Goal: Information Seeking & Learning: Check status

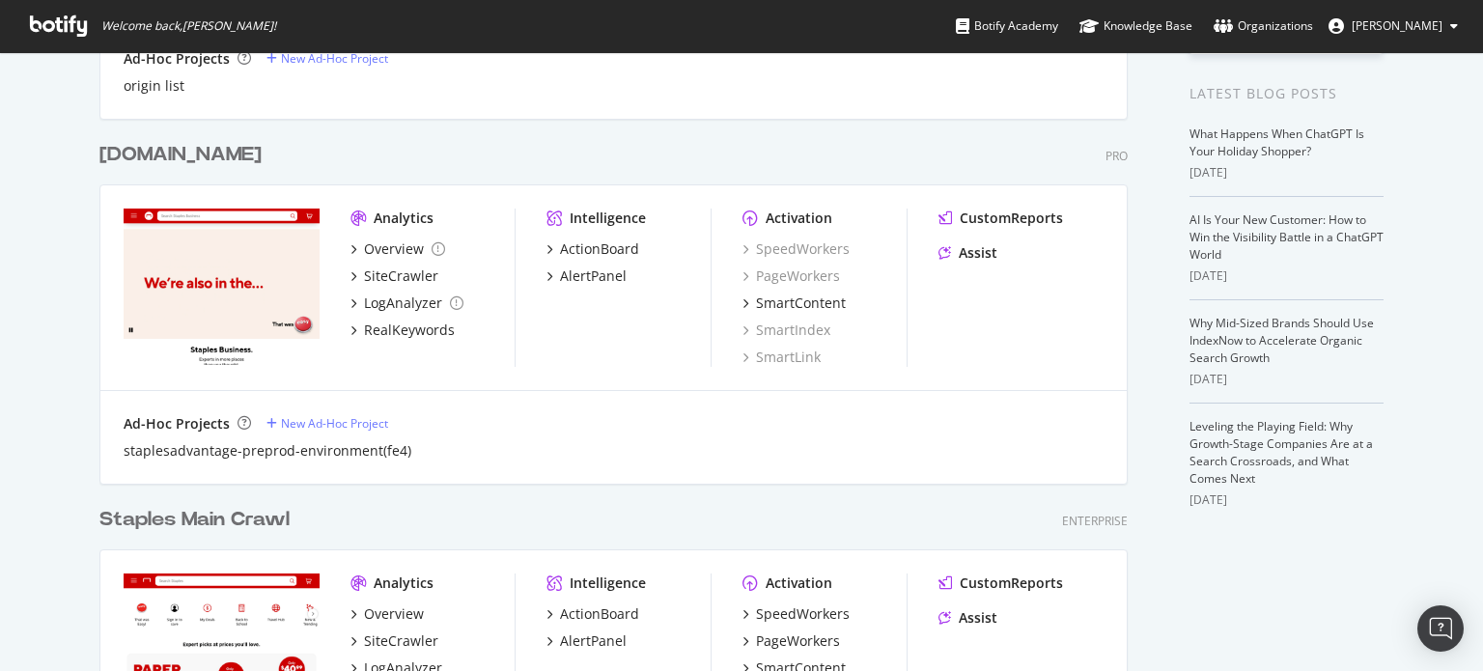
scroll to position [579, 0]
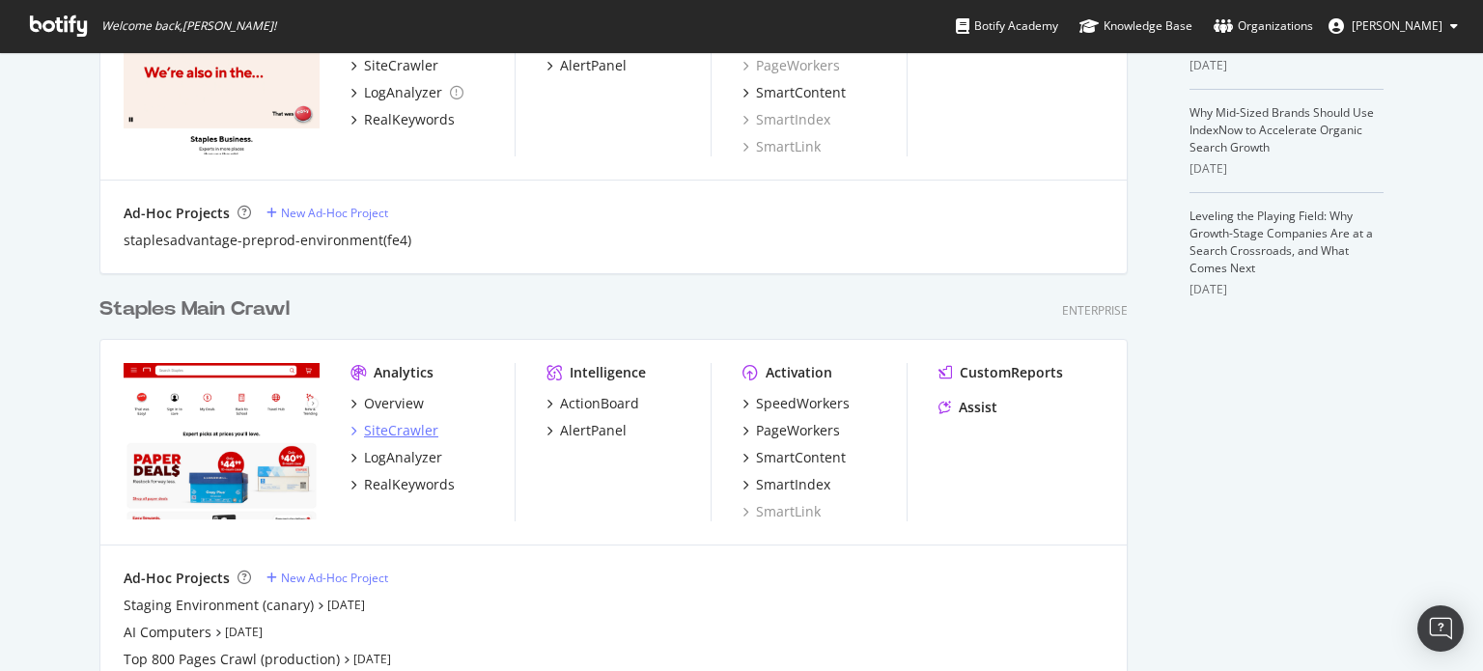
click at [397, 425] on div "SiteCrawler" at bounding box center [401, 430] width 74 height 19
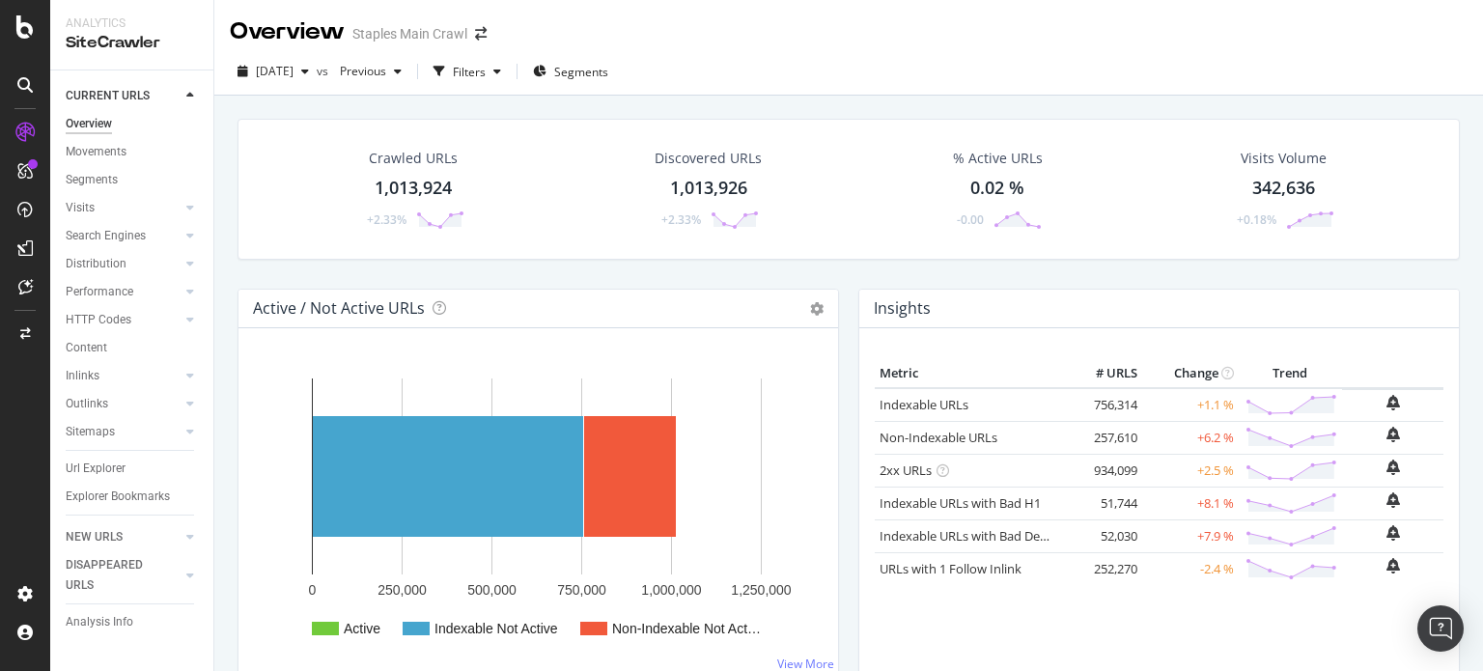
click at [978, 155] on div "% Active URLs" at bounding box center [998, 158] width 90 height 19
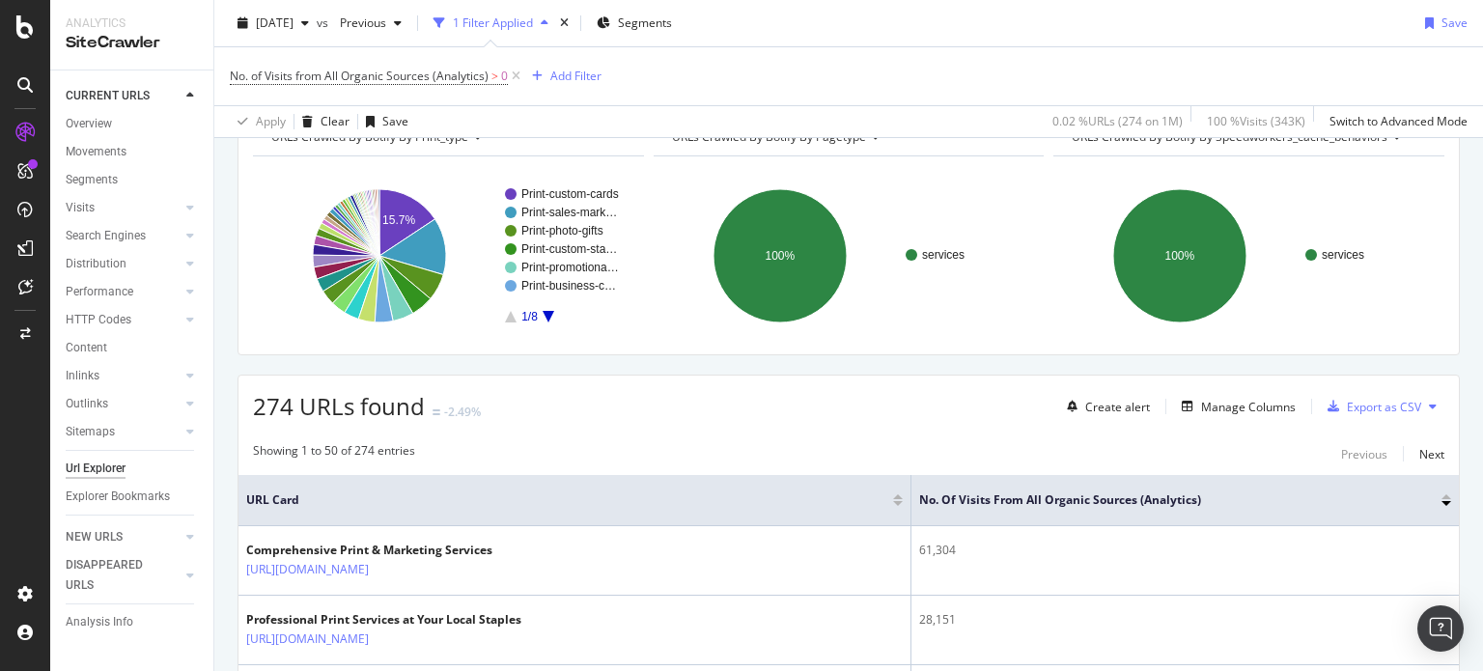
scroll to position [107, 0]
click at [423, 77] on span "No. of Visits from All Organic Sources (Analytics)" at bounding box center [359, 76] width 259 height 16
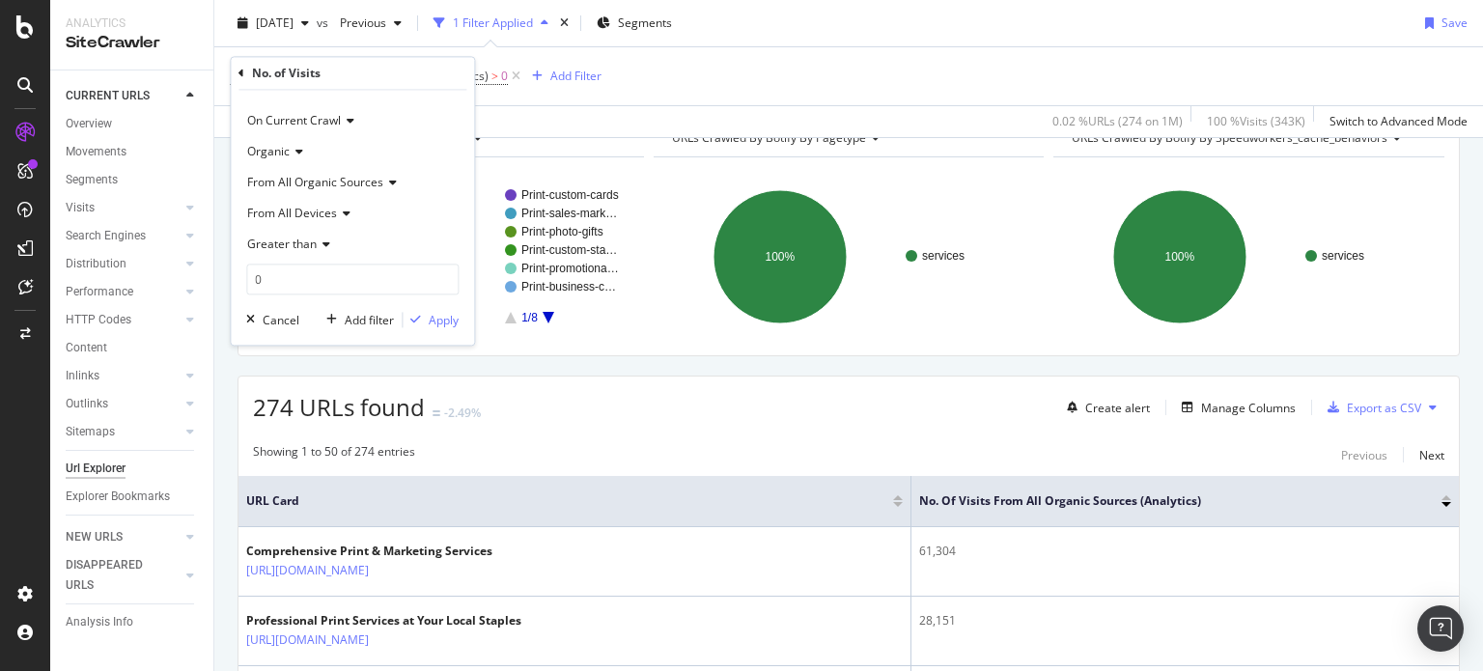
click at [374, 182] on span "From All Organic Sources" at bounding box center [315, 183] width 136 height 16
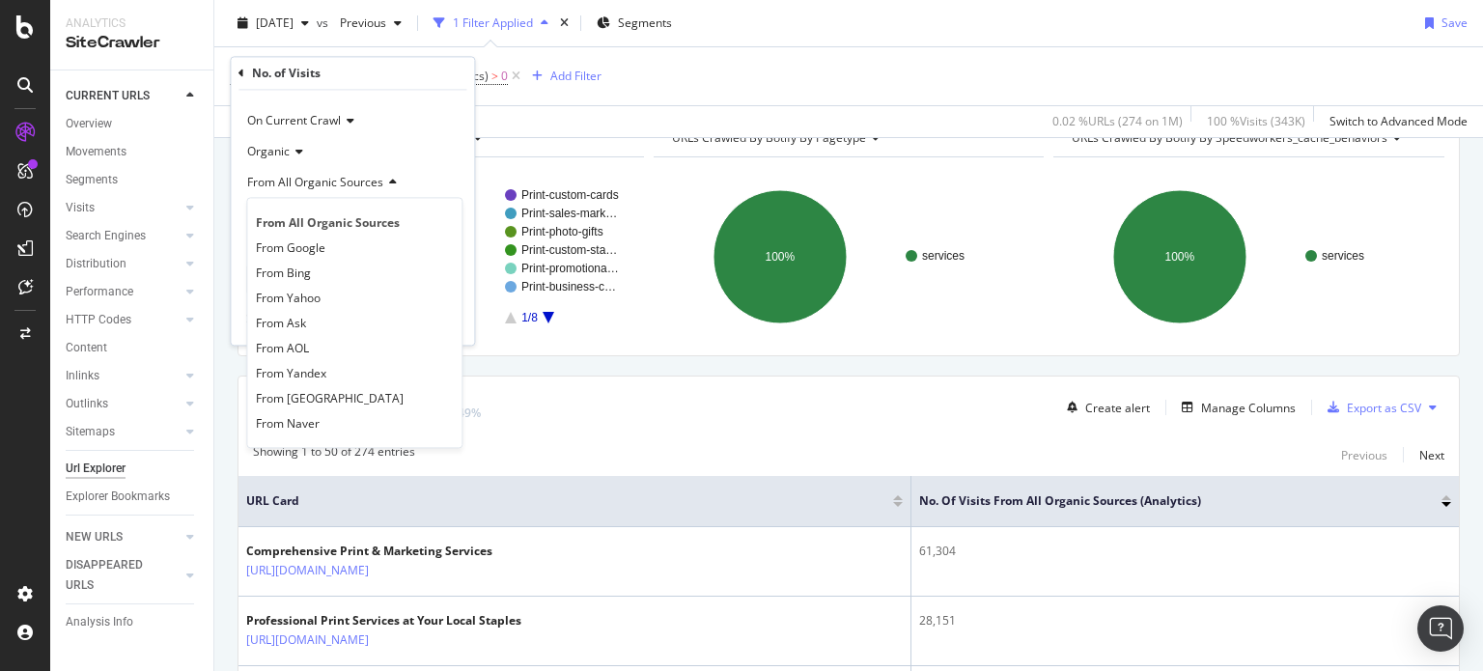
click at [374, 182] on span "From All Organic Sources" at bounding box center [315, 183] width 136 height 16
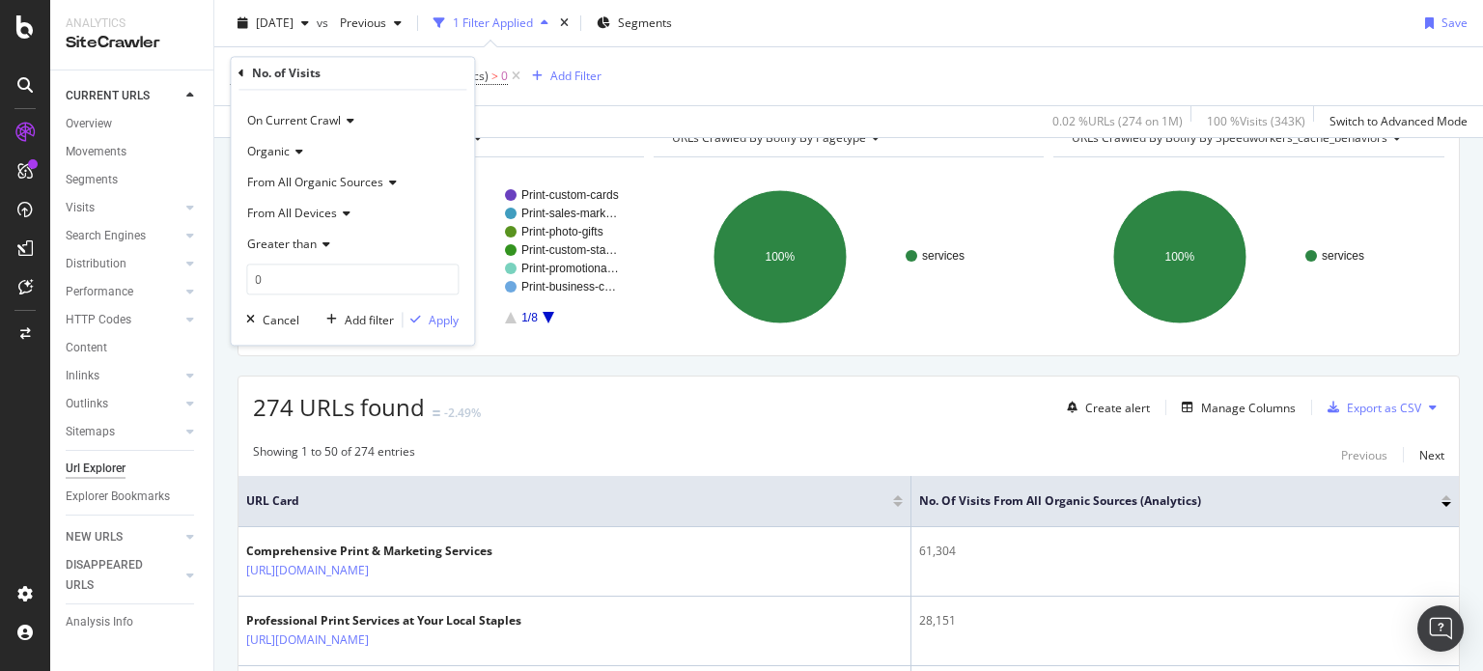
click at [340, 208] on icon at bounding box center [344, 214] width 14 height 12
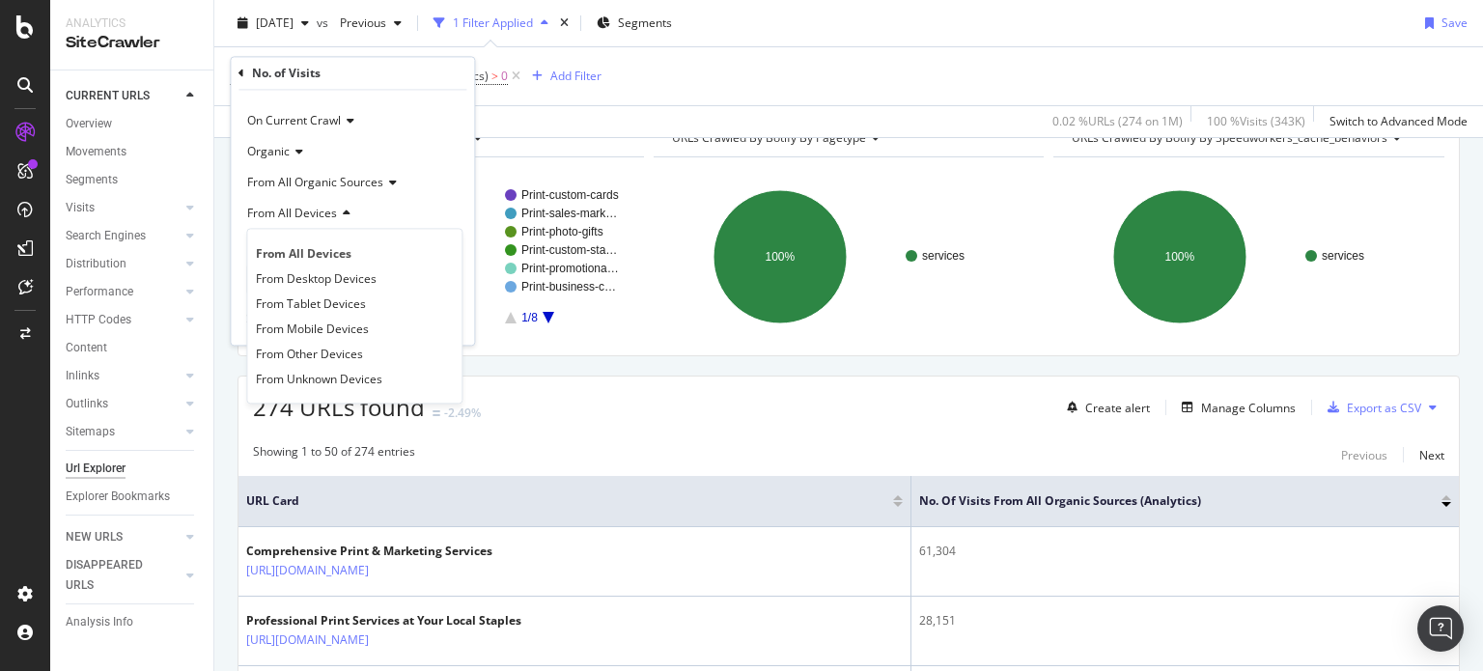
click at [340, 208] on icon at bounding box center [344, 214] width 14 height 12
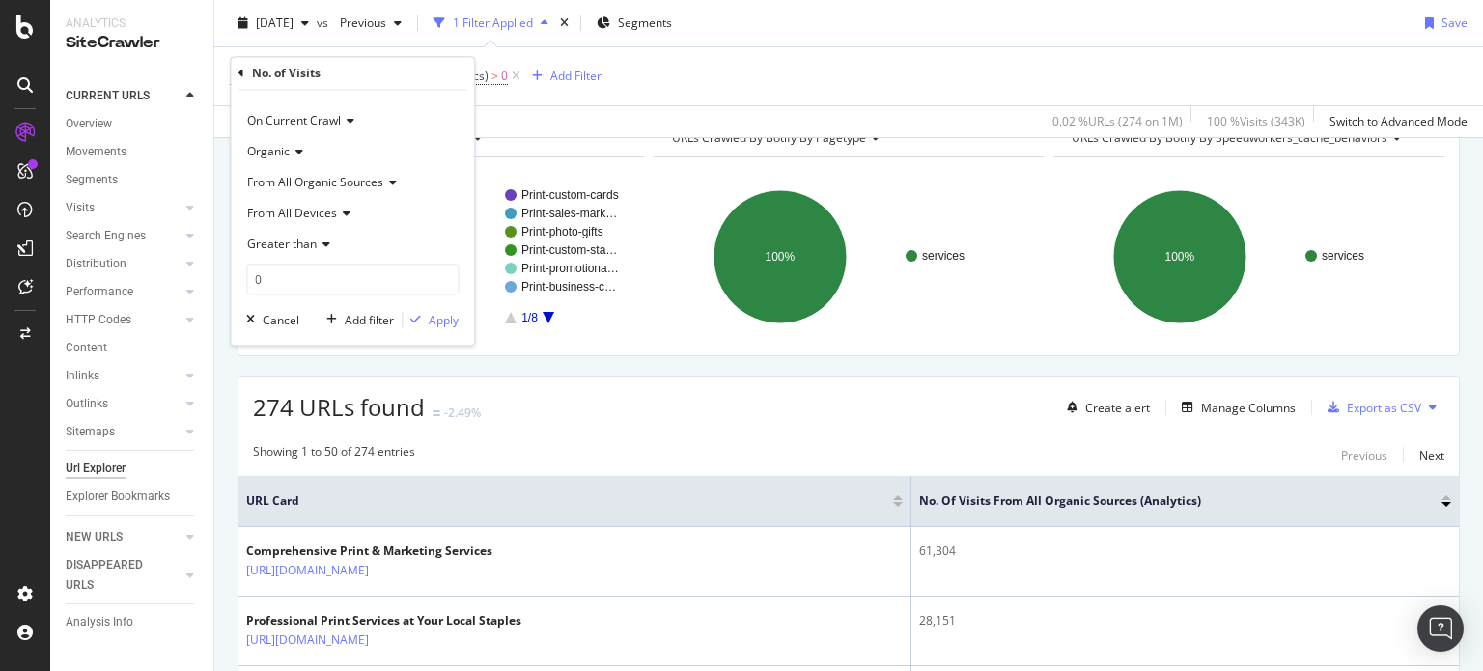
click at [641, 390] on div "274 URLs found -2.49% Create alert Manage Columns Export as CSV" at bounding box center [848, 399] width 1220 height 47
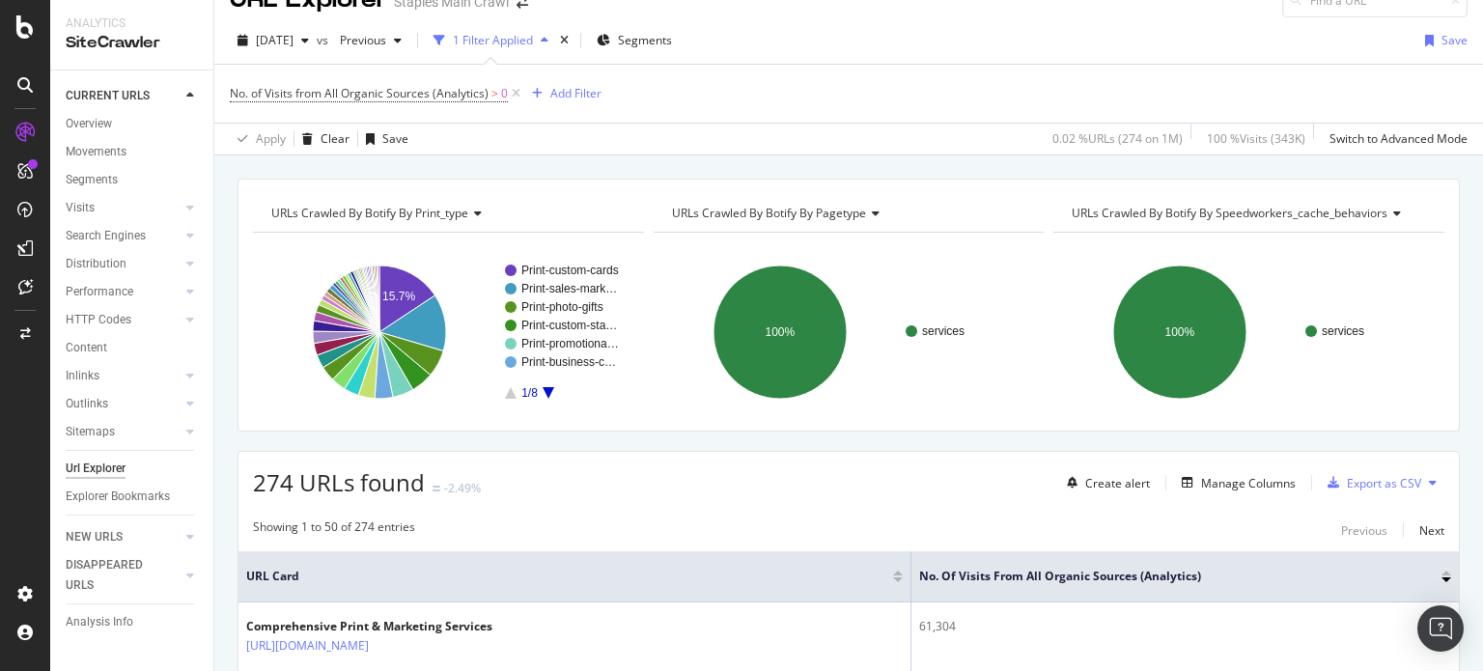
scroll to position [0, 0]
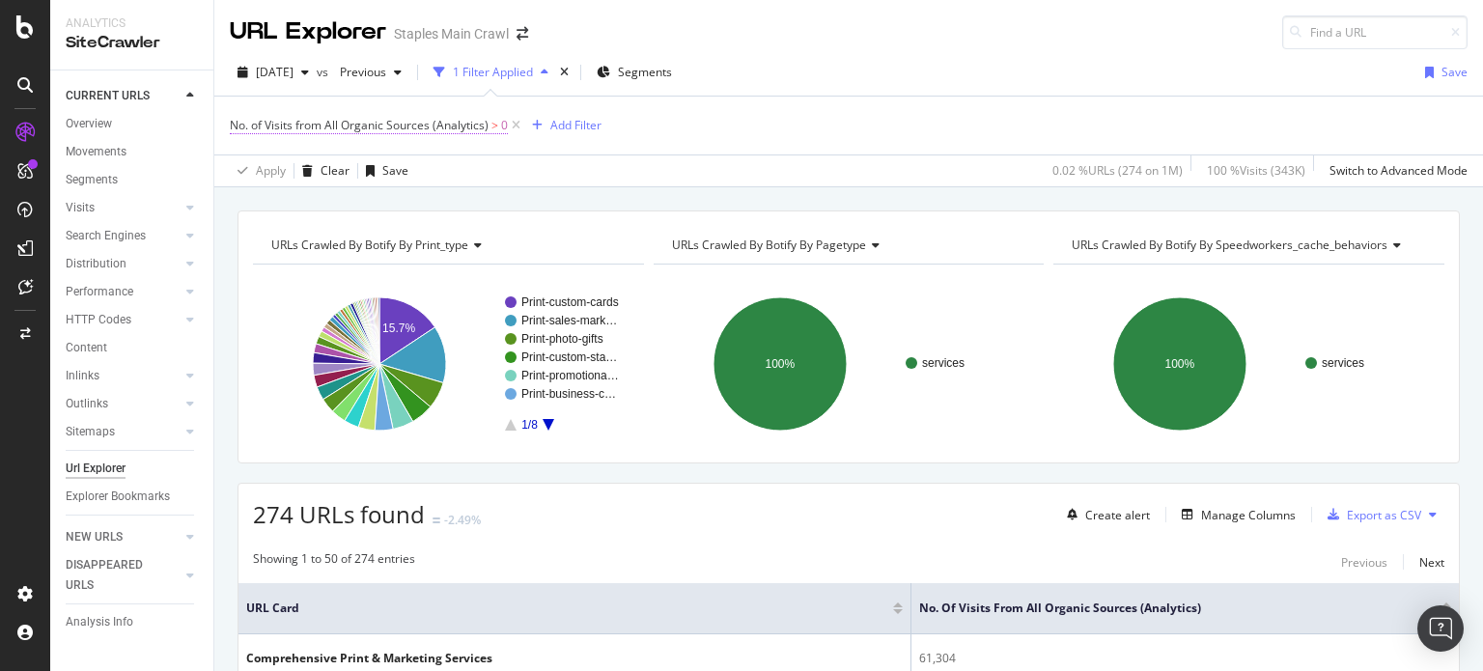
click at [310, 119] on span "No. of Visits from All Organic Sources (Analytics)" at bounding box center [359, 125] width 259 height 16
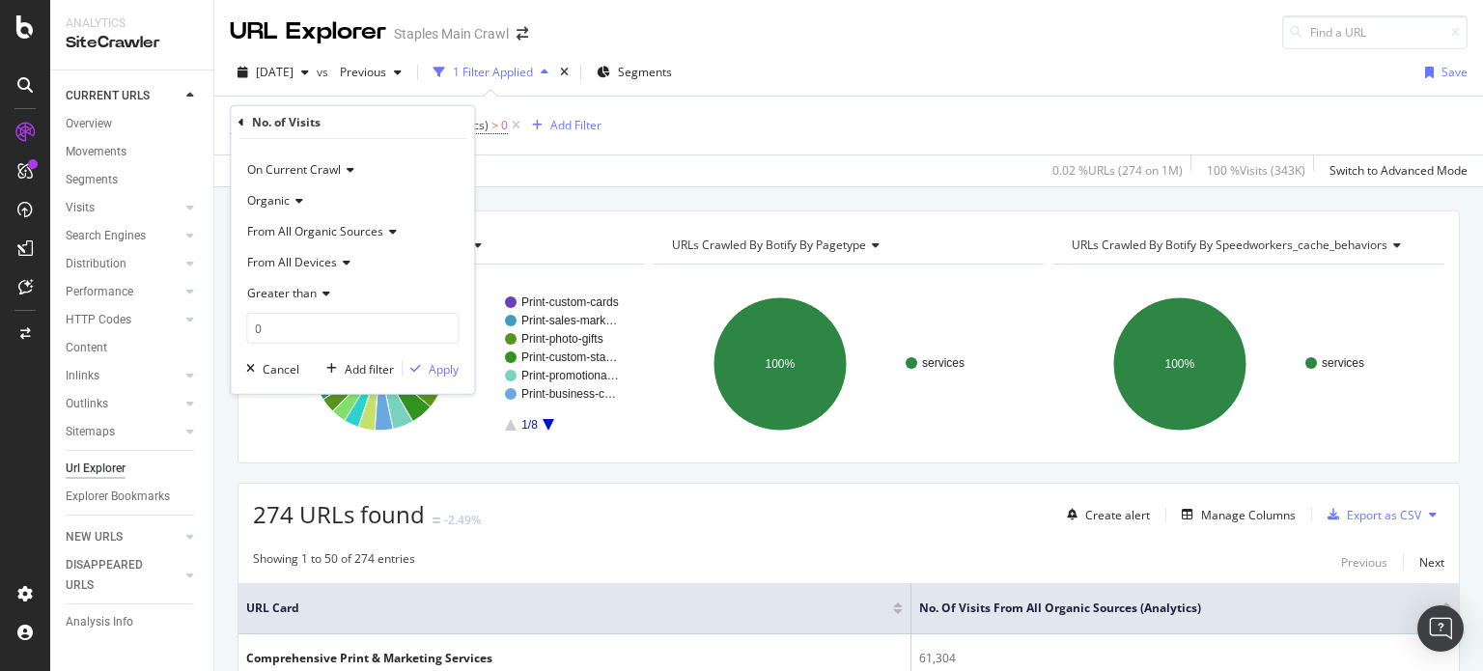
click at [244, 119] on div "No. of Visits" at bounding box center [352, 122] width 228 height 33
click at [239, 119] on icon at bounding box center [241, 122] width 6 height 12
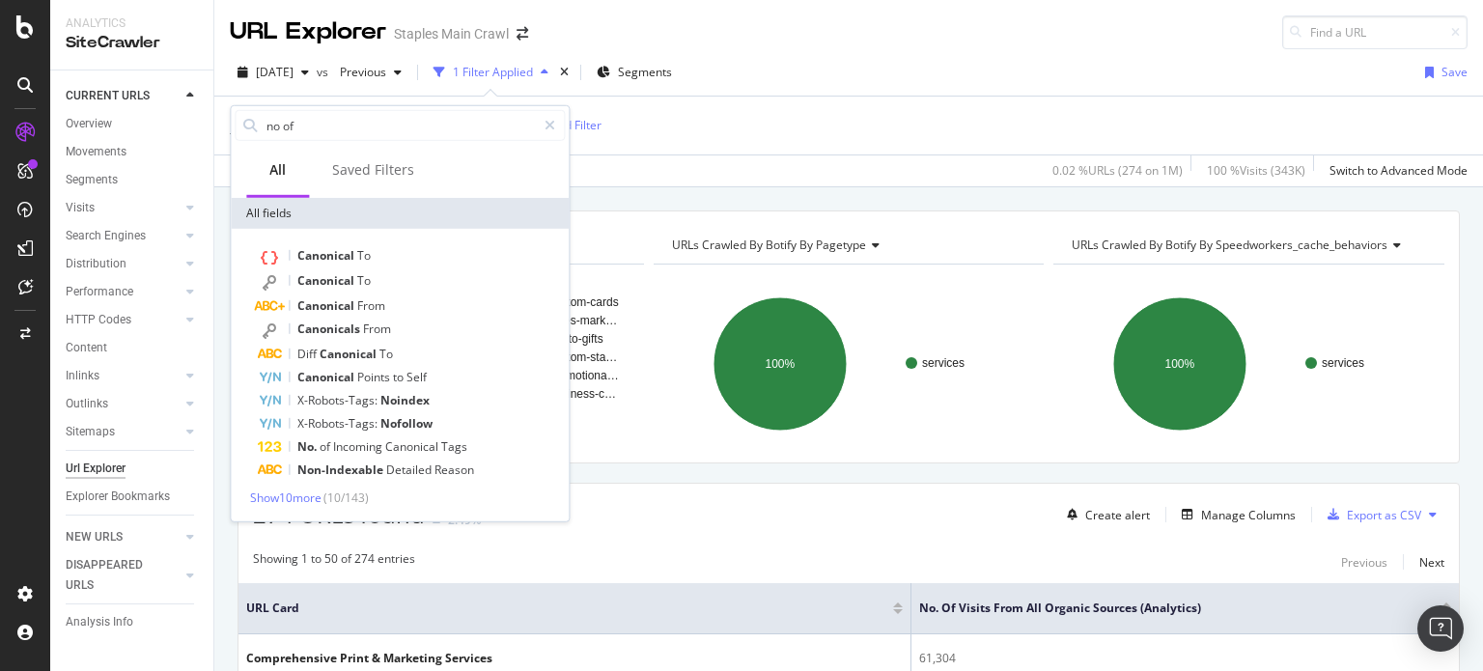
type input "no of"
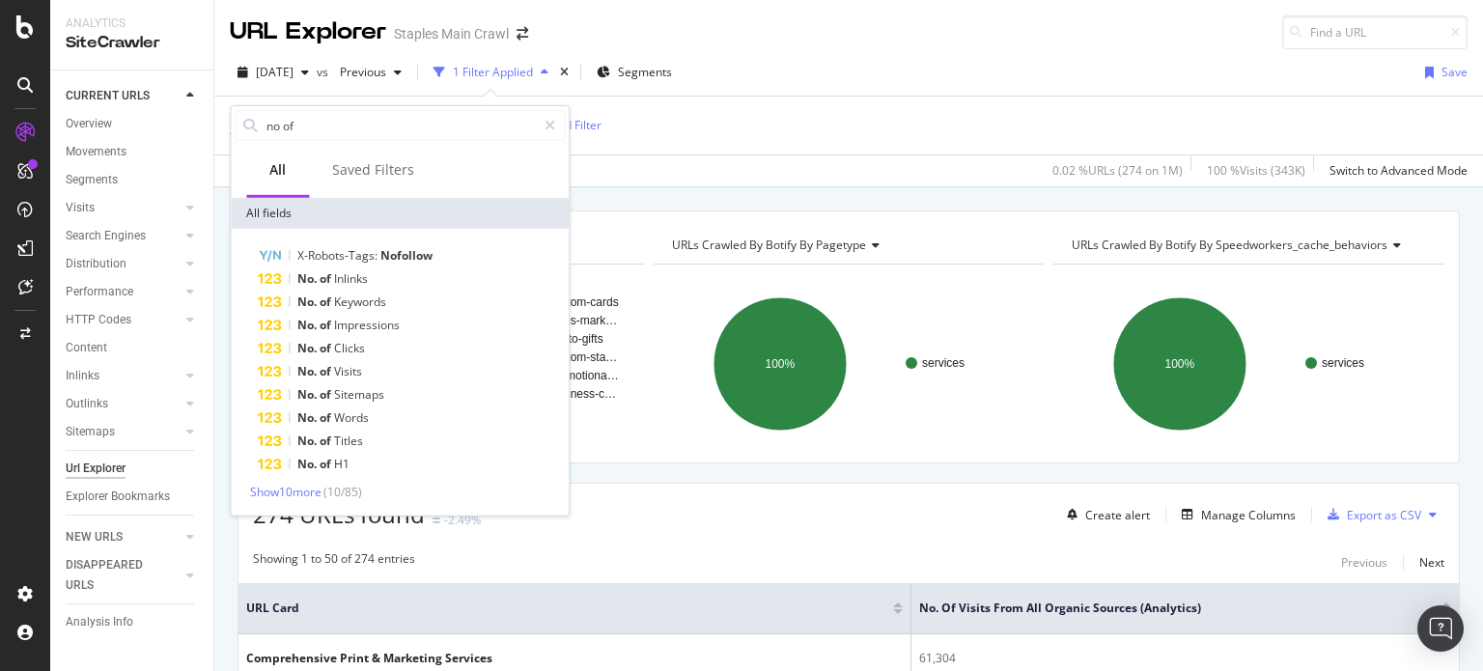
click at [772, 188] on div "URLs Crawled By Botify By print_type Chart (by Value) Table Expand Export as CS…" at bounding box center [848, 210] width 1268 height 46
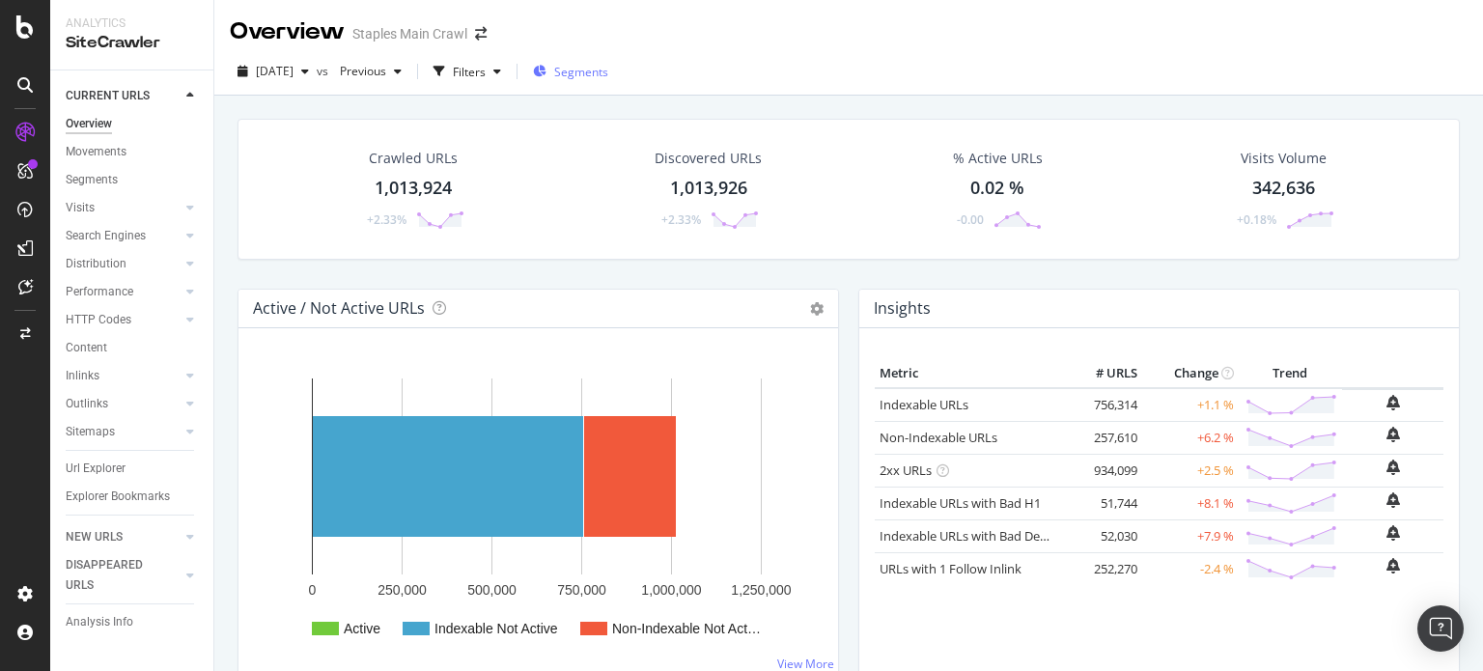
click at [608, 76] on span "Segments" at bounding box center [581, 72] width 54 height 16
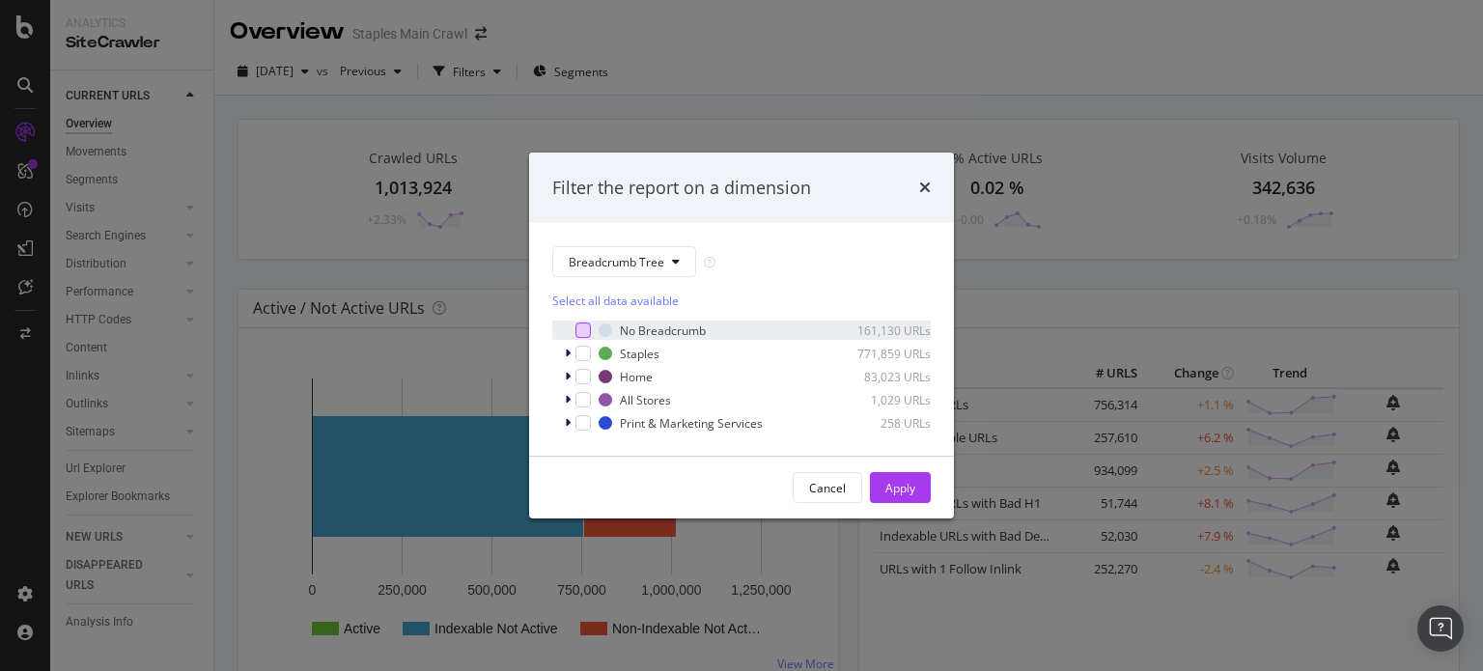
click at [577, 335] on div "modal" at bounding box center [582, 329] width 15 height 15
click at [893, 481] on div "Apply" at bounding box center [900, 488] width 30 height 16
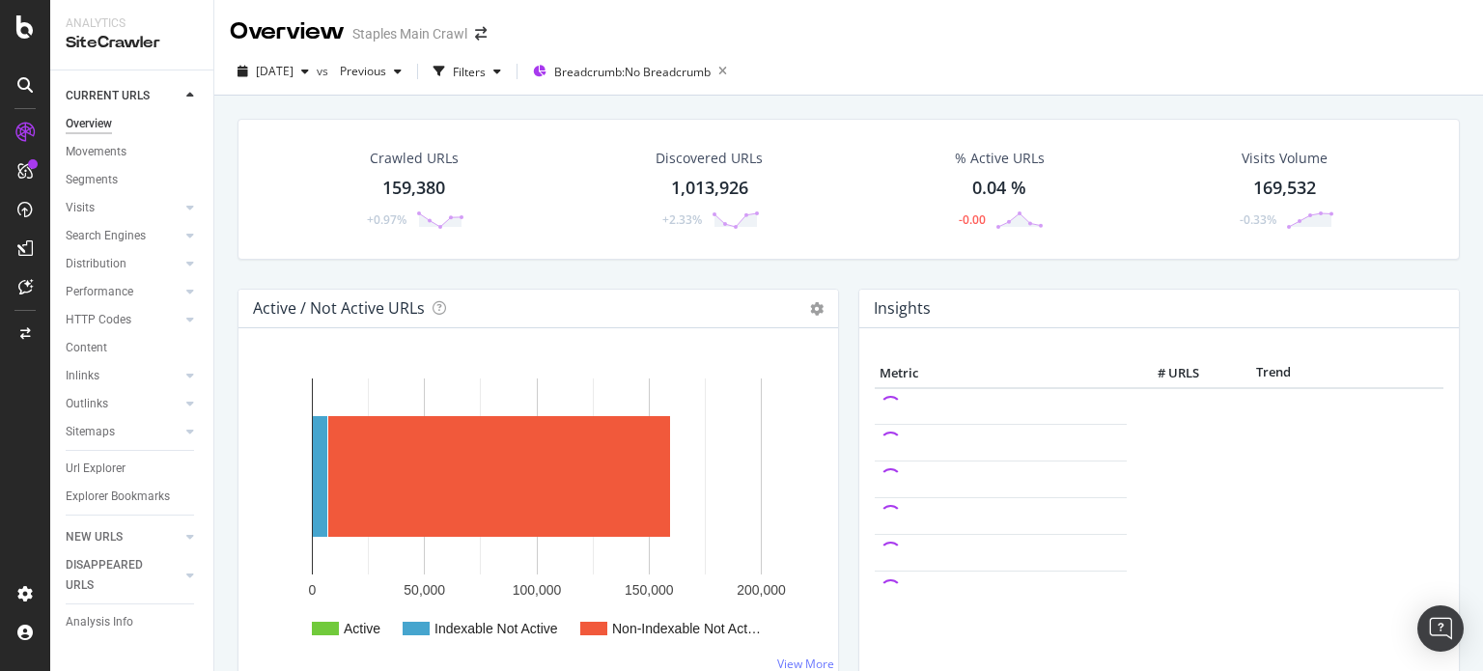
click at [721, 155] on div "Discovered URLs" at bounding box center [708, 158] width 107 height 19
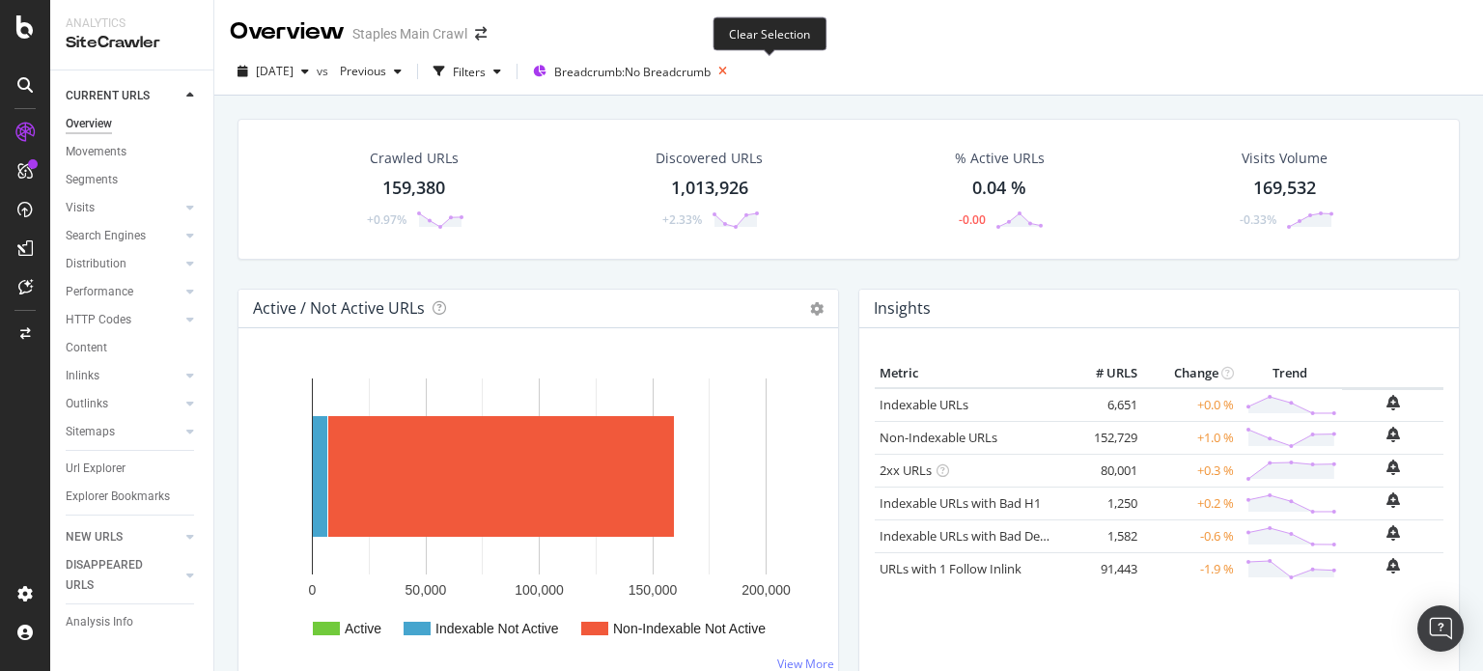
click at [735, 69] on icon at bounding box center [722, 71] width 24 height 27
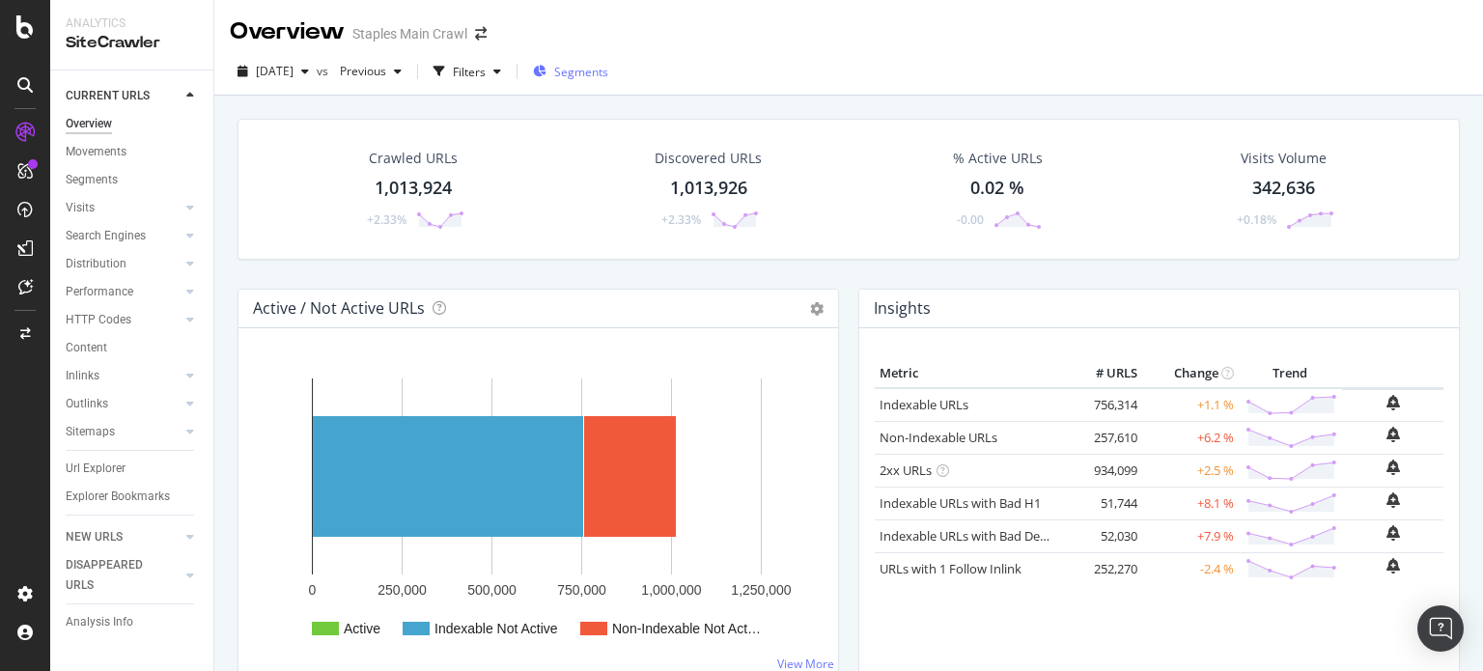
click at [608, 72] on span "Segments" at bounding box center [581, 72] width 54 height 16
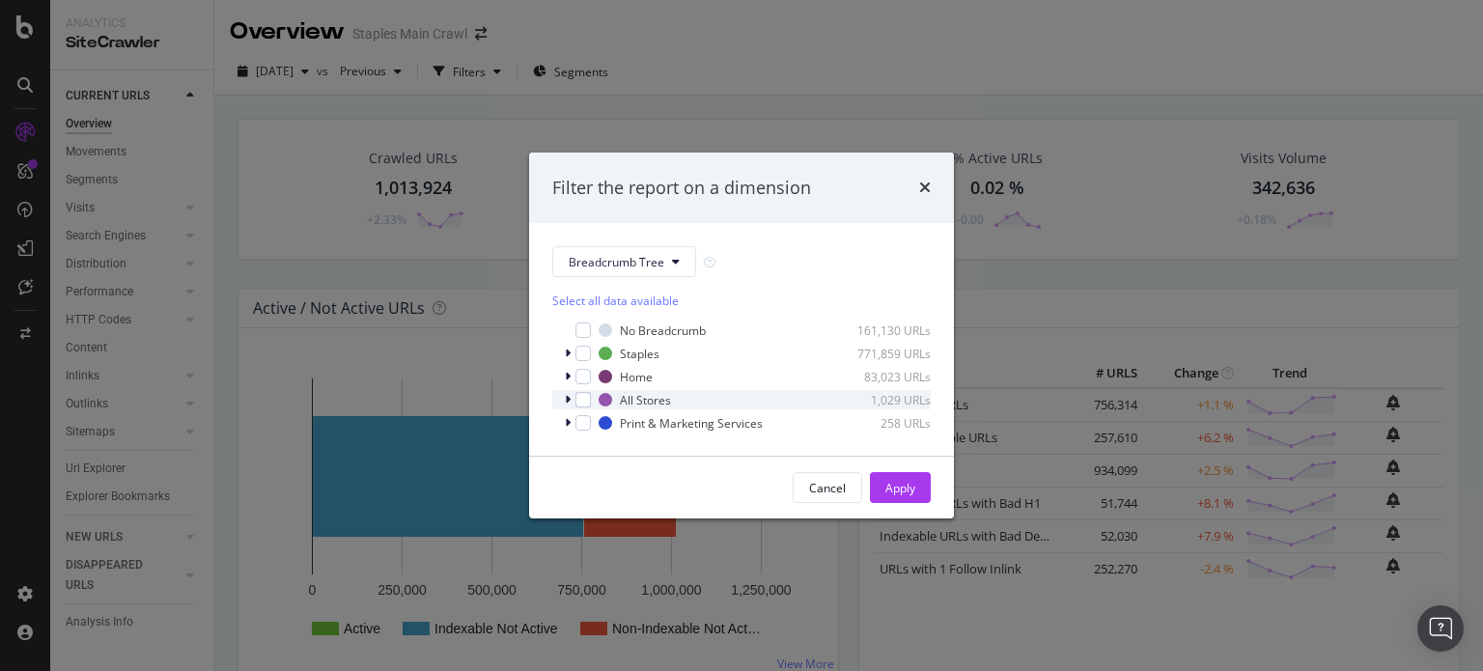
click at [566, 400] on icon "modal" at bounding box center [568, 400] width 6 height 12
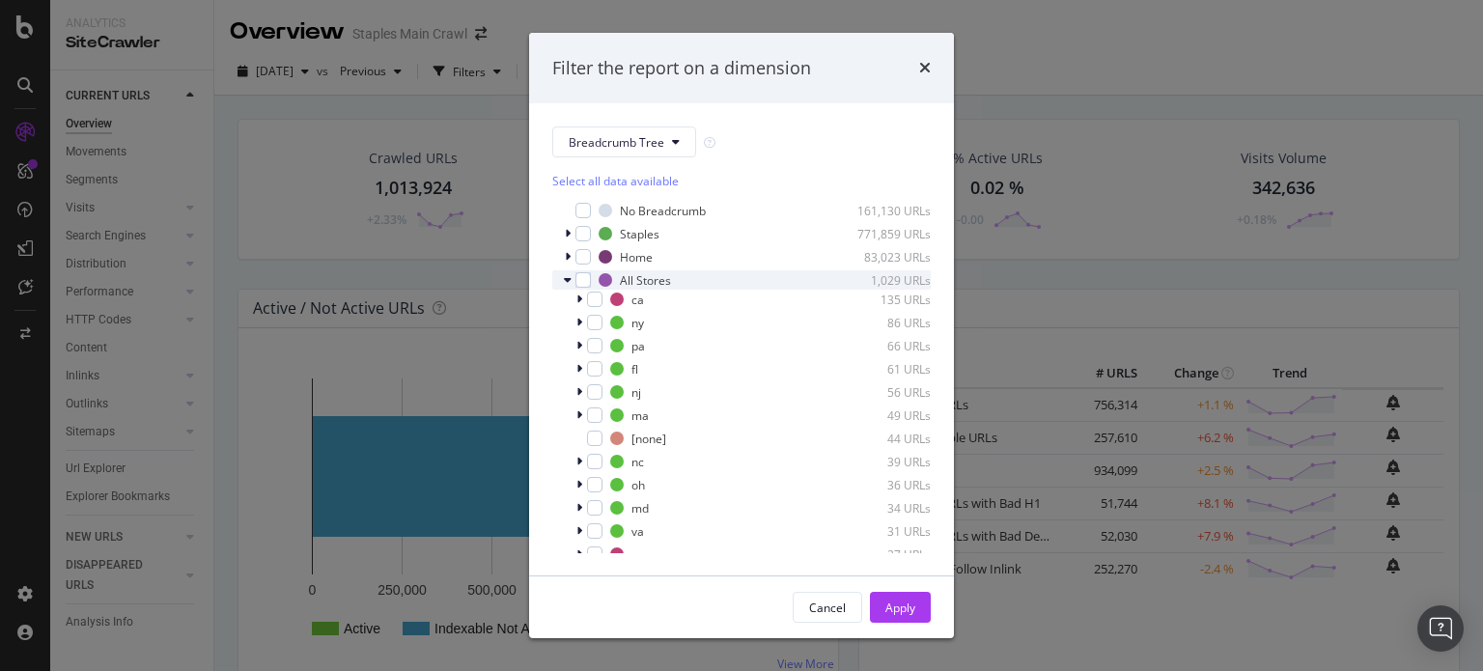
click at [565, 280] on icon "modal" at bounding box center [568, 280] width 8 height 12
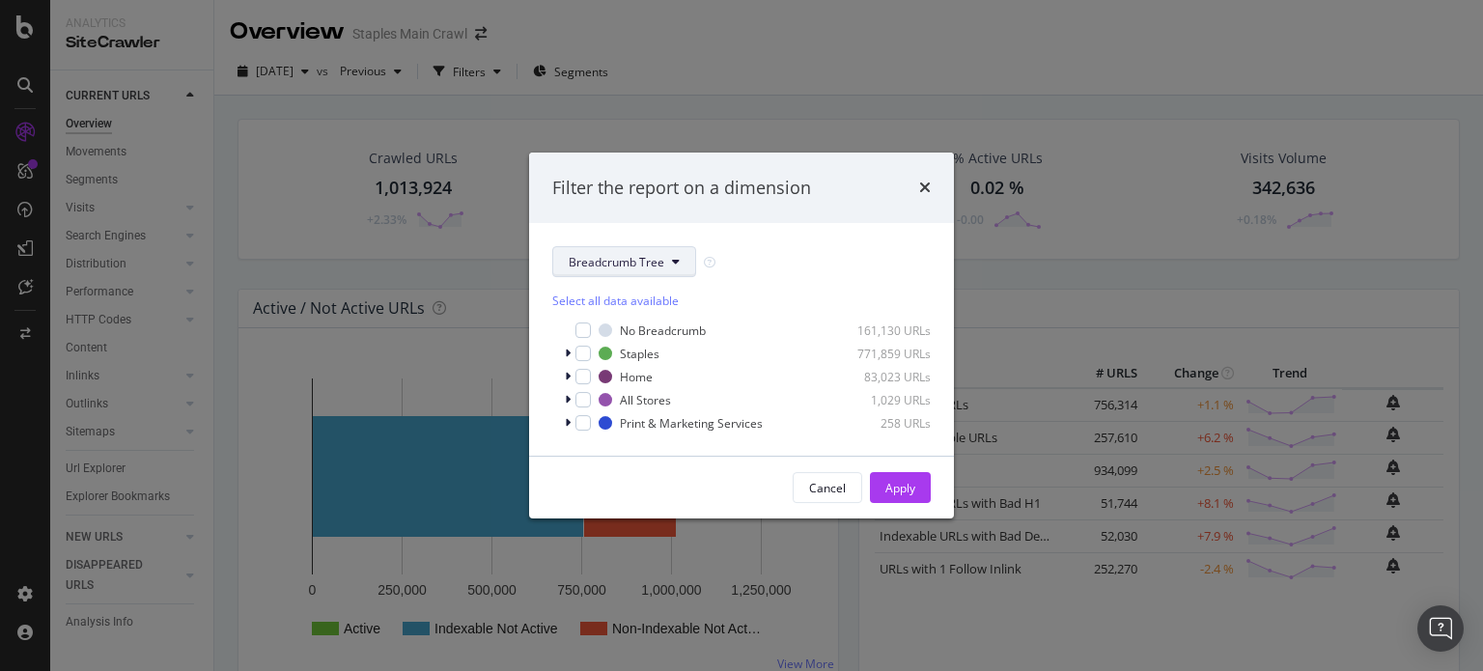
click at [682, 260] on button "Breadcrumb Tree" at bounding box center [624, 261] width 144 height 31
click at [814, 485] on div "Cancel" at bounding box center [827, 488] width 37 height 16
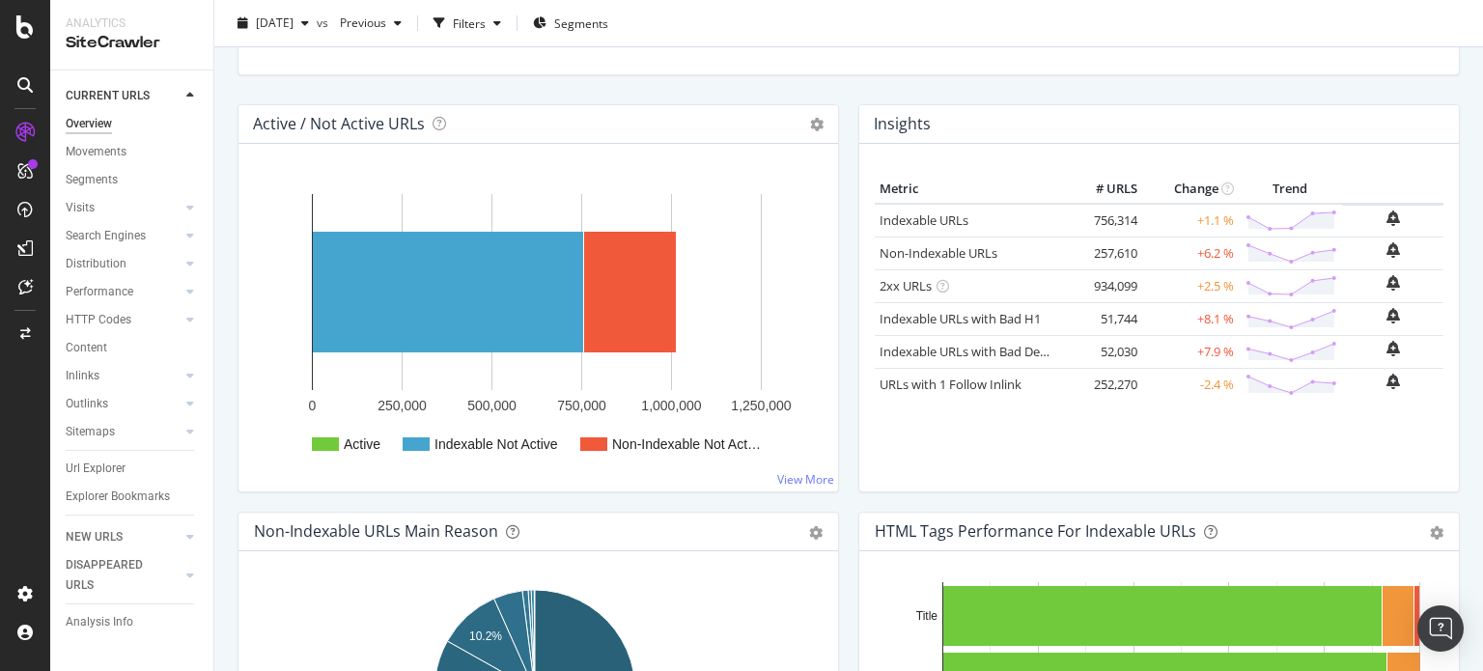
scroll to position [193, 0]
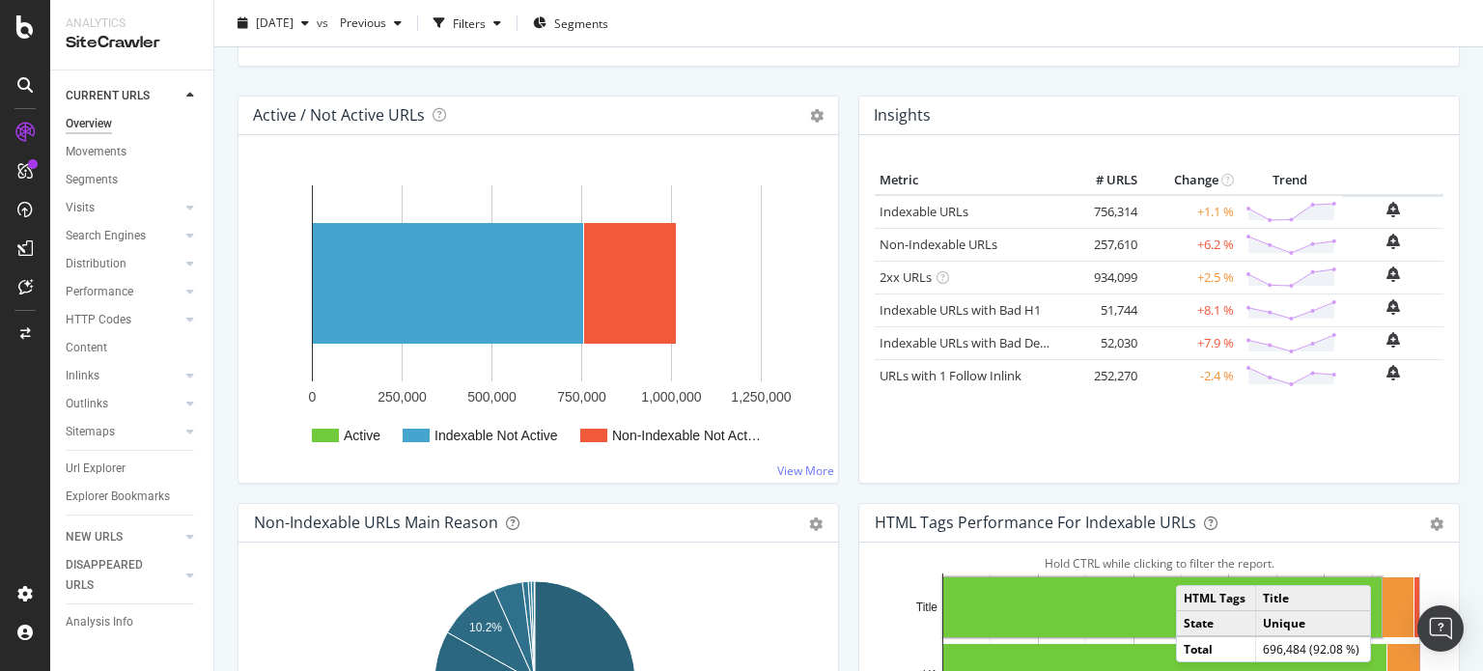
click at [1038, 34] on div "[DATE] vs Previous Filters Segments" at bounding box center [848, 27] width 1268 height 39
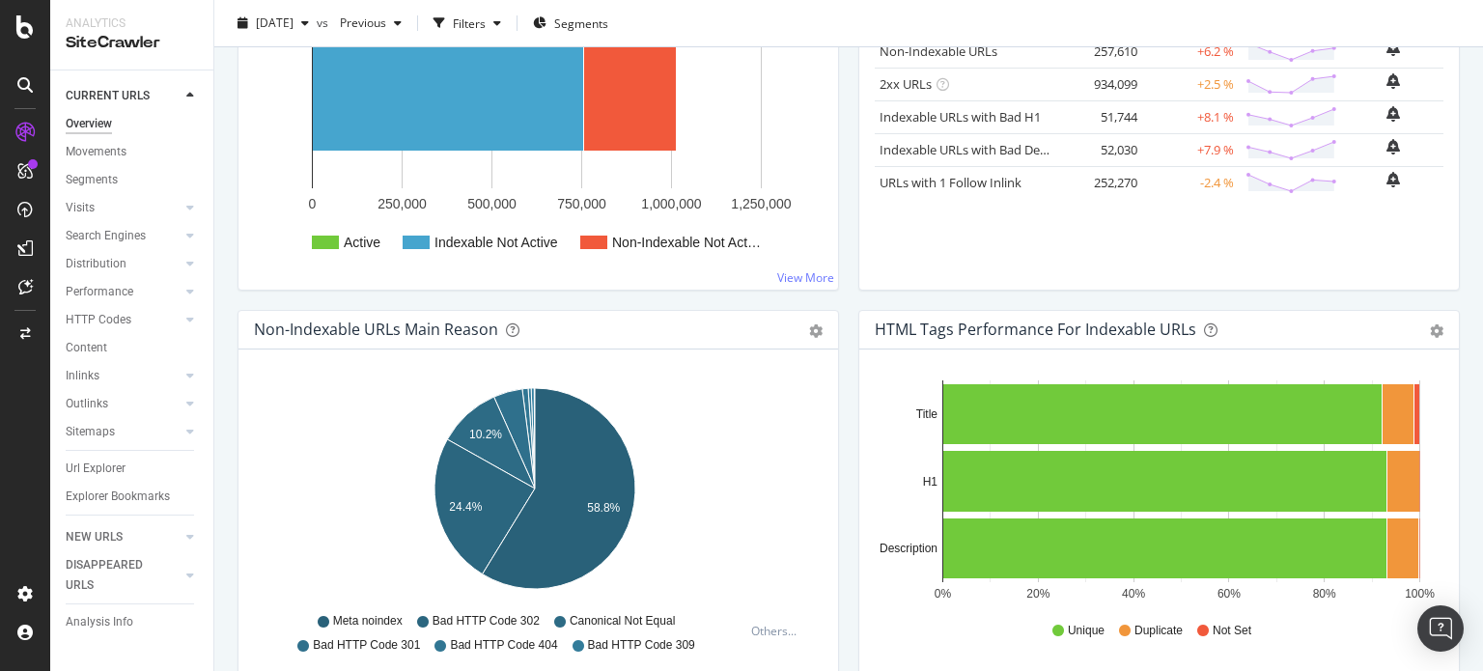
scroll to position [0, 0]
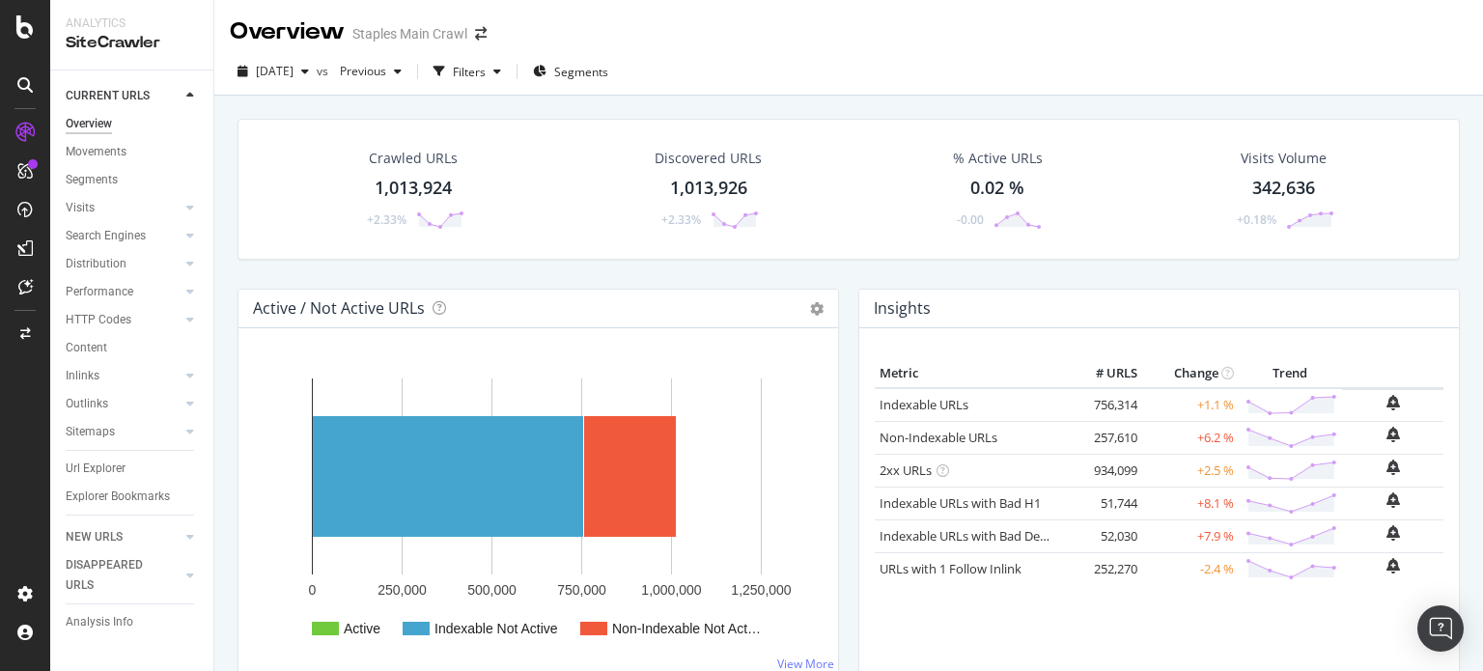
click at [978, 153] on div "% Active URLs" at bounding box center [998, 158] width 90 height 19
click at [1269, 155] on div "Visits Volume" at bounding box center [1283, 158] width 86 height 19
drag, startPoint x: 696, startPoint y: 160, endPoint x: 429, endPoint y: 156, distance: 267.4
click at [696, 160] on div "Discovered URLs" at bounding box center [707, 158] width 107 height 19
click at [429, 156] on div "Crawled URLs 1,013,924 +2.33% Discovered URLs 1,013,926 +2.33% % Active URLs 0.…" at bounding box center [848, 431] width 1268 height 671
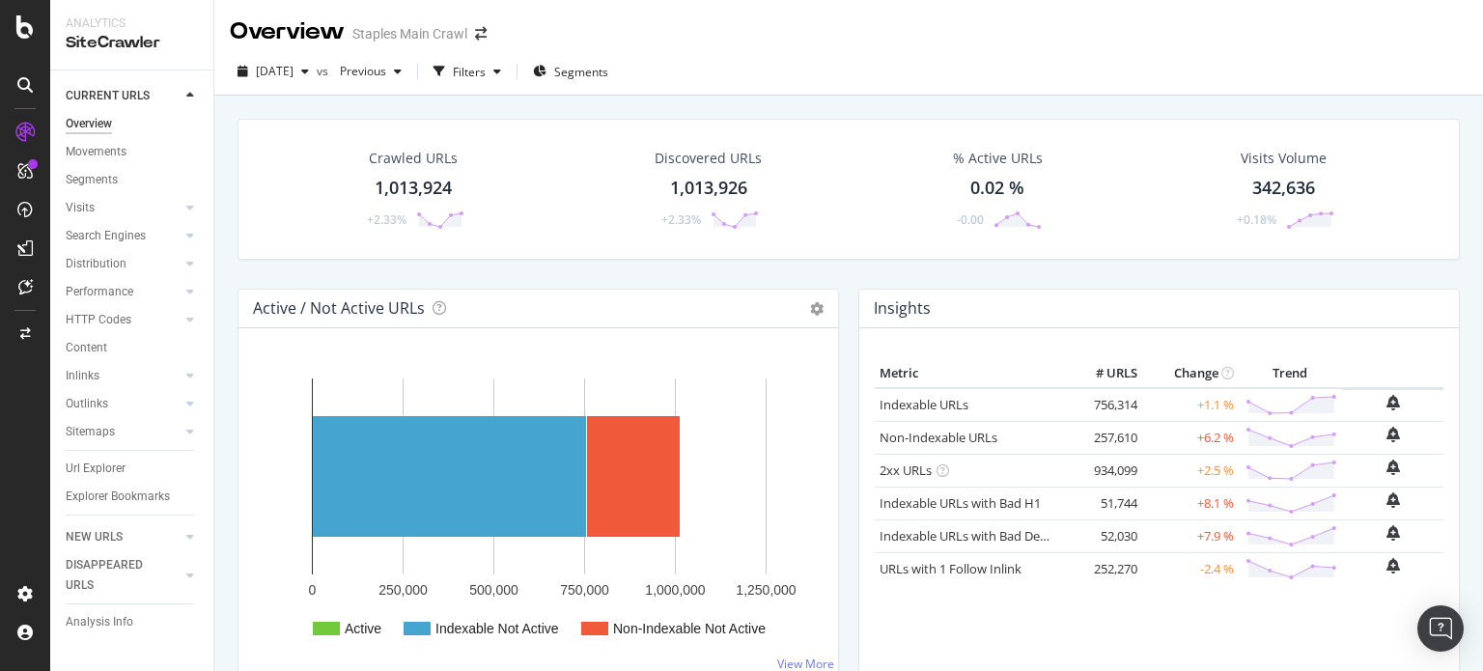
click at [718, 158] on div "Discovered URLs" at bounding box center [707, 158] width 107 height 19
click at [421, 147] on div "Crawled URLs 1,013,924 +2.33%" at bounding box center [414, 189] width 140 height 100
click at [923, 406] on link "Indexable URLs" at bounding box center [923, 404] width 89 height 17
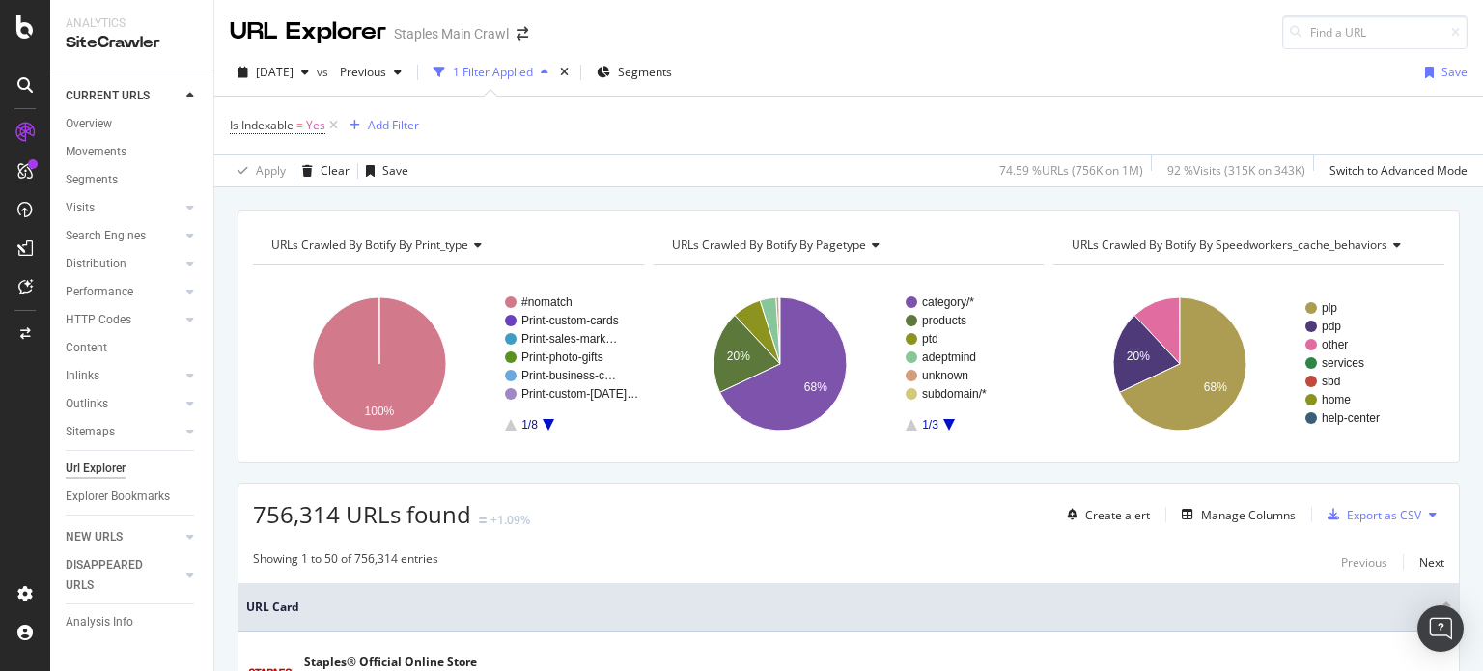
click at [475, 242] on icon at bounding box center [475, 245] width 14 height 12
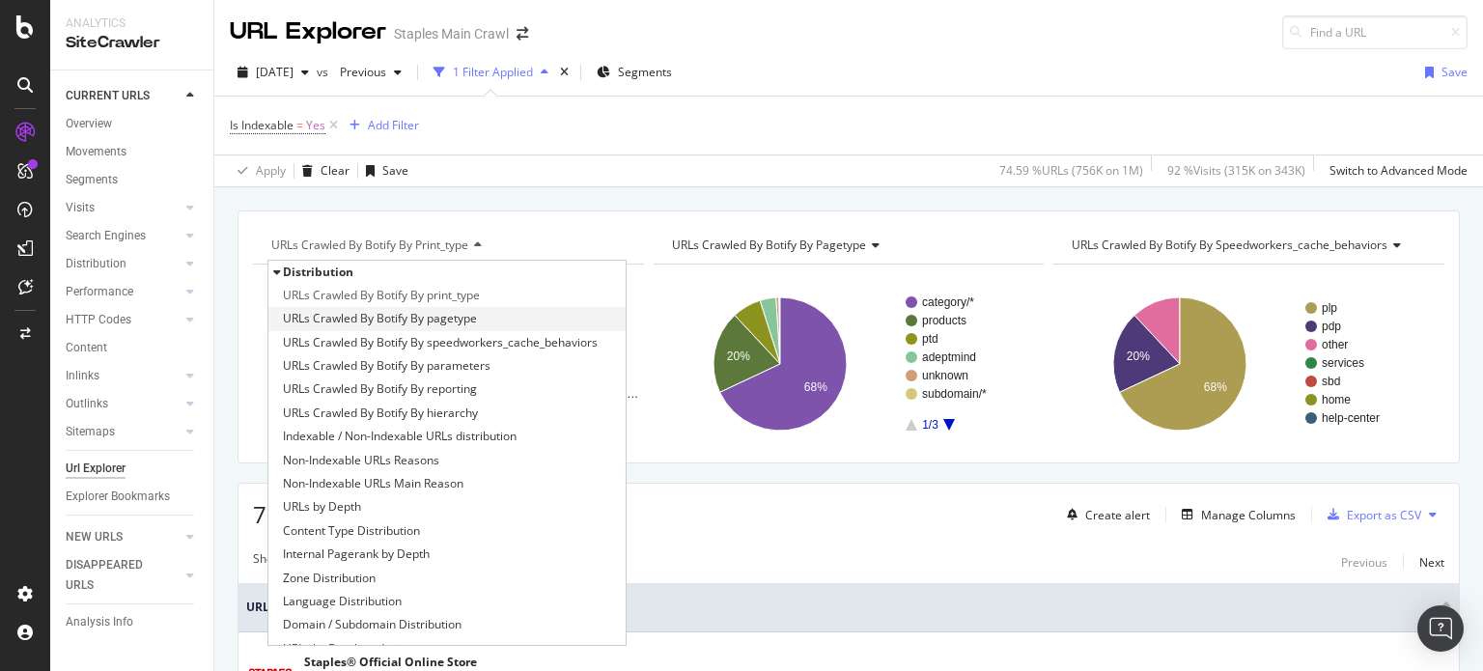
click at [452, 319] on span "URLs Crawled By Botify By pagetype" at bounding box center [380, 318] width 194 height 19
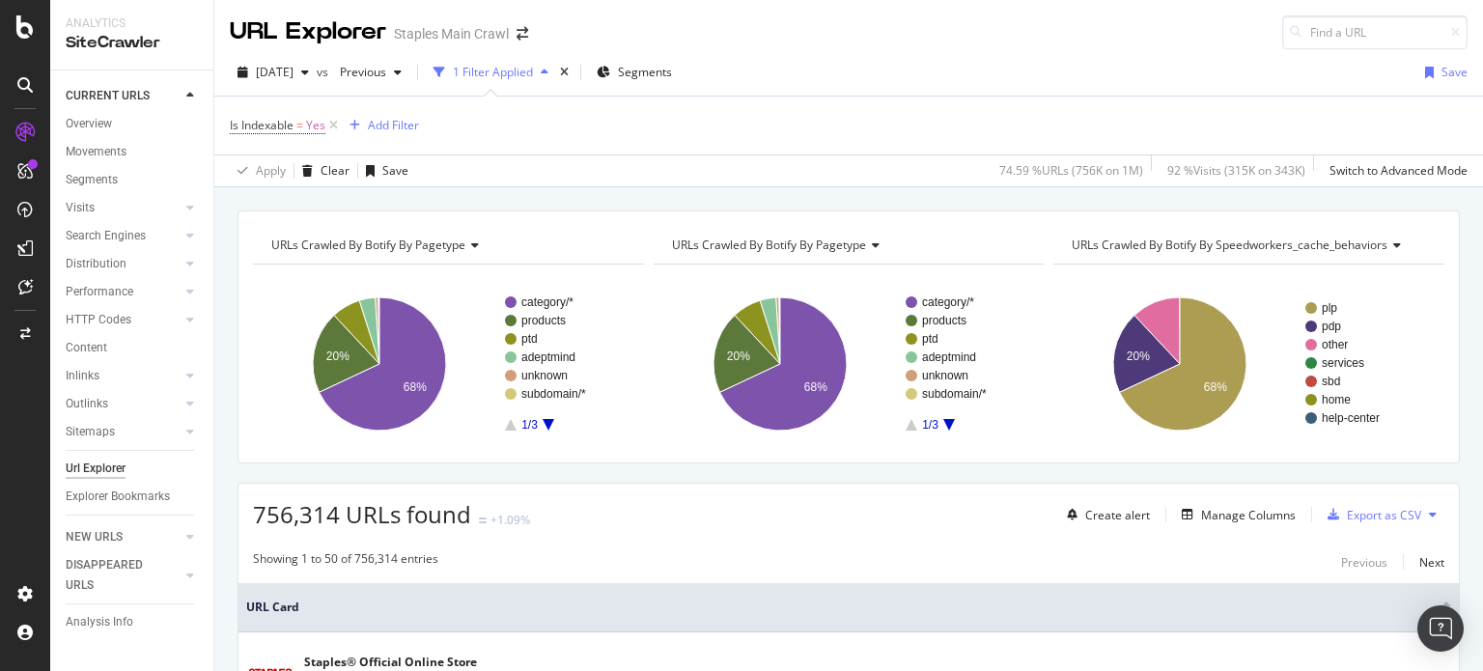
click at [546, 420] on icon "A chart." at bounding box center [548, 425] width 12 height 12
click at [507, 428] on icon "A chart." at bounding box center [511, 425] width 12 height 12
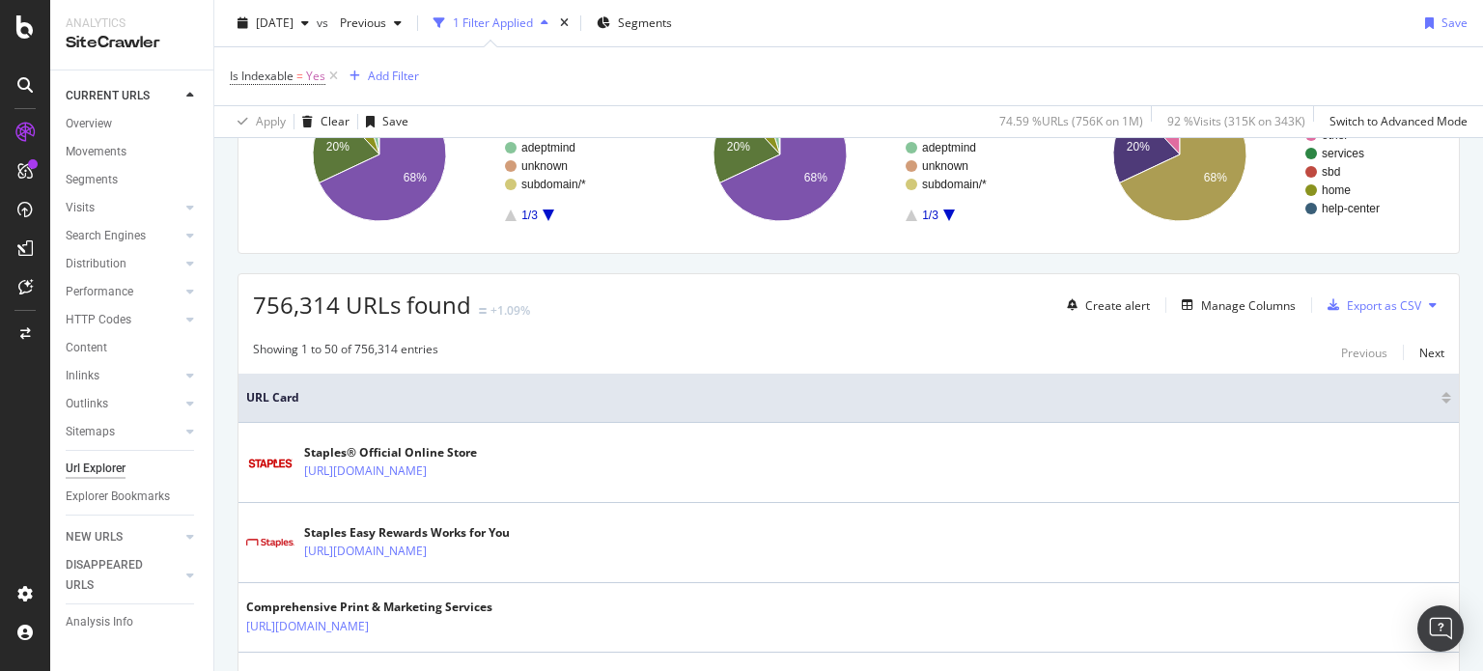
scroll to position [97, 0]
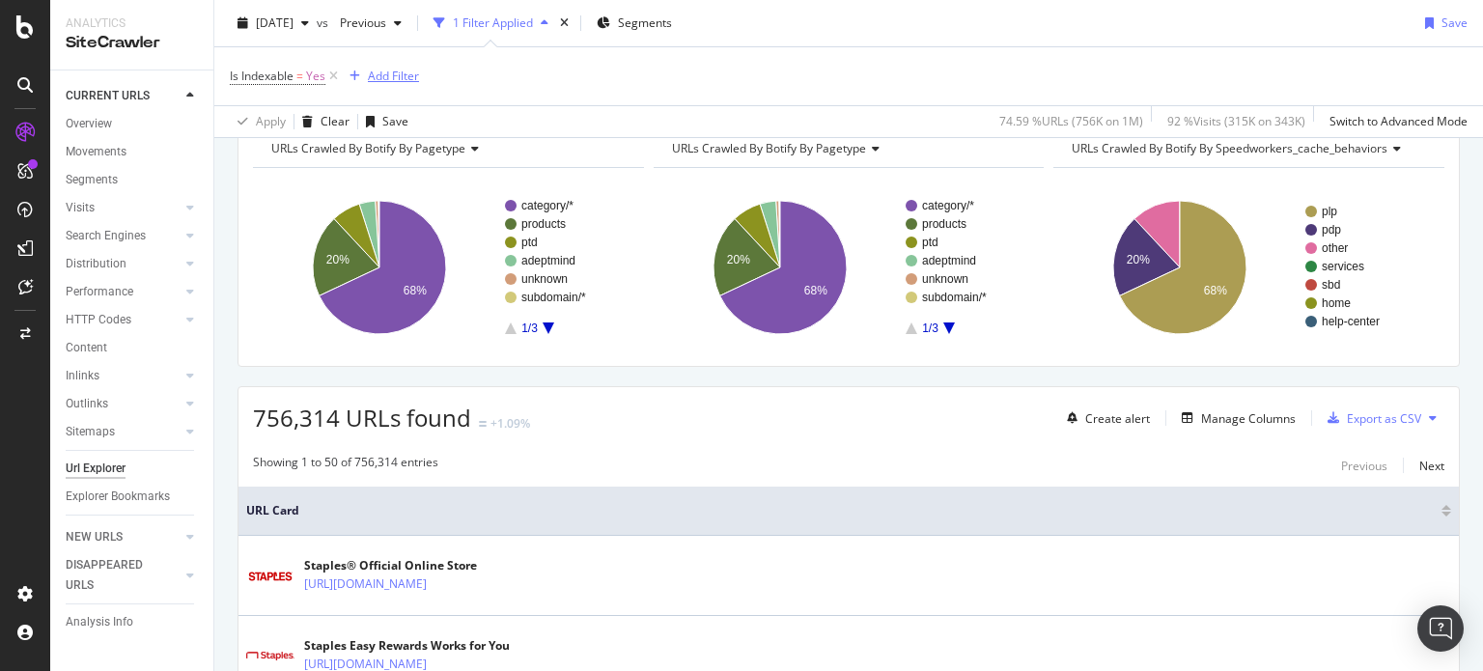
click at [409, 80] on div "Add Filter" at bounding box center [393, 76] width 51 height 16
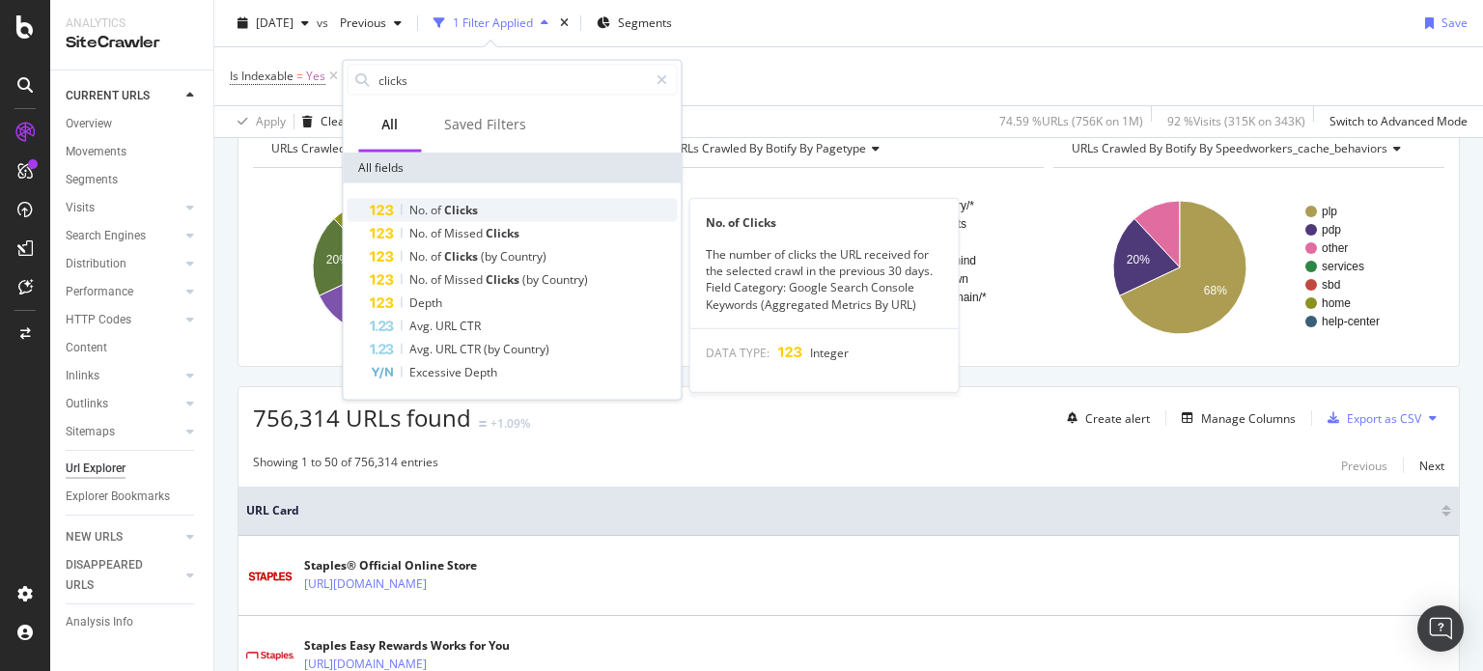
type input "clicks"
click at [429, 210] on span "No." at bounding box center [419, 210] width 21 height 16
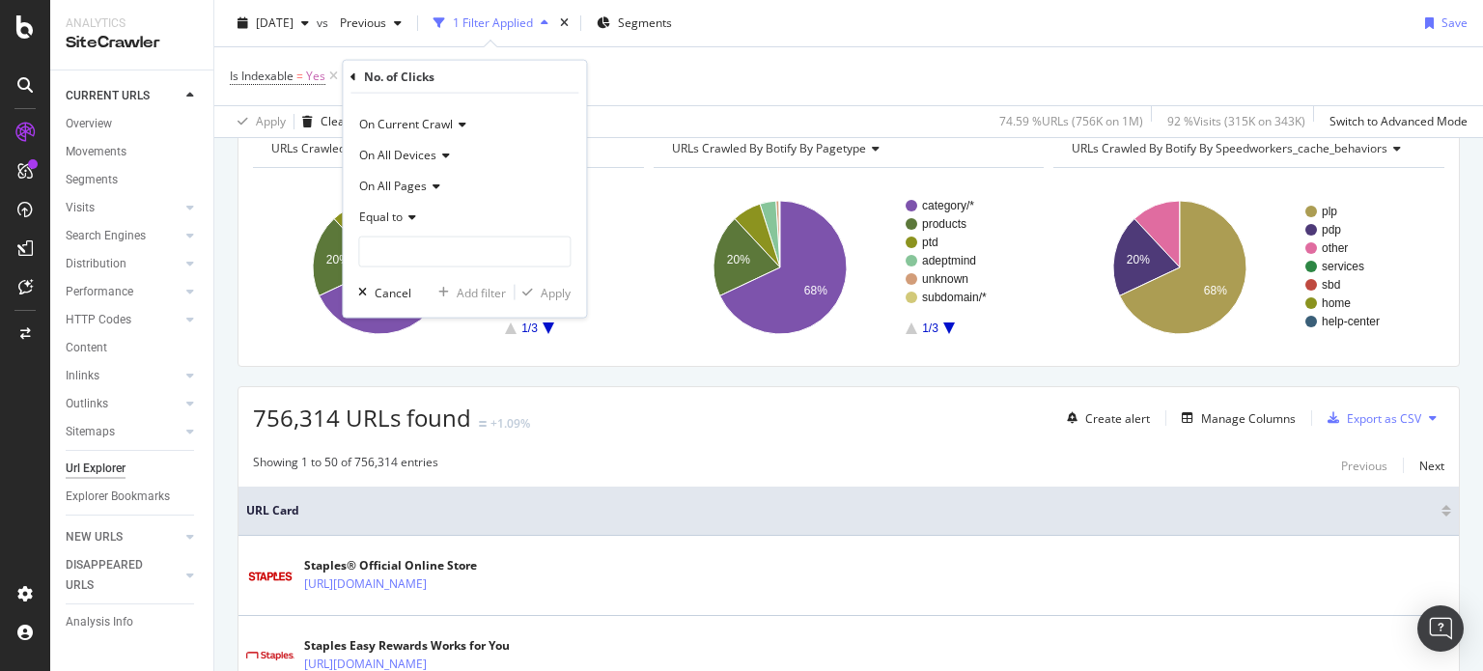
click at [444, 126] on span "On Current Crawl" at bounding box center [406, 124] width 94 height 16
click at [398, 210] on span "Equal to" at bounding box center [380, 216] width 43 height 16
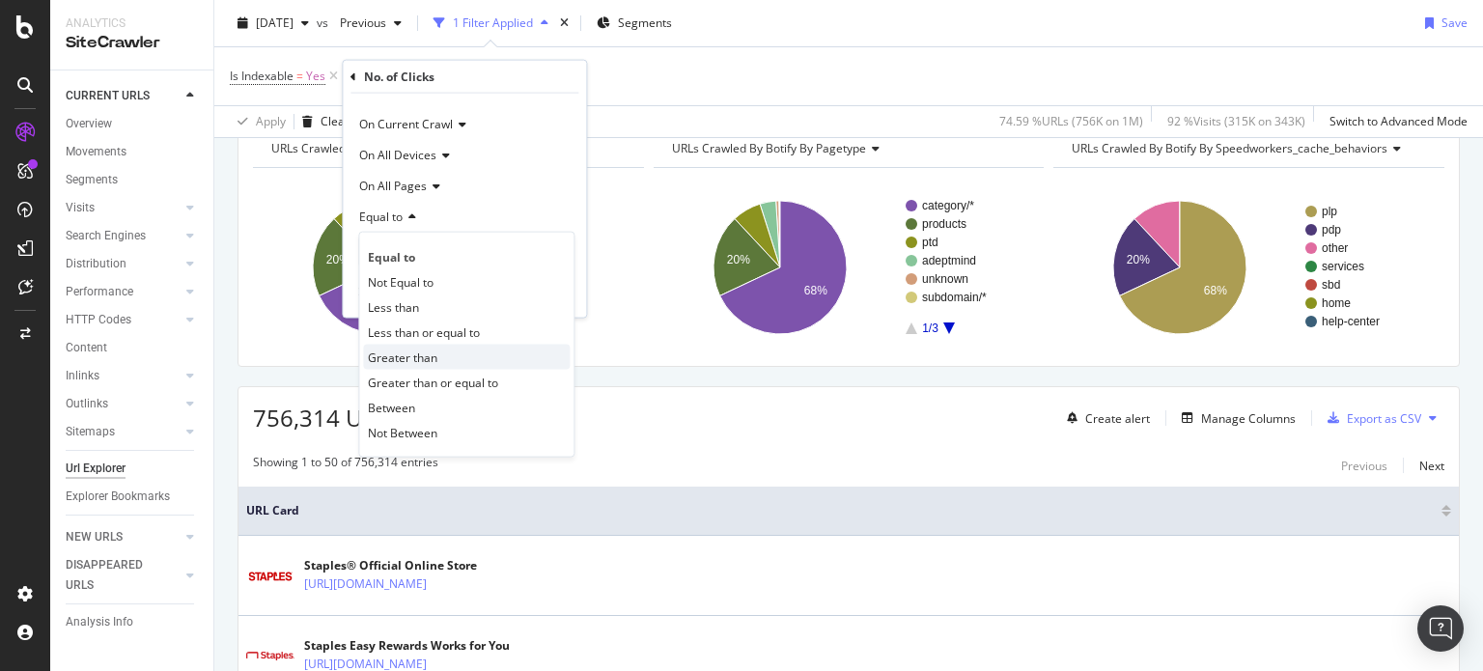
click at [407, 354] on span "Greater than" at bounding box center [402, 356] width 69 height 16
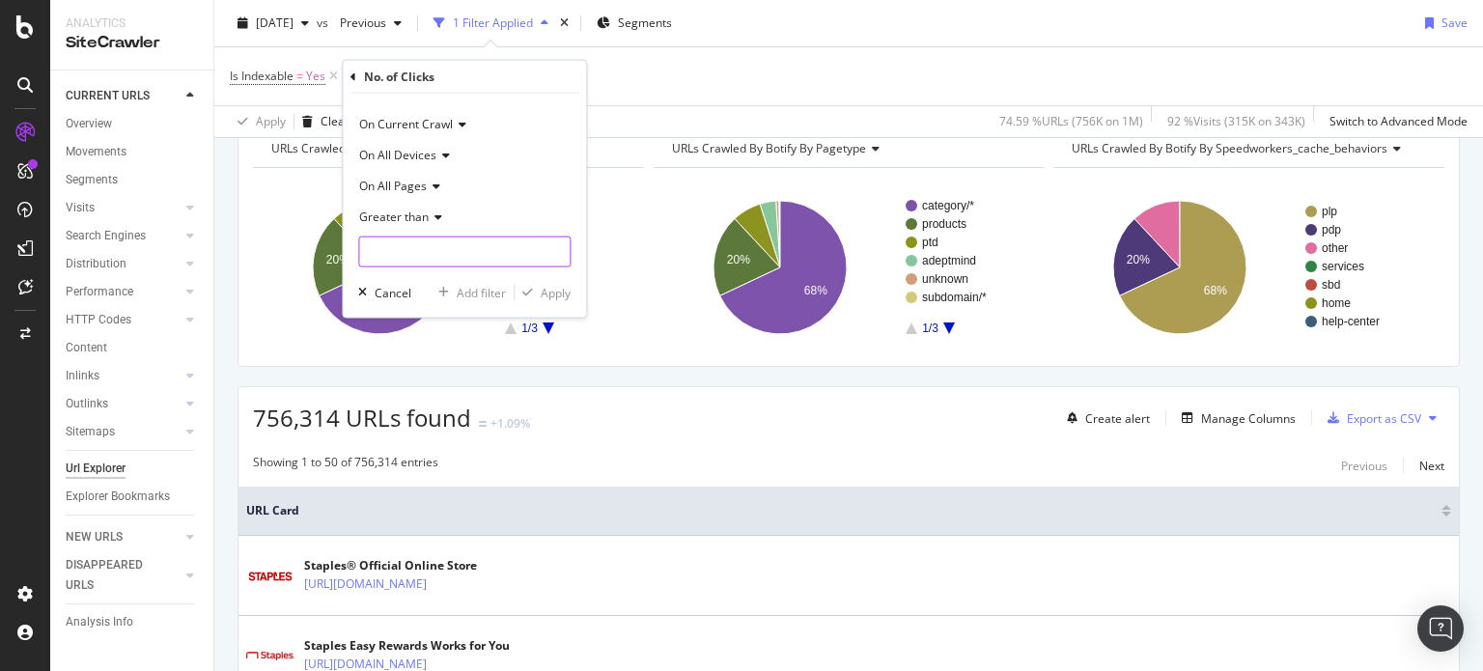
click at [386, 247] on input "number" at bounding box center [464, 251] width 212 height 31
type input "0"
click at [560, 300] on div "Apply" at bounding box center [542, 292] width 56 height 17
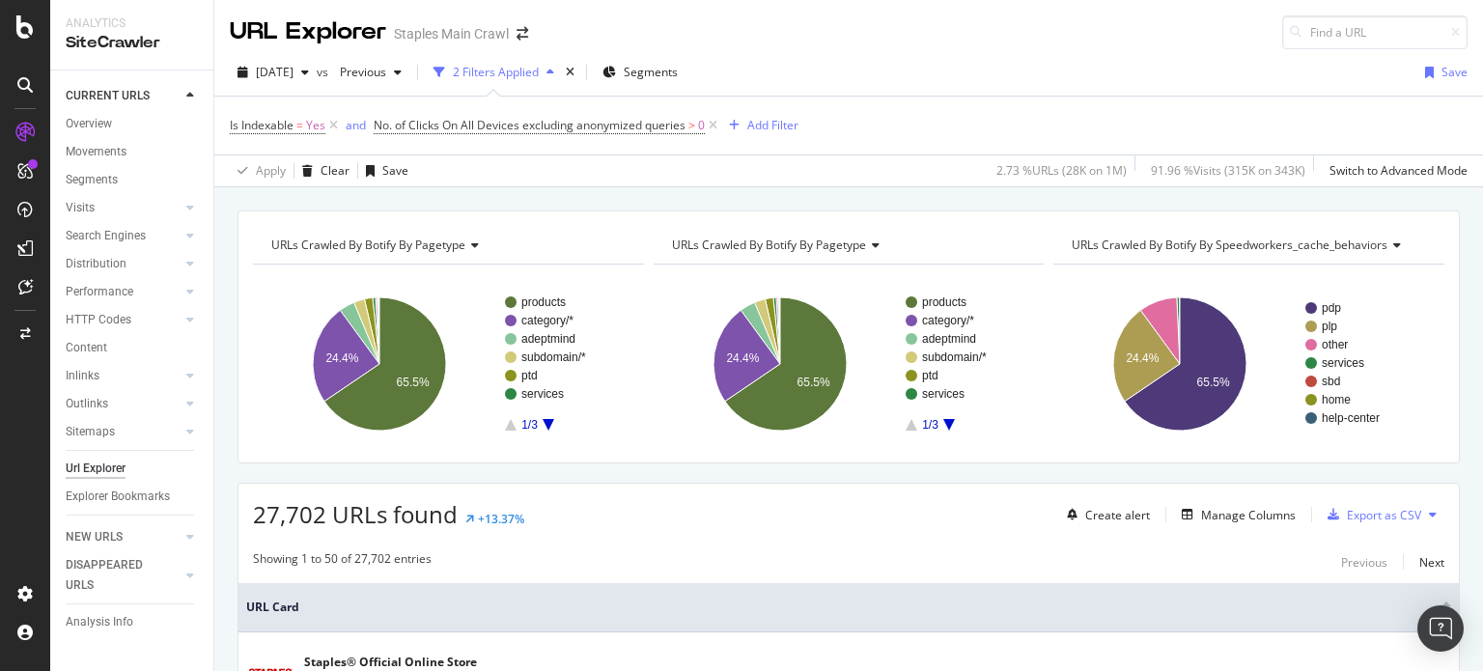
drag, startPoint x: 714, startPoint y: 125, endPoint x: 30, endPoint y: 267, distance: 698.9
click at [714, 125] on icon at bounding box center [713, 125] width 16 height 19
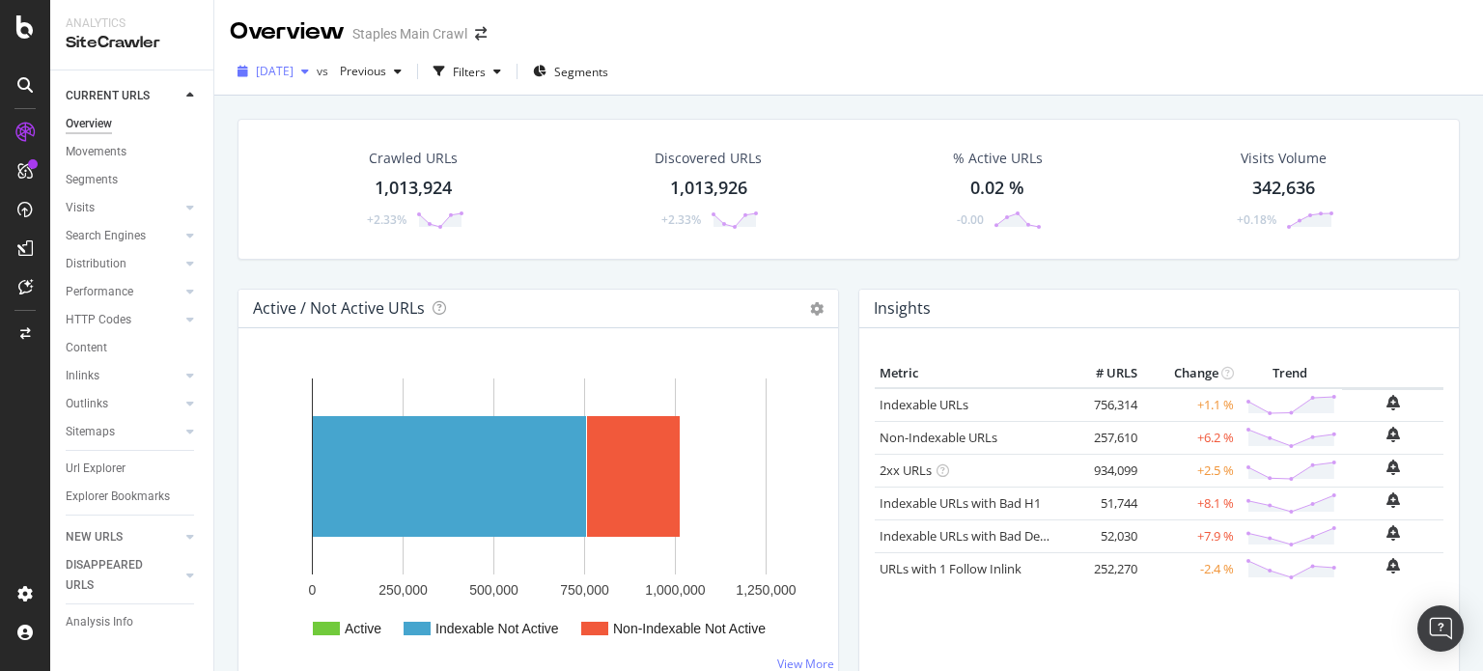
click at [309, 67] on icon "button" at bounding box center [305, 72] width 8 height 12
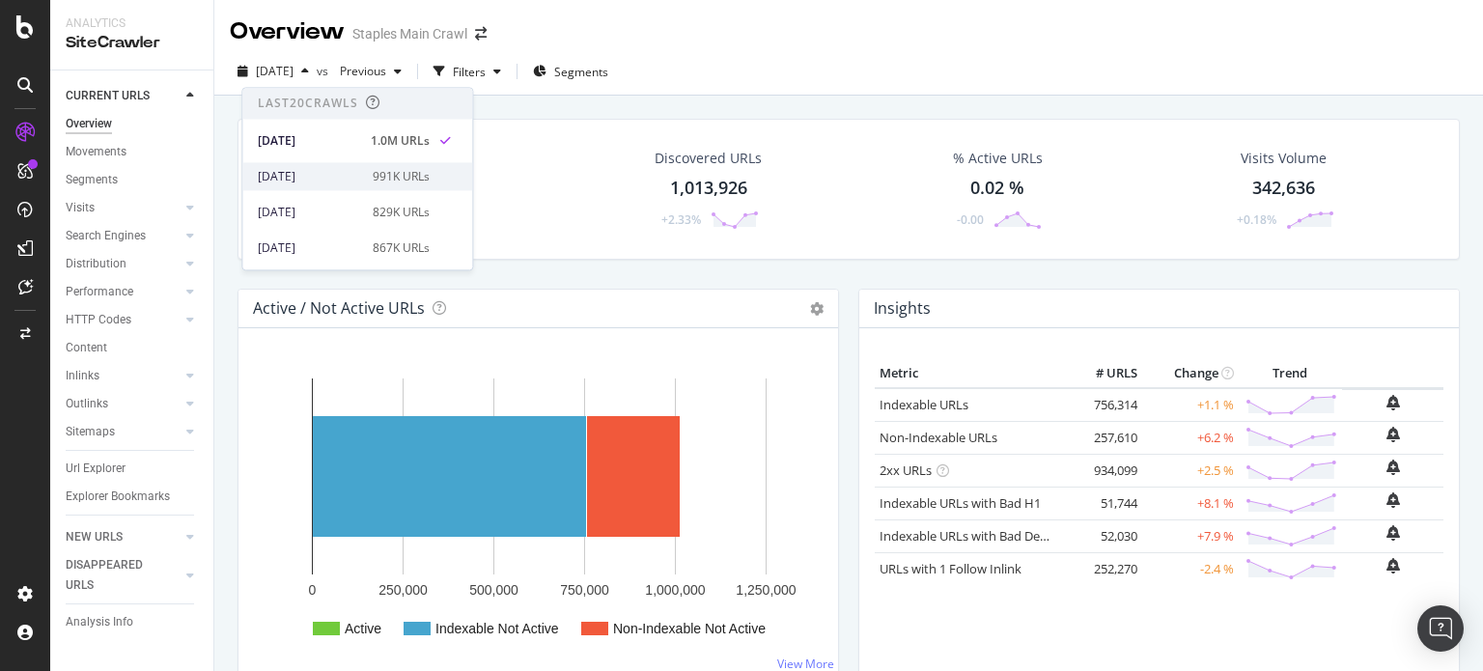
click at [329, 171] on div "[DATE]" at bounding box center [309, 176] width 103 height 17
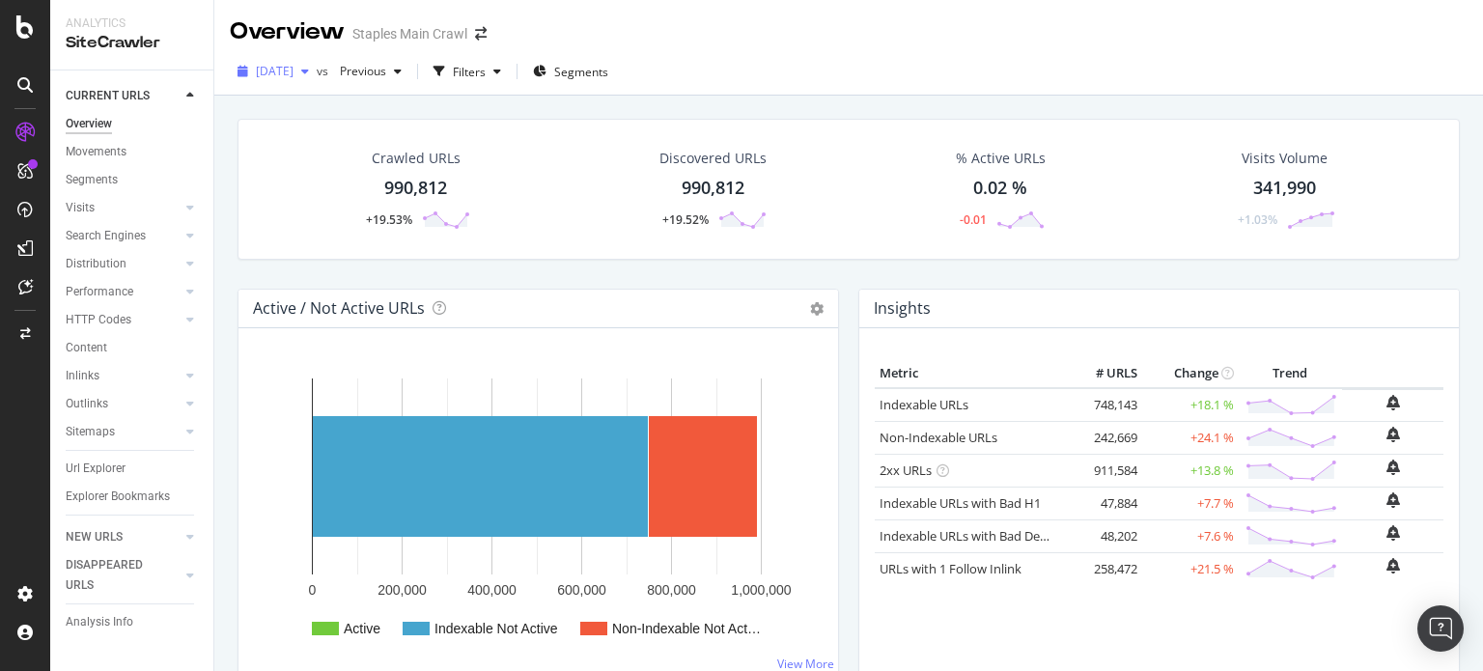
click at [293, 72] on span "[DATE]" at bounding box center [275, 71] width 38 height 16
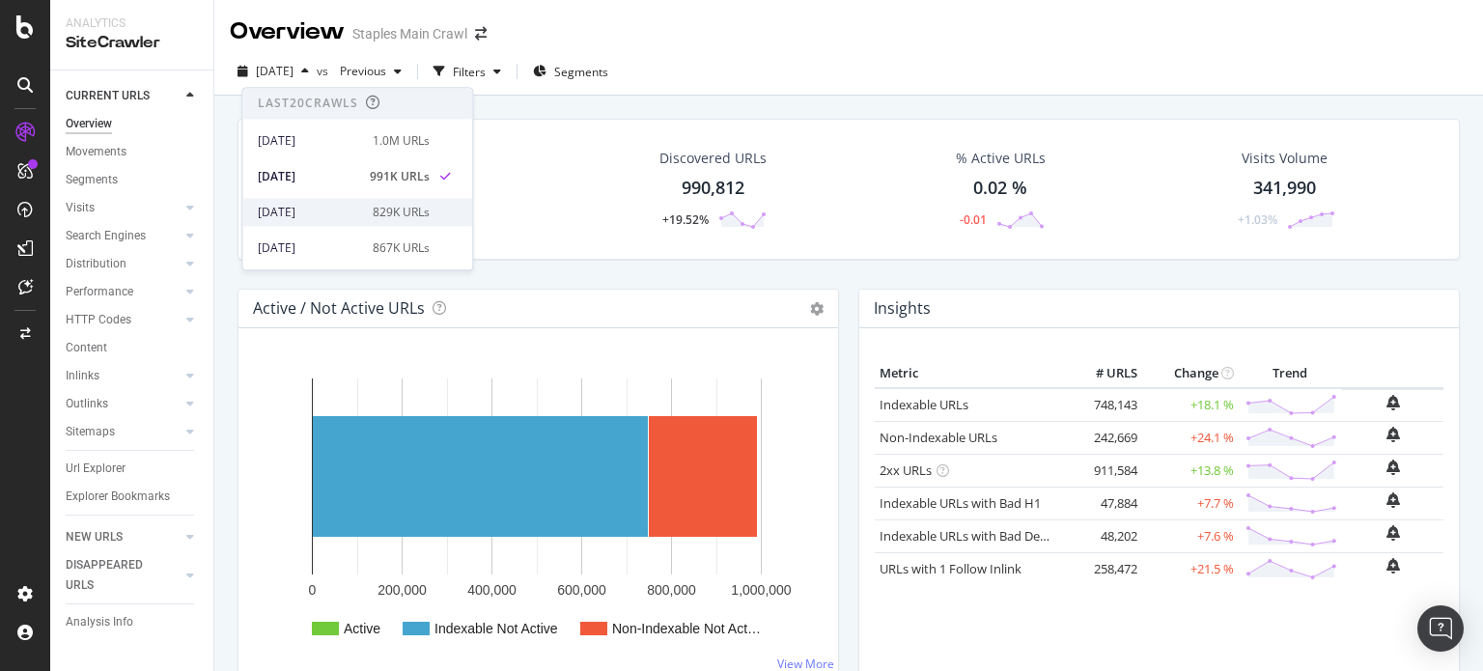
click at [330, 206] on div "[DATE]" at bounding box center [309, 212] width 103 height 17
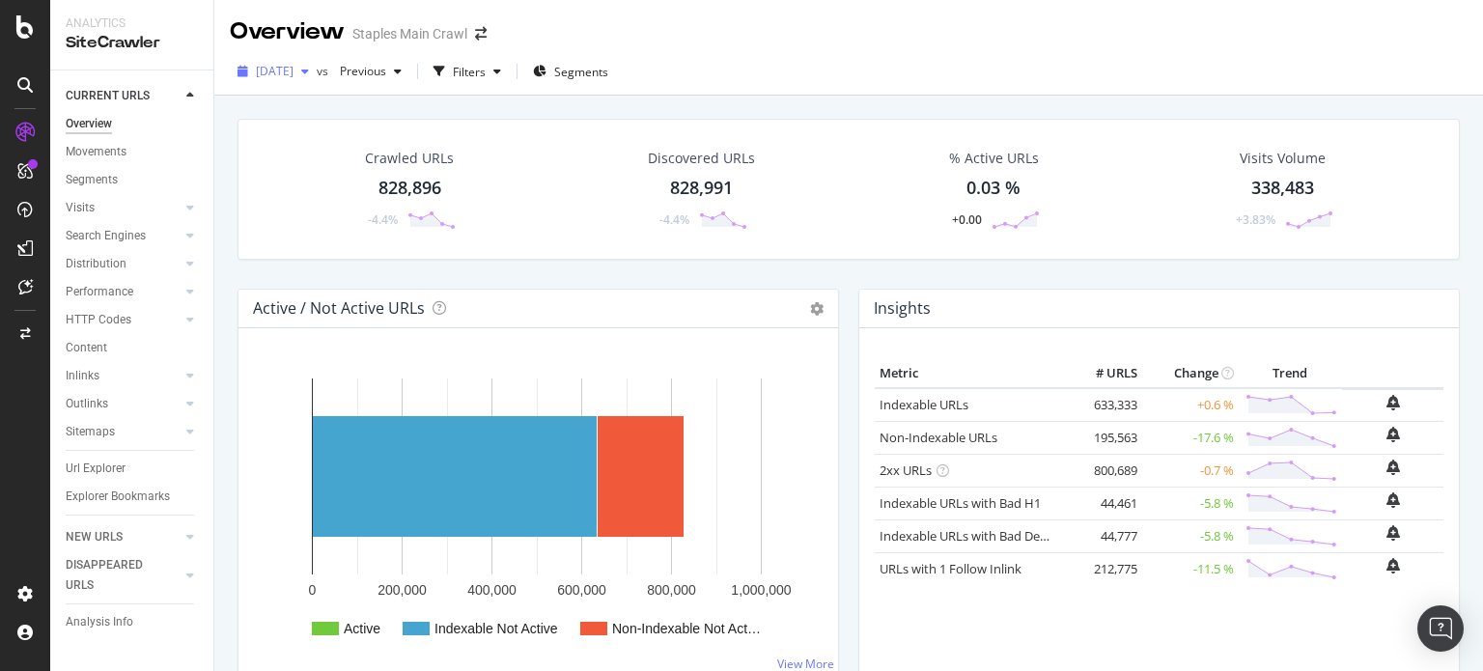
click at [293, 67] on span "[DATE]" at bounding box center [275, 71] width 38 height 16
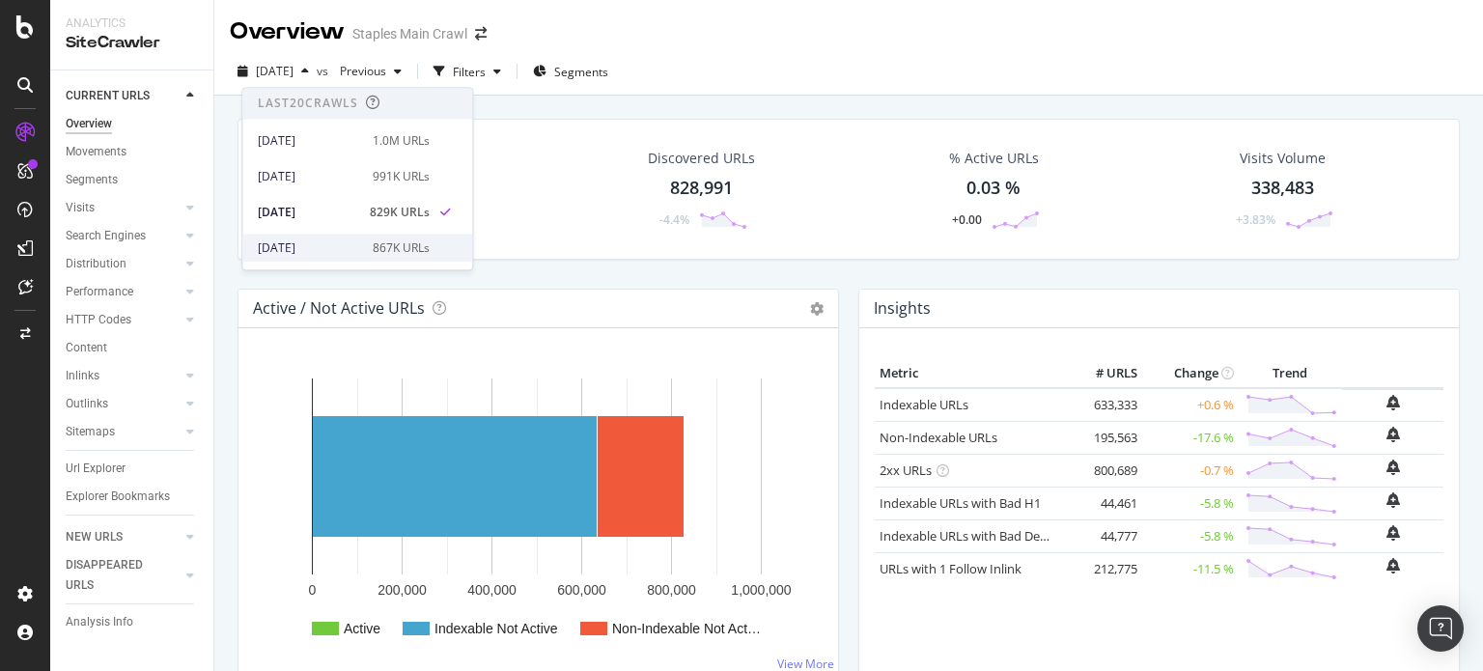
click at [313, 242] on div "[DATE]" at bounding box center [309, 247] width 103 height 17
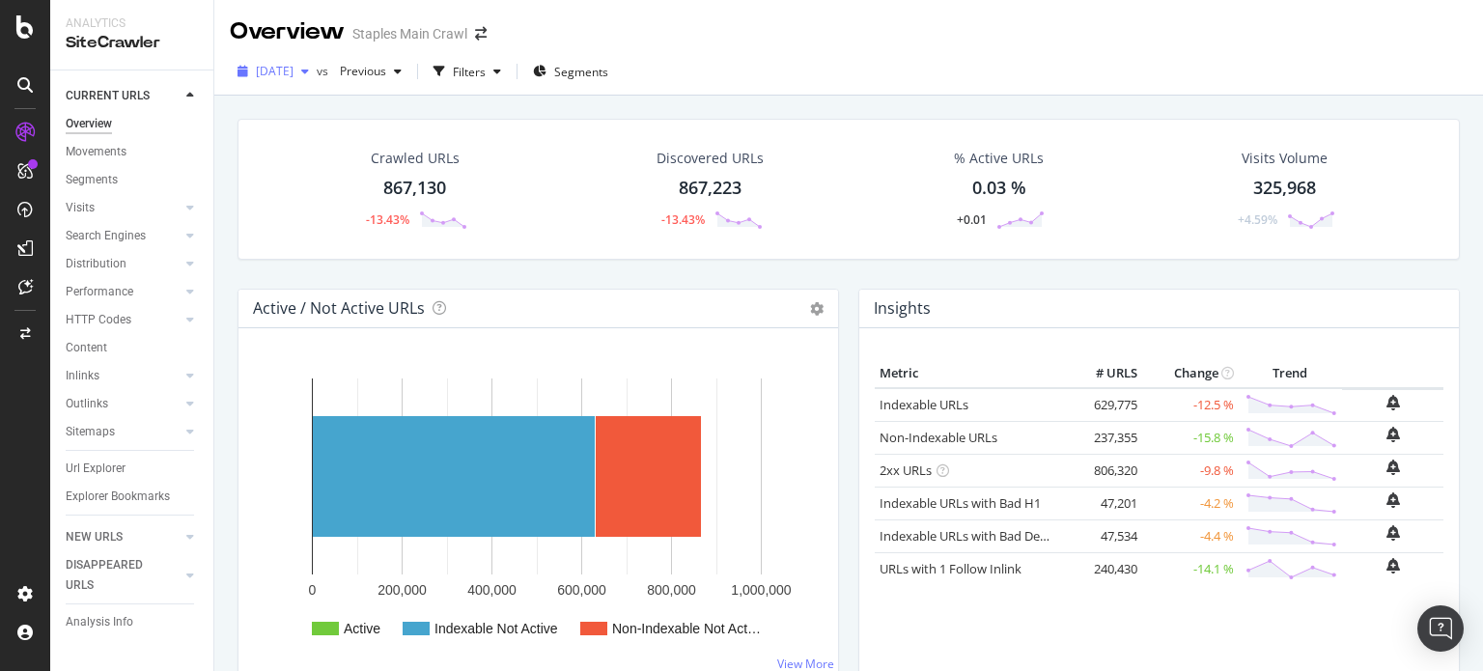
click at [295, 62] on div "[DATE]" at bounding box center [273, 71] width 87 height 29
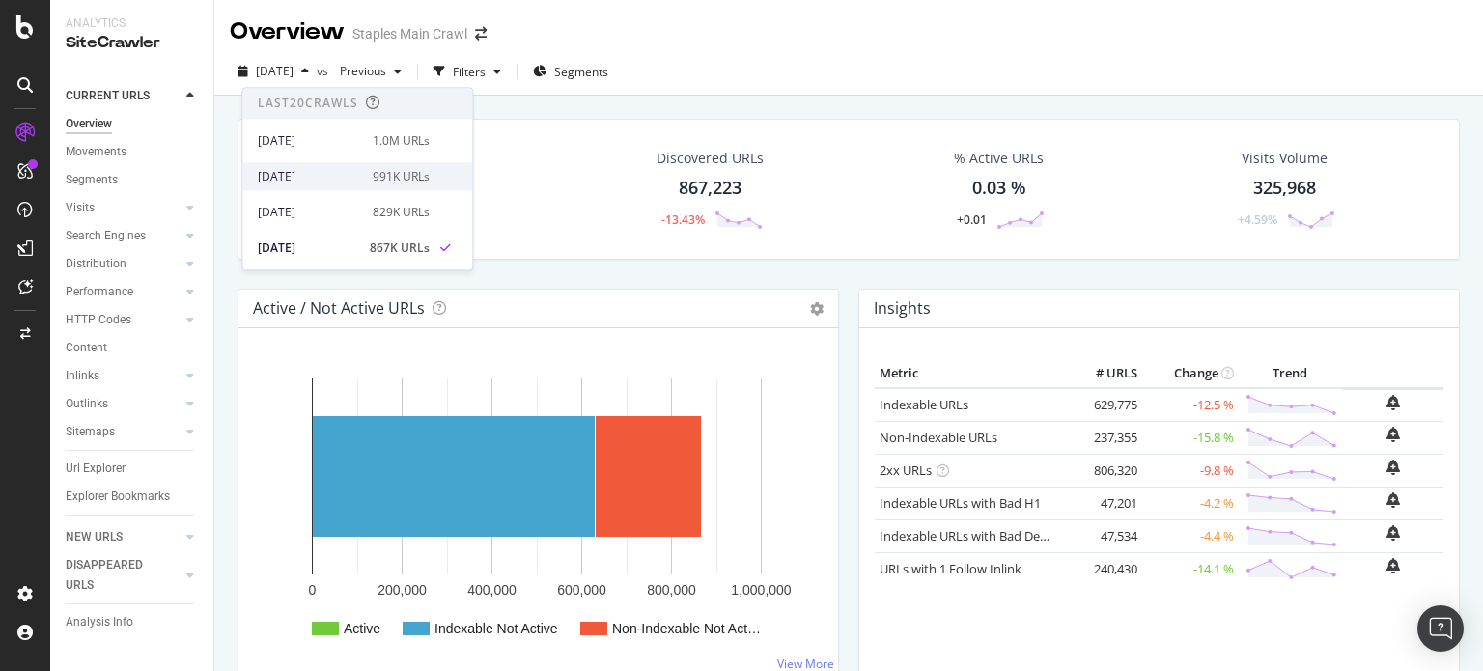
scroll to position [97, 0]
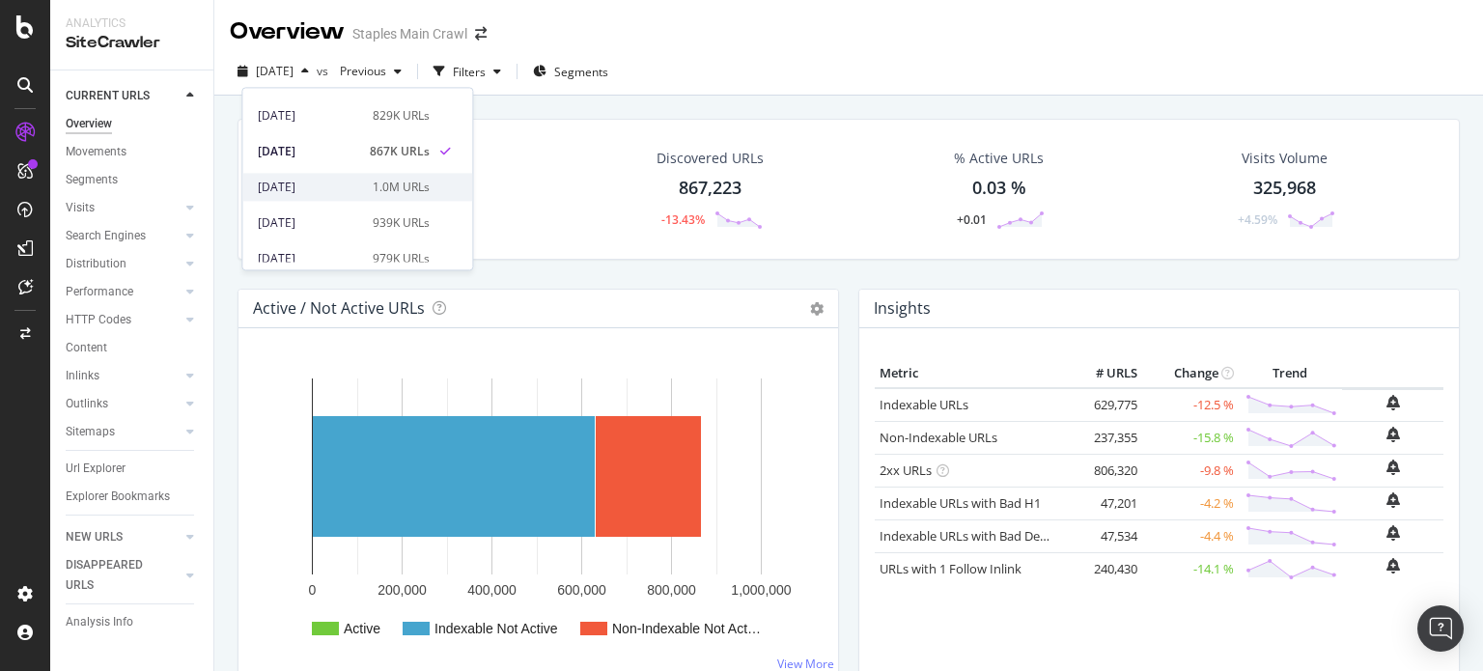
click at [310, 181] on div "[DATE]" at bounding box center [309, 187] width 103 height 17
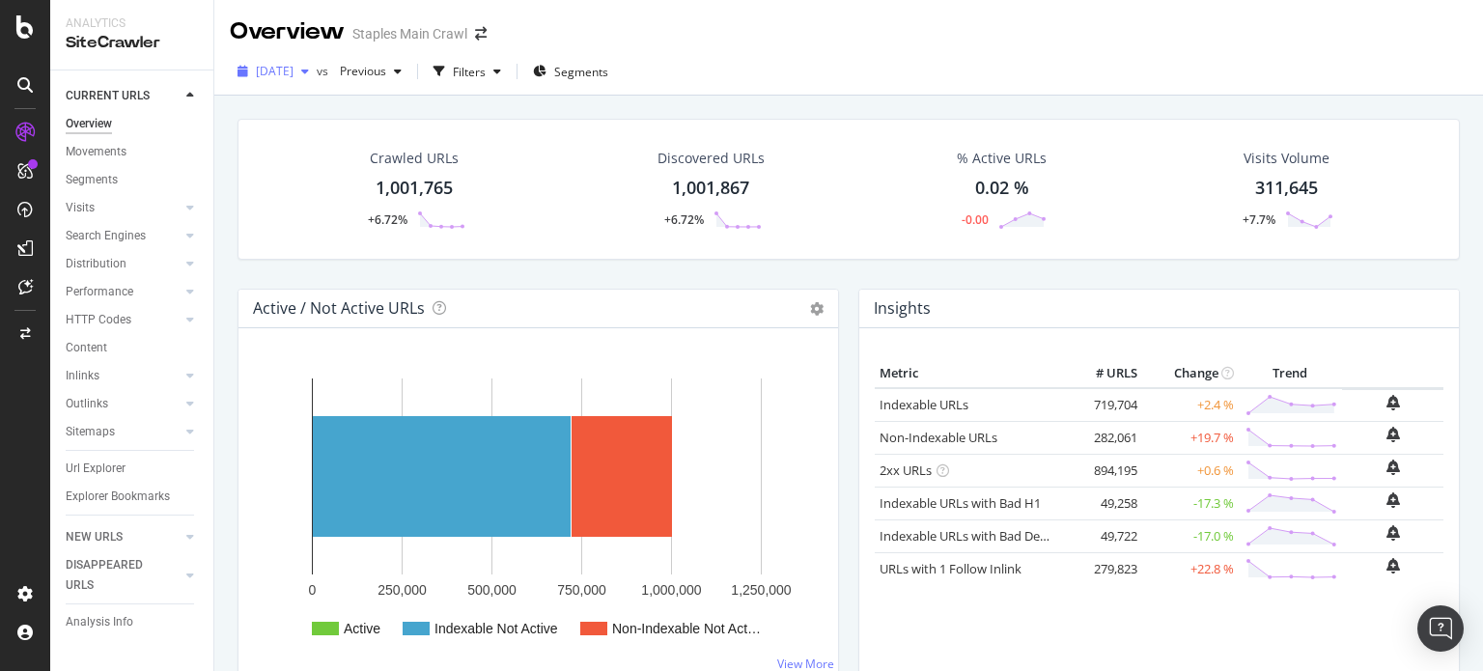
click at [293, 67] on span "[DATE]" at bounding box center [275, 71] width 38 height 16
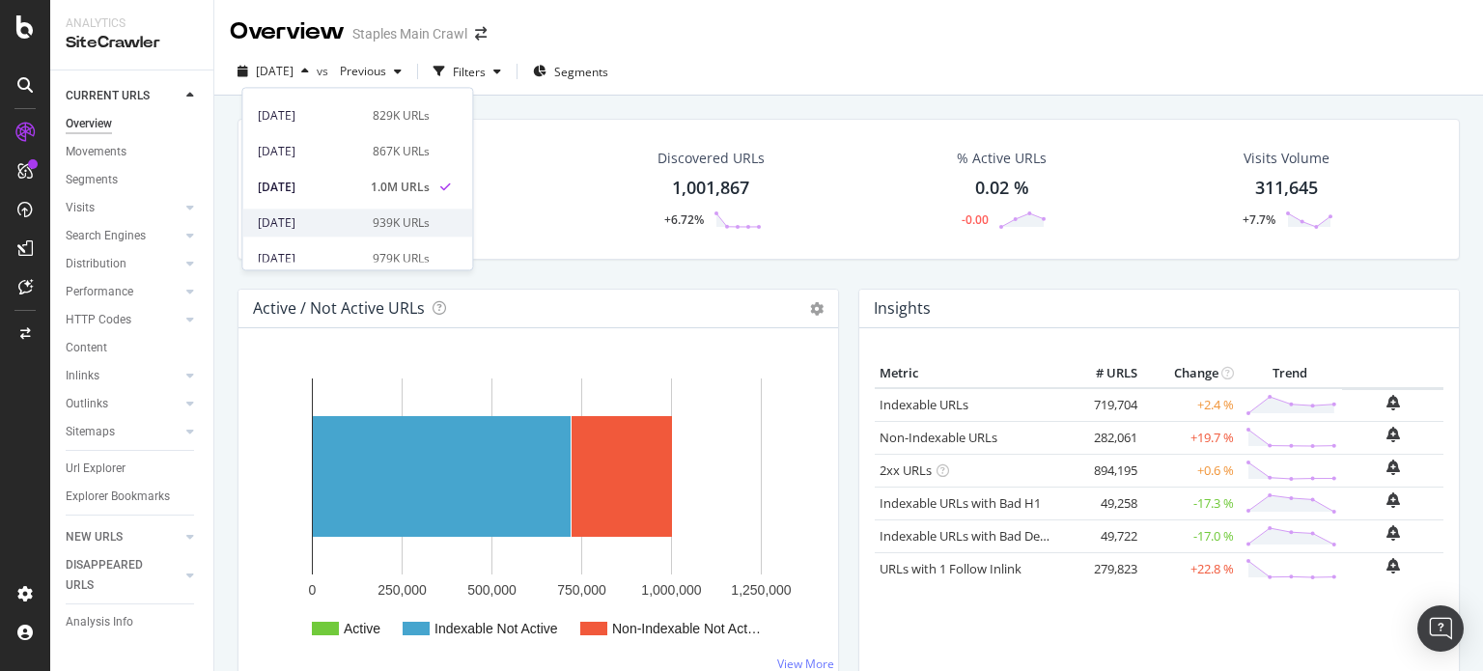
click at [317, 219] on div "[DATE]" at bounding box center [309, 222] width 103 height 17
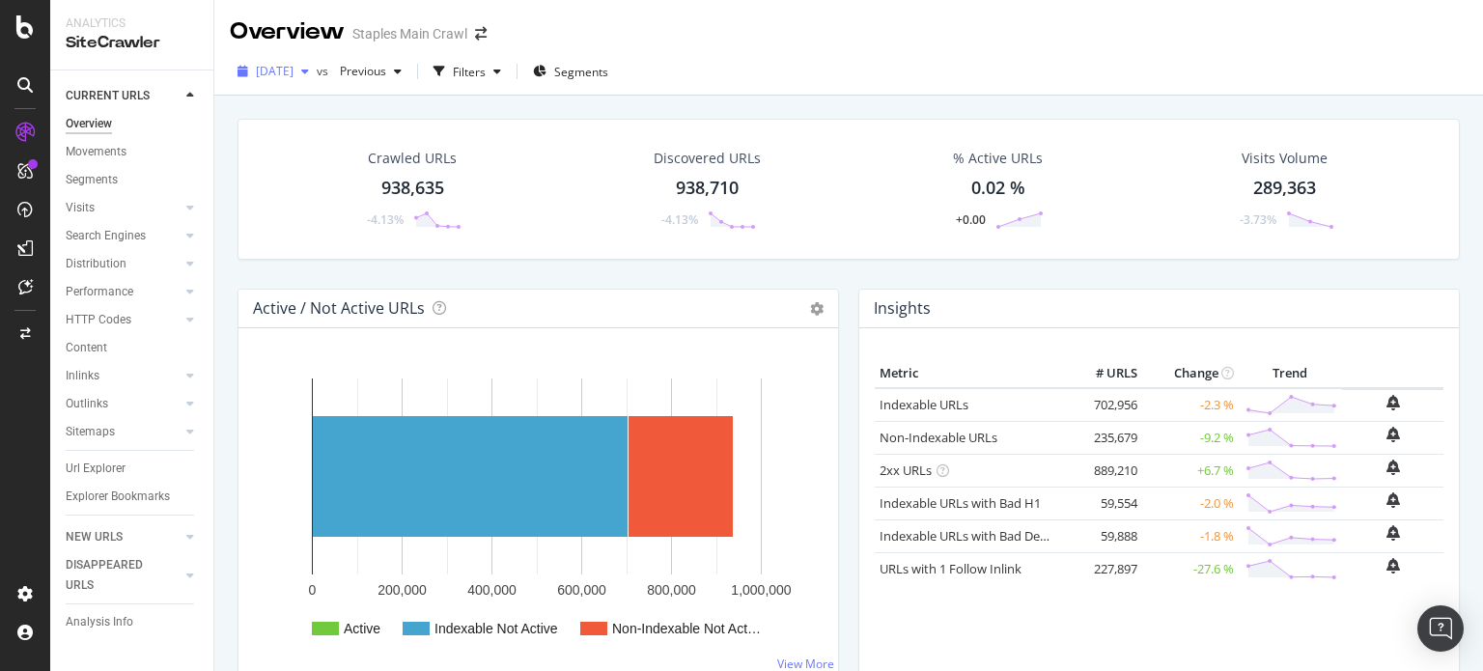
click at [293, 69] on span "[DATE]" at bounding box center [275, 71] width 38 height 16
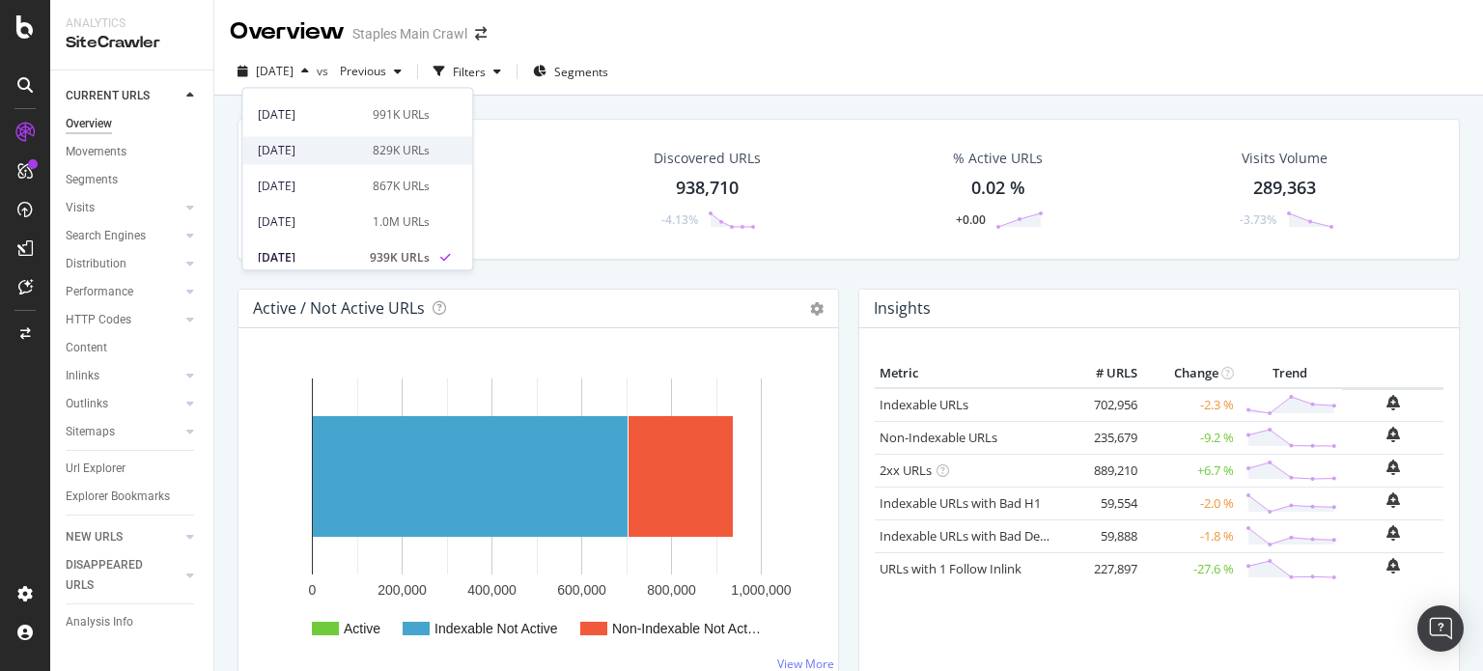
scroll to position [97, 0]
click at [336, 254] on div "[DATE]" at bounding box center [309, 258] width 103 height 17
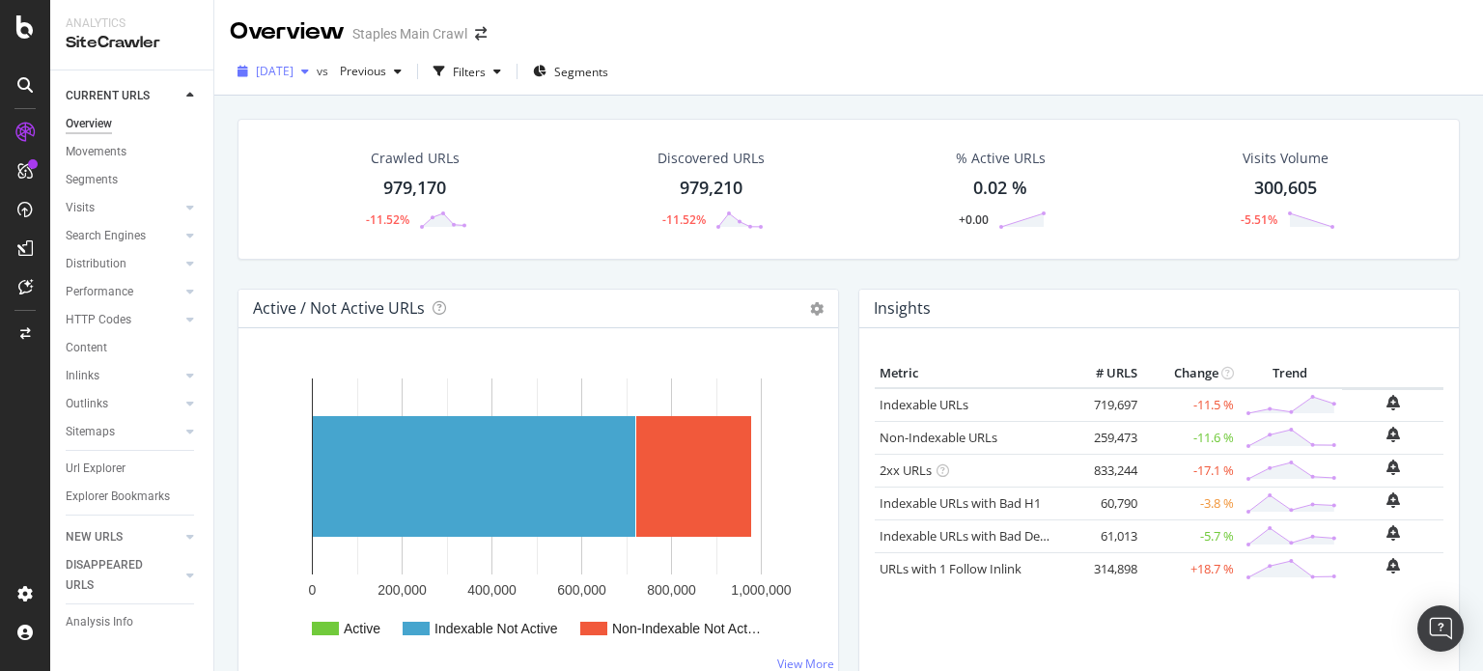
click at [293, 71] on span "[DATE]" at bounding box center [275, 71] width 38 height 16
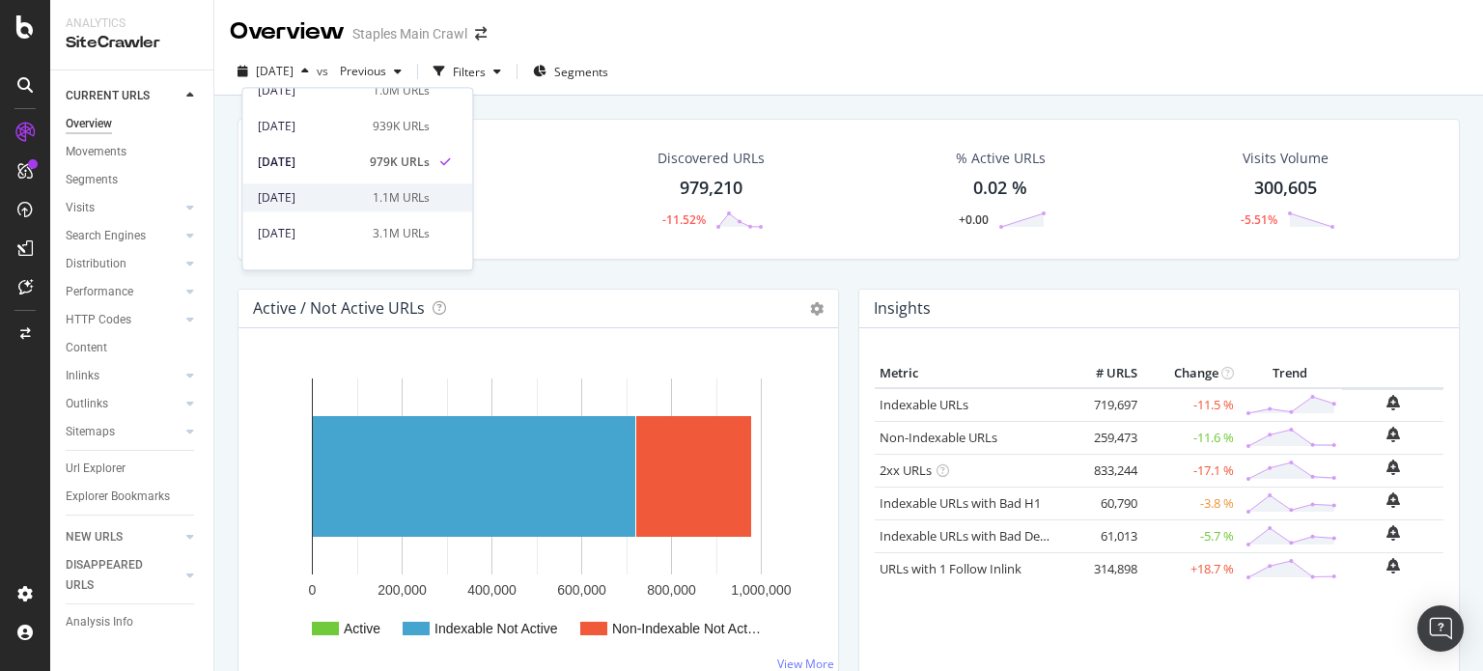
click at [309, 203] on div "[DATE]" at bounding box center [309, 197] width 103 height 17
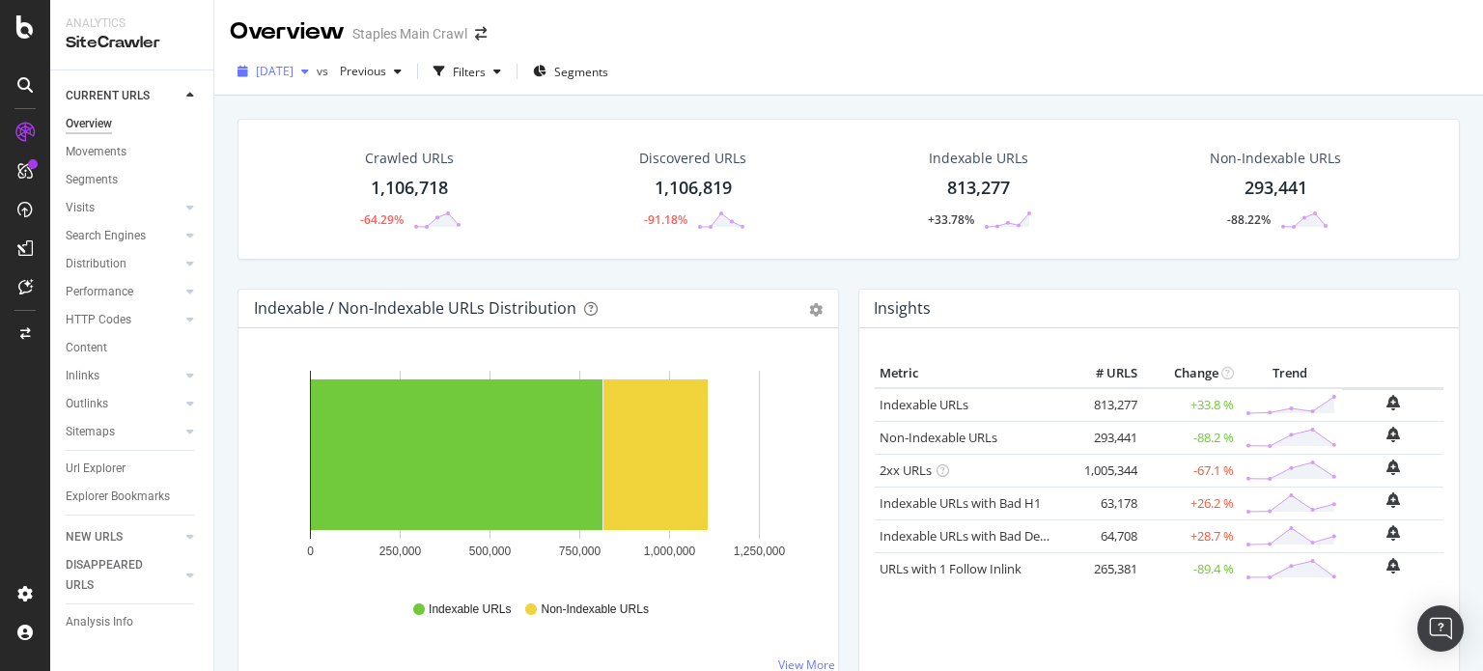
click at [315, 80] on div "[DATE]" at bounding box center [273, 71] width 87 height 29
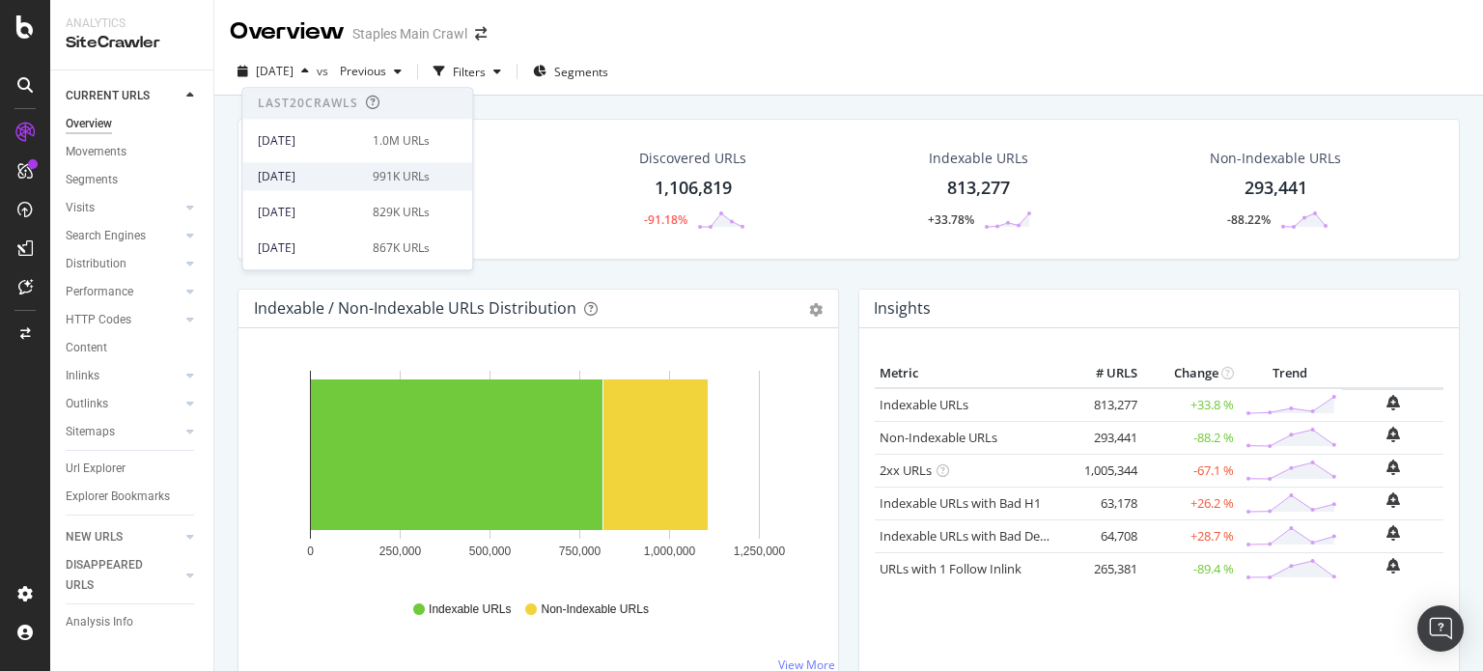
click at [319, 177] on div "[DATE]" at bounding box center [309, 176] width 103 height 17
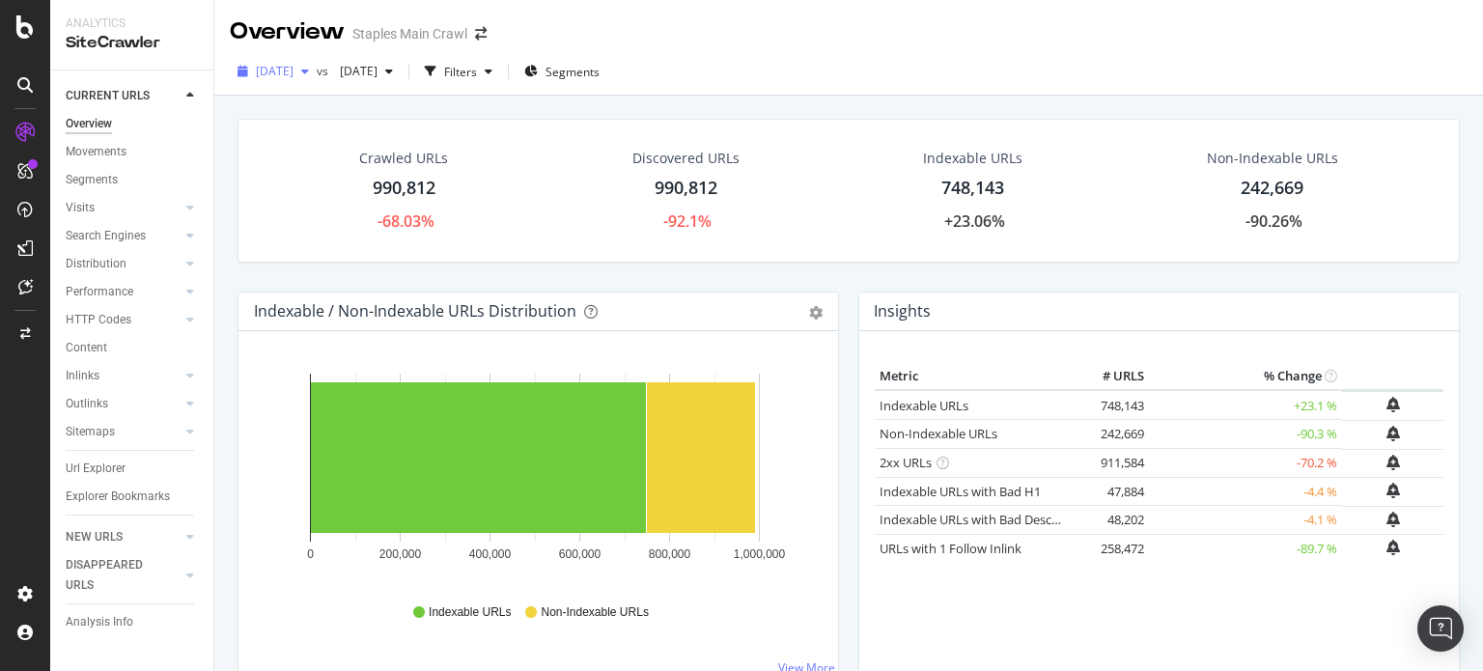
click at [293, 67] on span "[DATE]" at bounding box center [275, 71] width 38 height 16
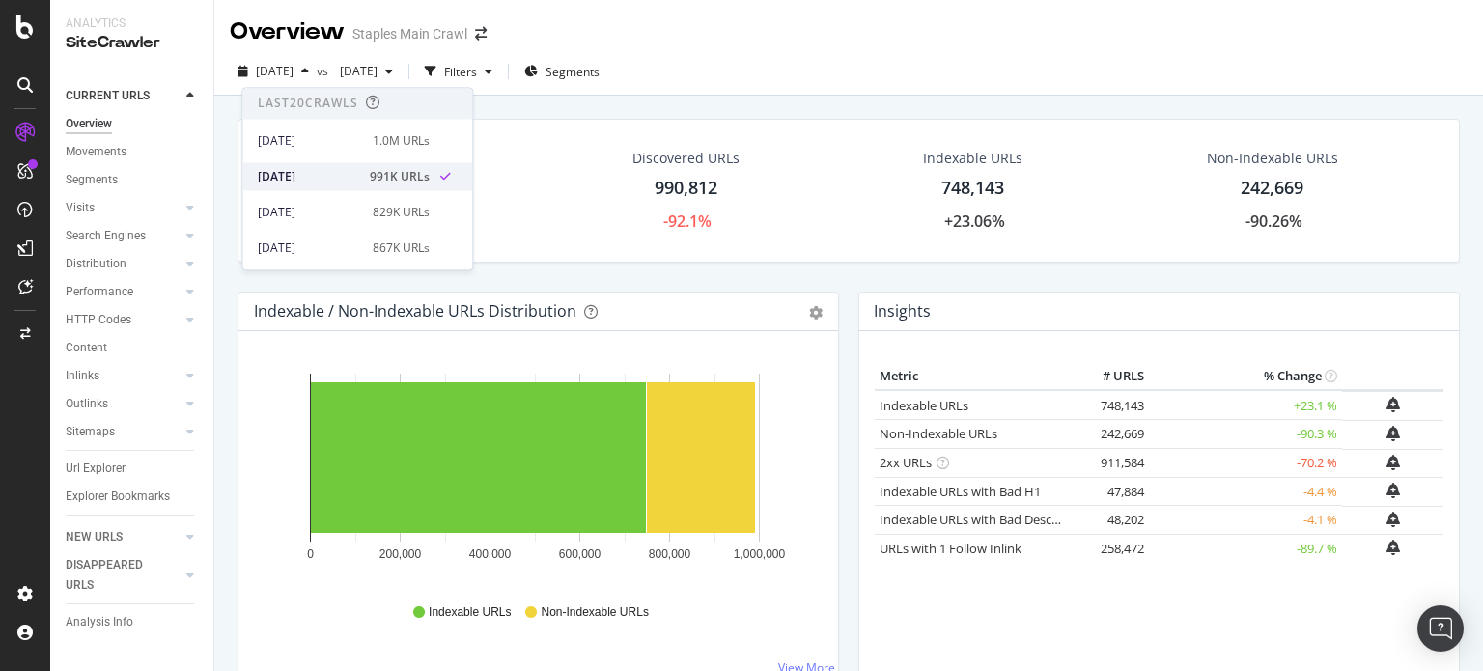
scroll to position [97, 0]
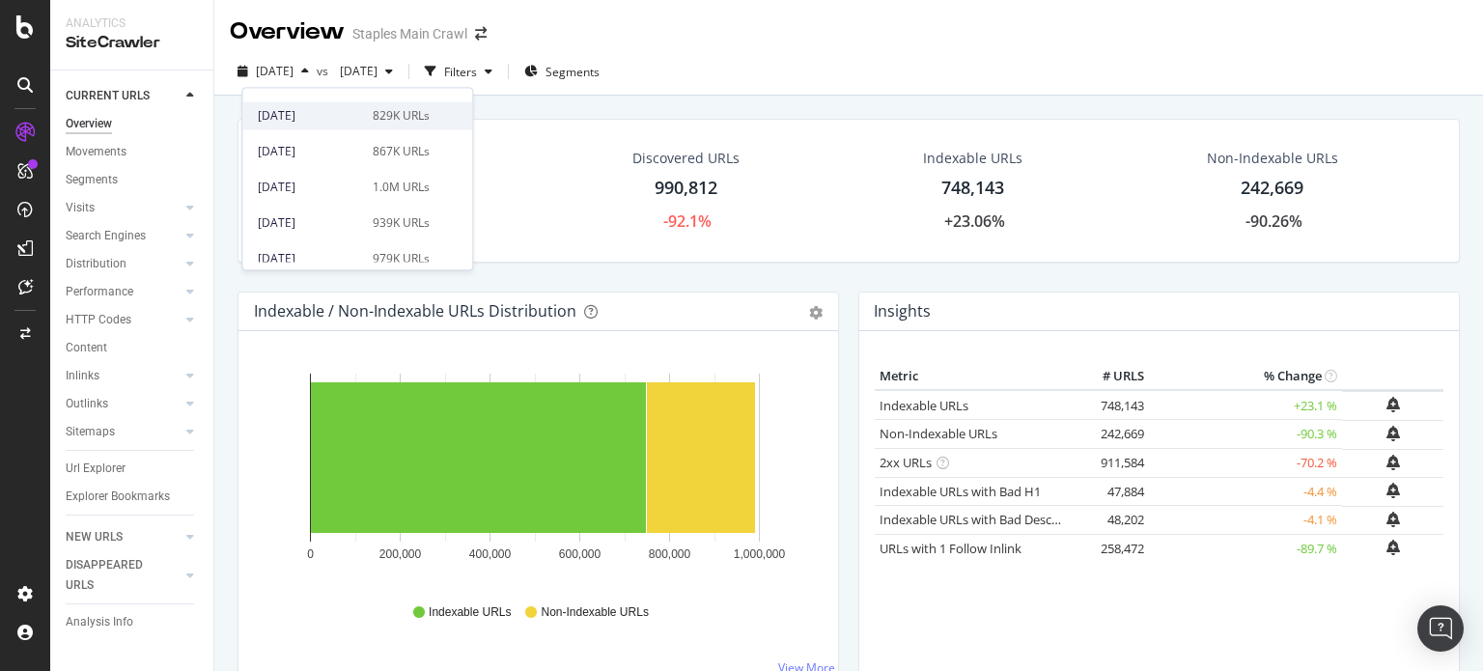
click at [309, 107] on div "[DATE]" at bounding box center [309, 115] width 103 height 17
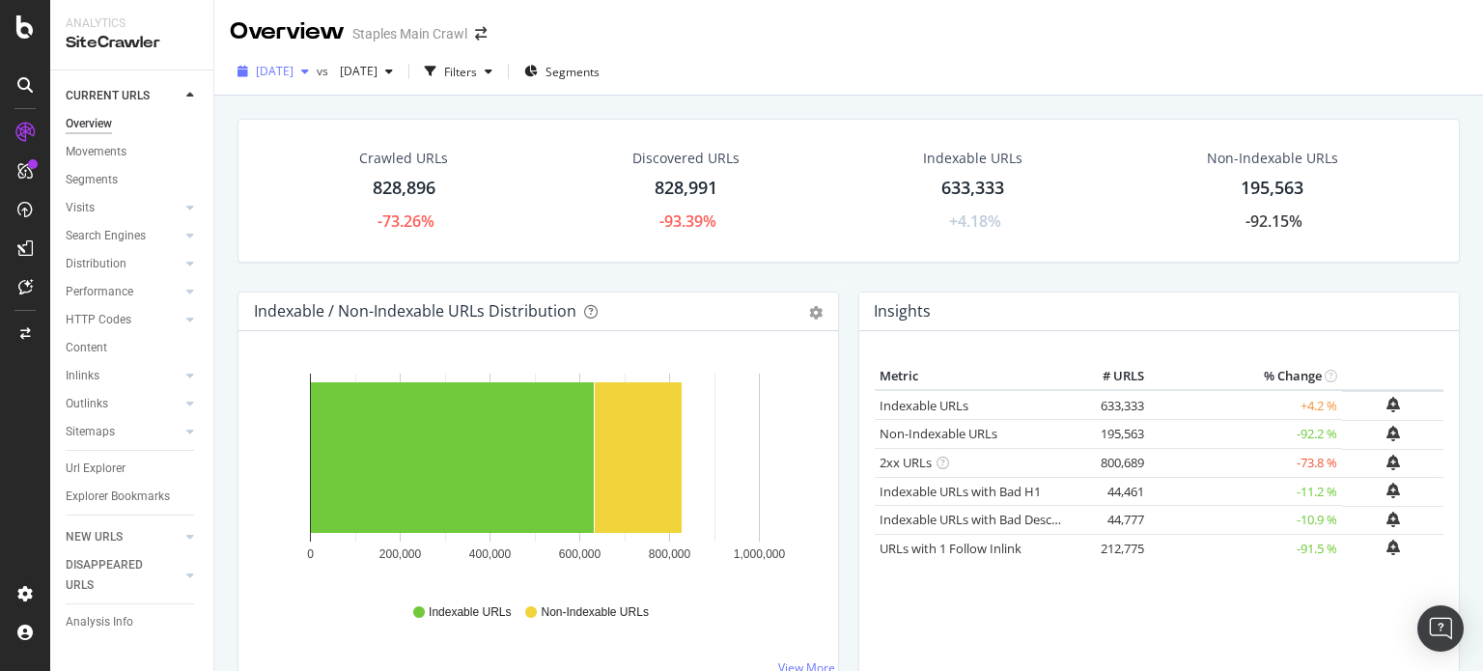
click at [293, 77] on span "[DATE]" at bounding box center [275, 71] width 38 height 16
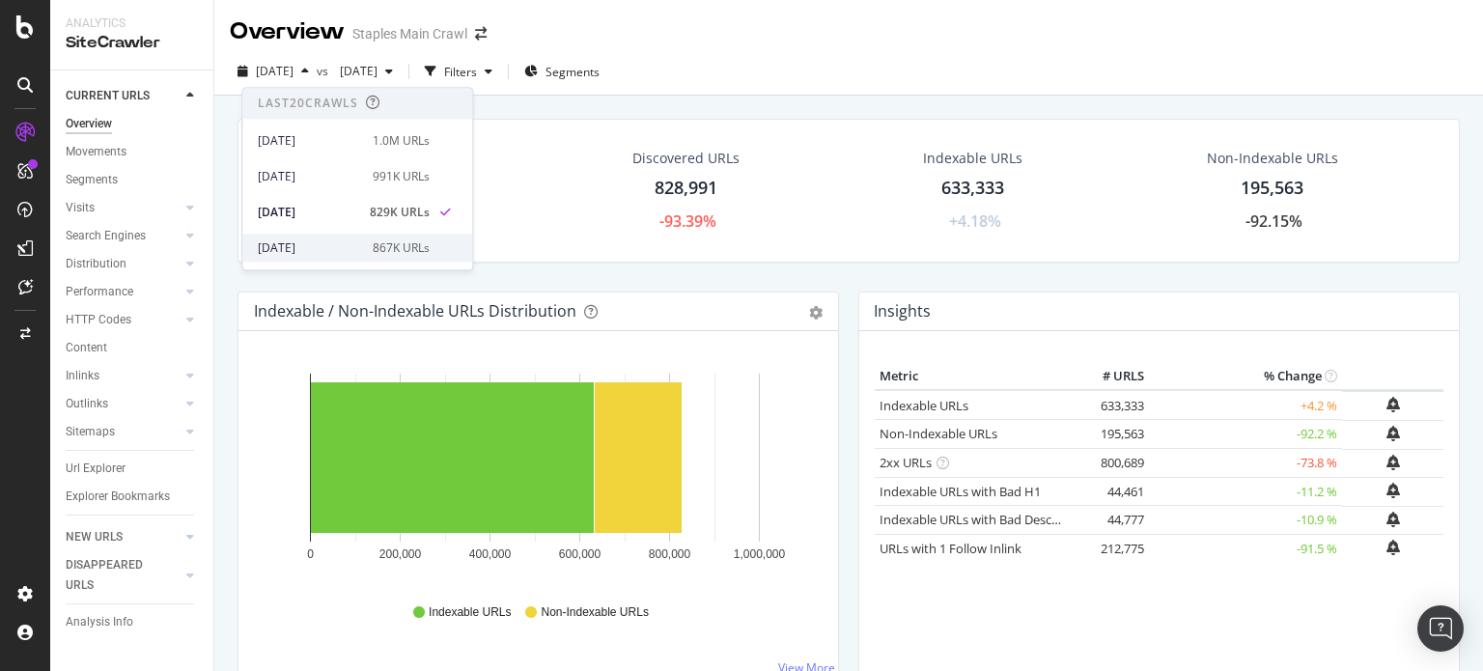
click at [335, 243] on div "[DATE]" at bounding box center [309, 247] width 103 height 17
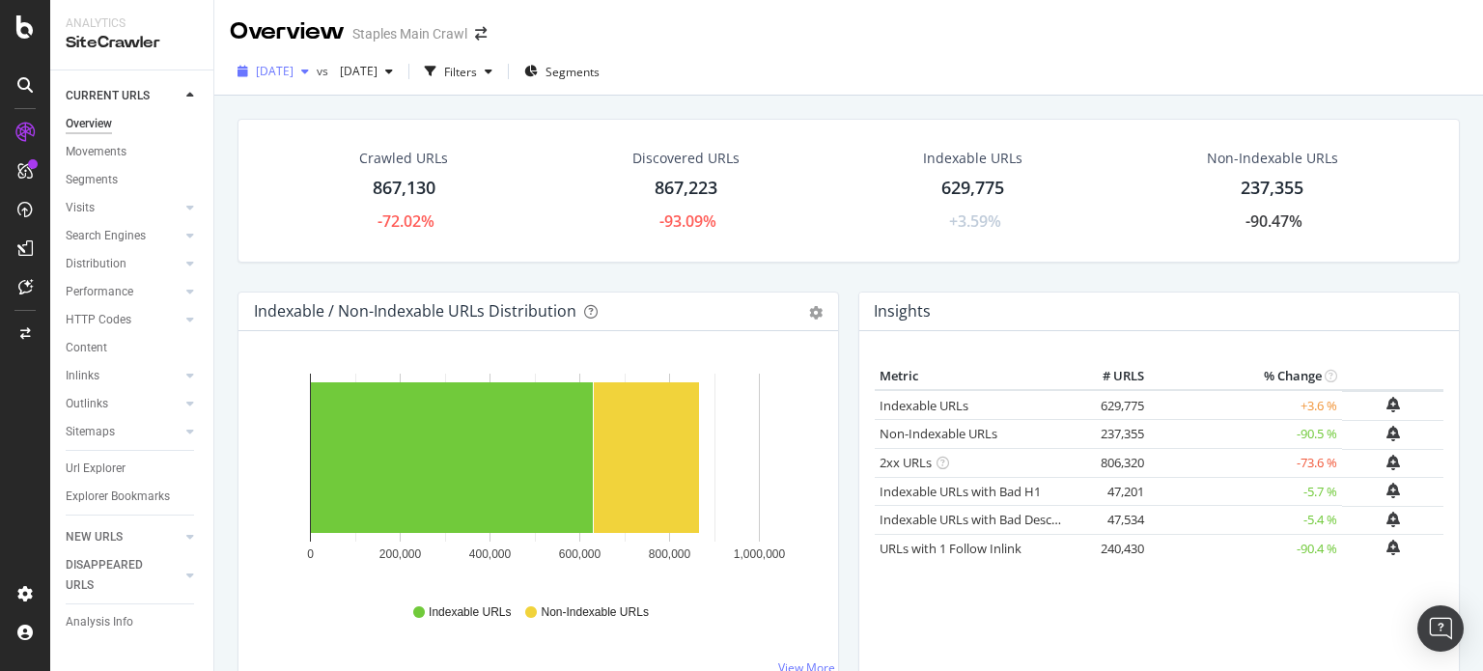
click at [311, 80] on div "[DATE]" at bounding box center [273, 71] width 87 height 29
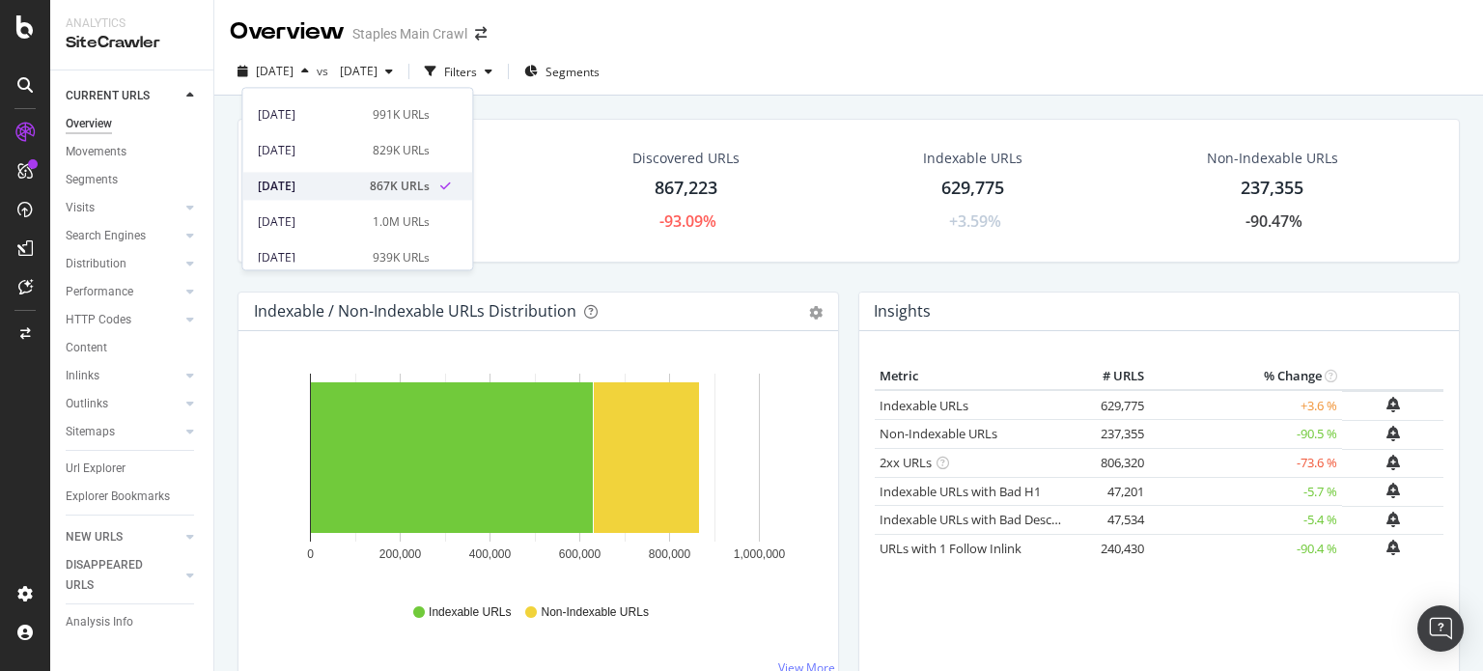
scroll to position [97, 0]
click at [301, 184] on div "[DATE]" at bounding box center [309, 187] width 103 height 17
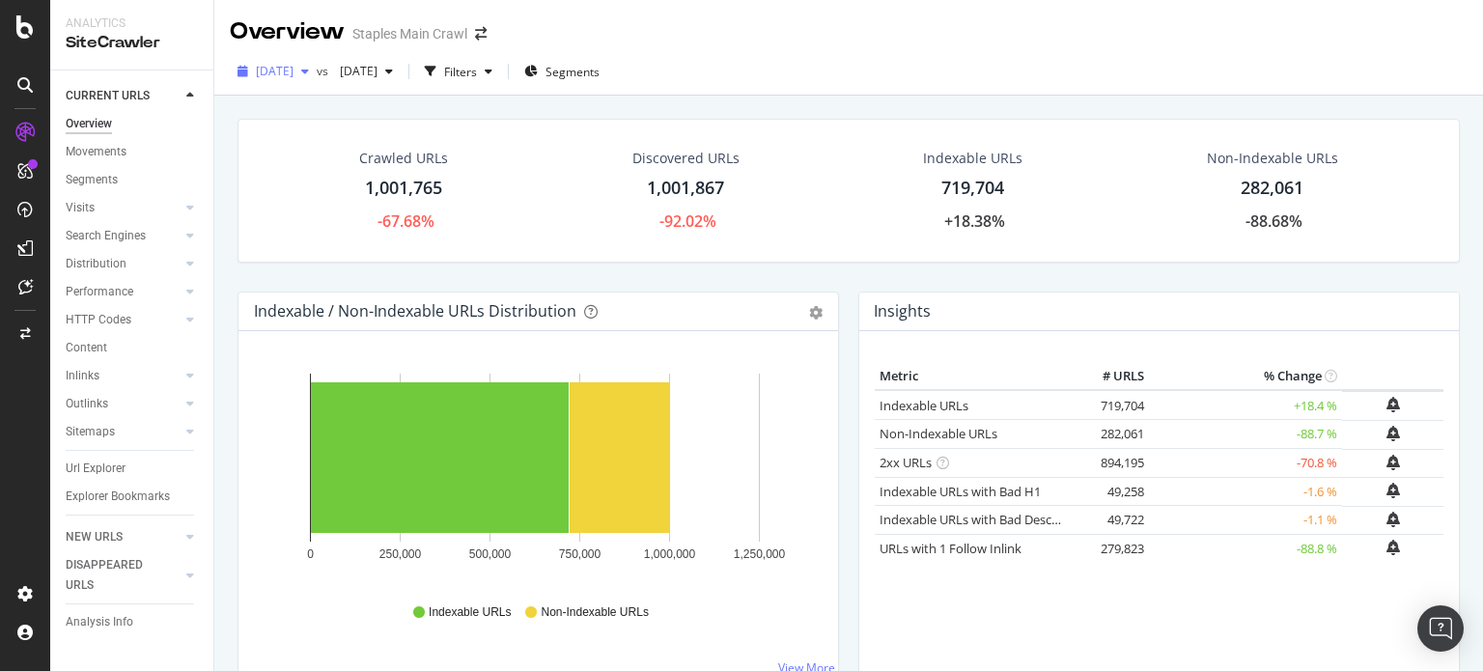
click at [293, 76] on span "[DATE]" at bounding box center [275, 71] width 38 height 16
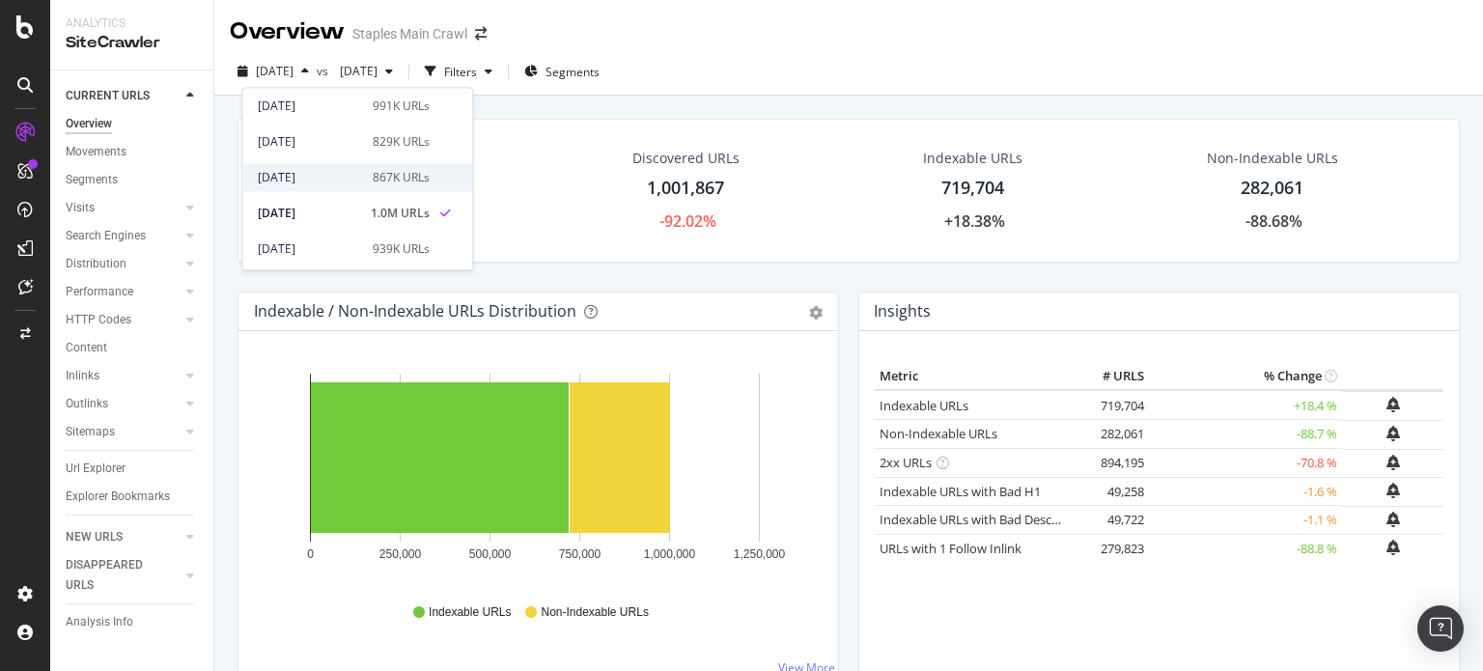
scroll to position [193, 0]
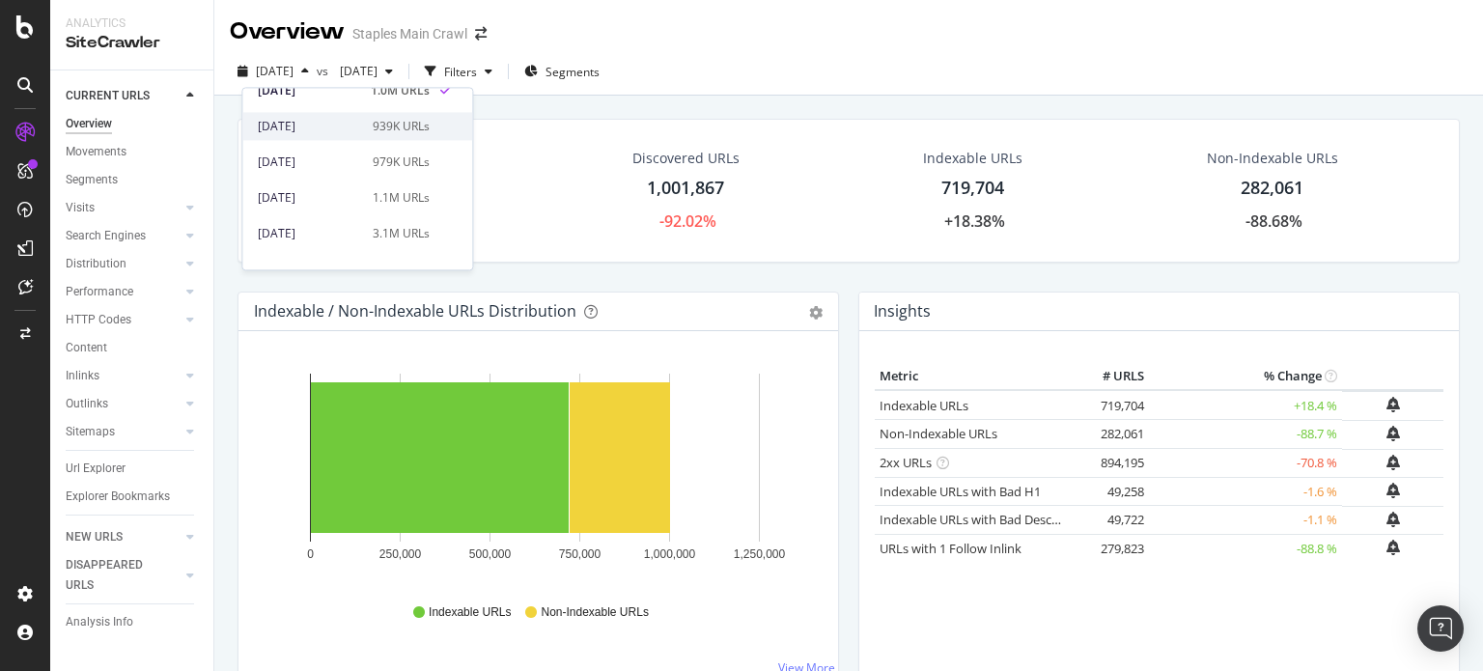
click at [306, 126] on div "[DATE]" at bounding box center [309, 126] width 103 height 17
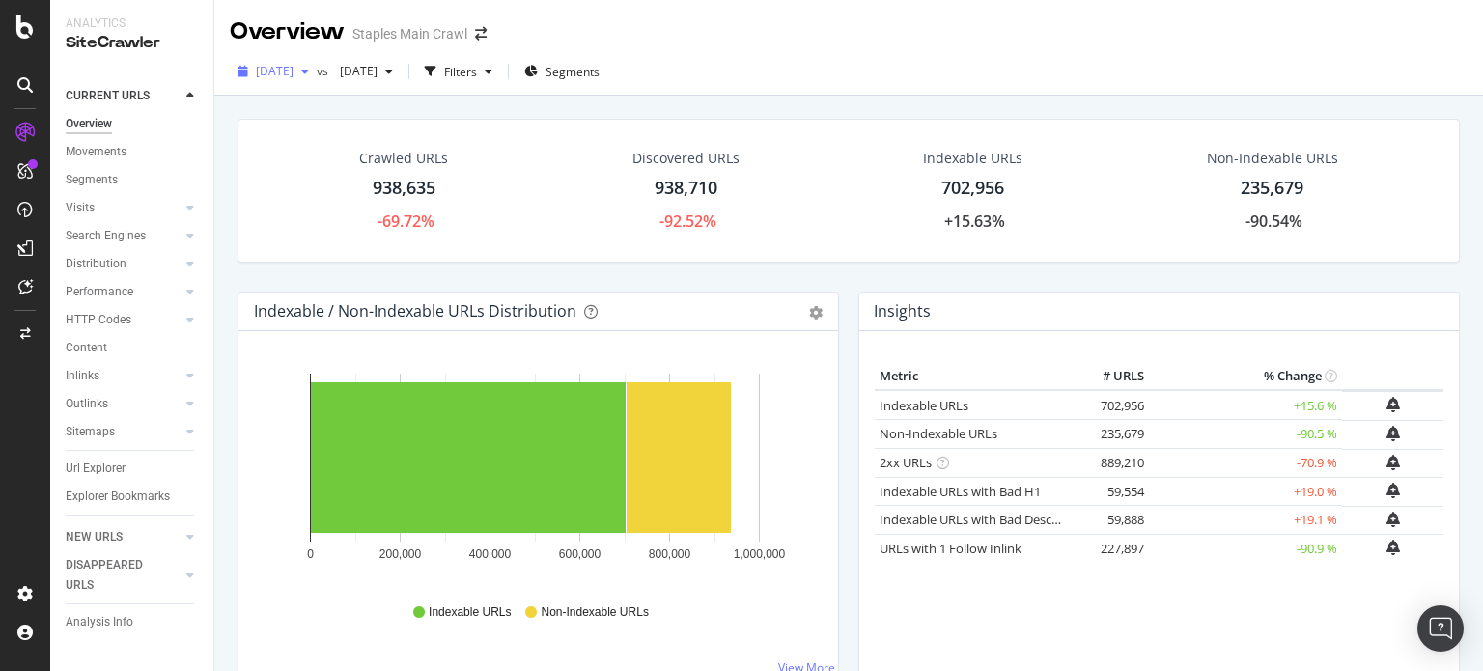
click at [293, 67] on span "[DATE]" at bounding box center [275, 71] width 38 height 16
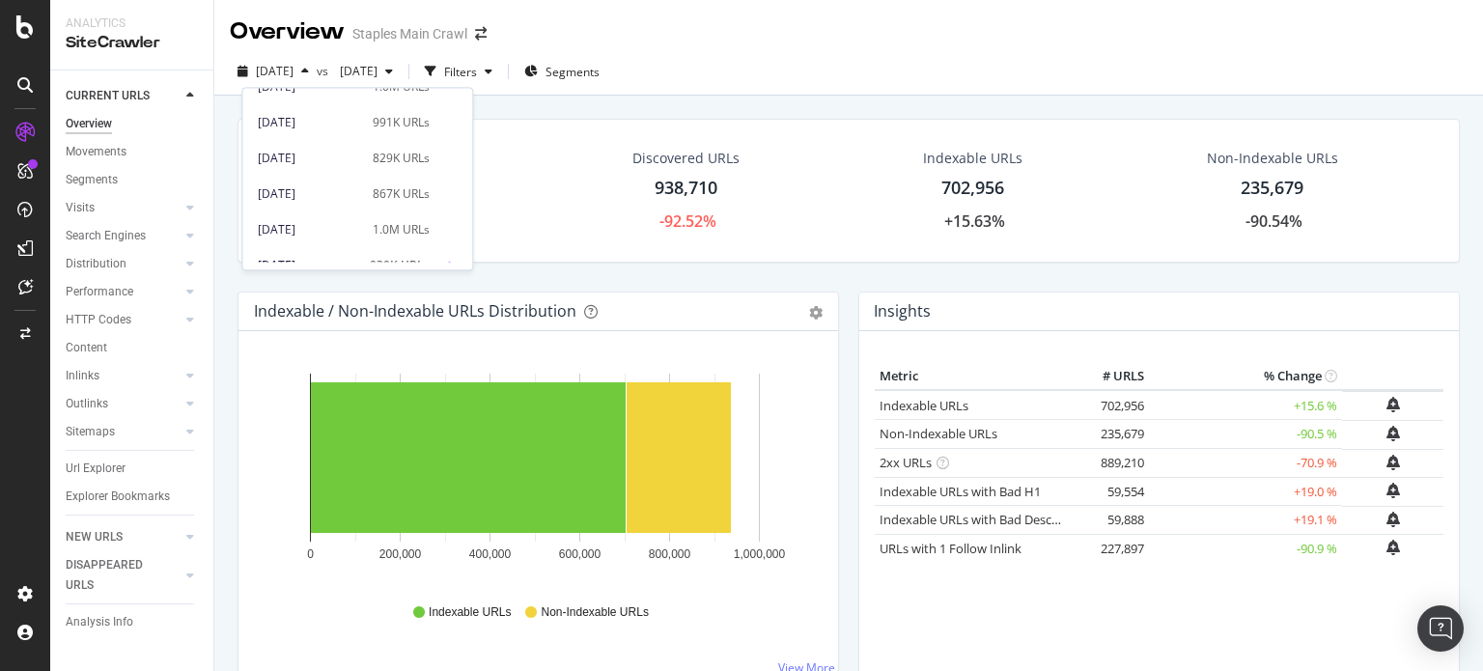
scroll to position [97, 0]
click at [323, 250] on div "[DATE]" at bounding box center [309, 258] width 103 height 17
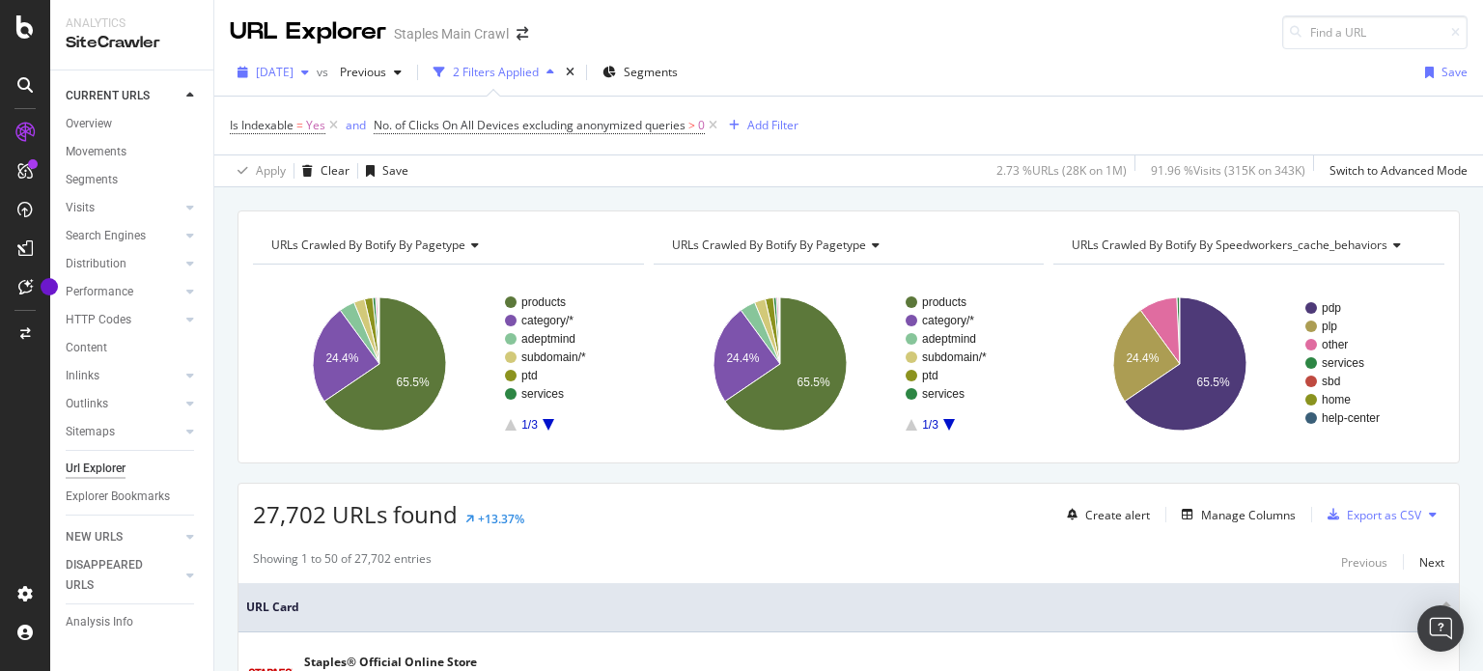
click at [293, 76] on span "[DATE]" at bounding box center [275, 72] width 38 height 16
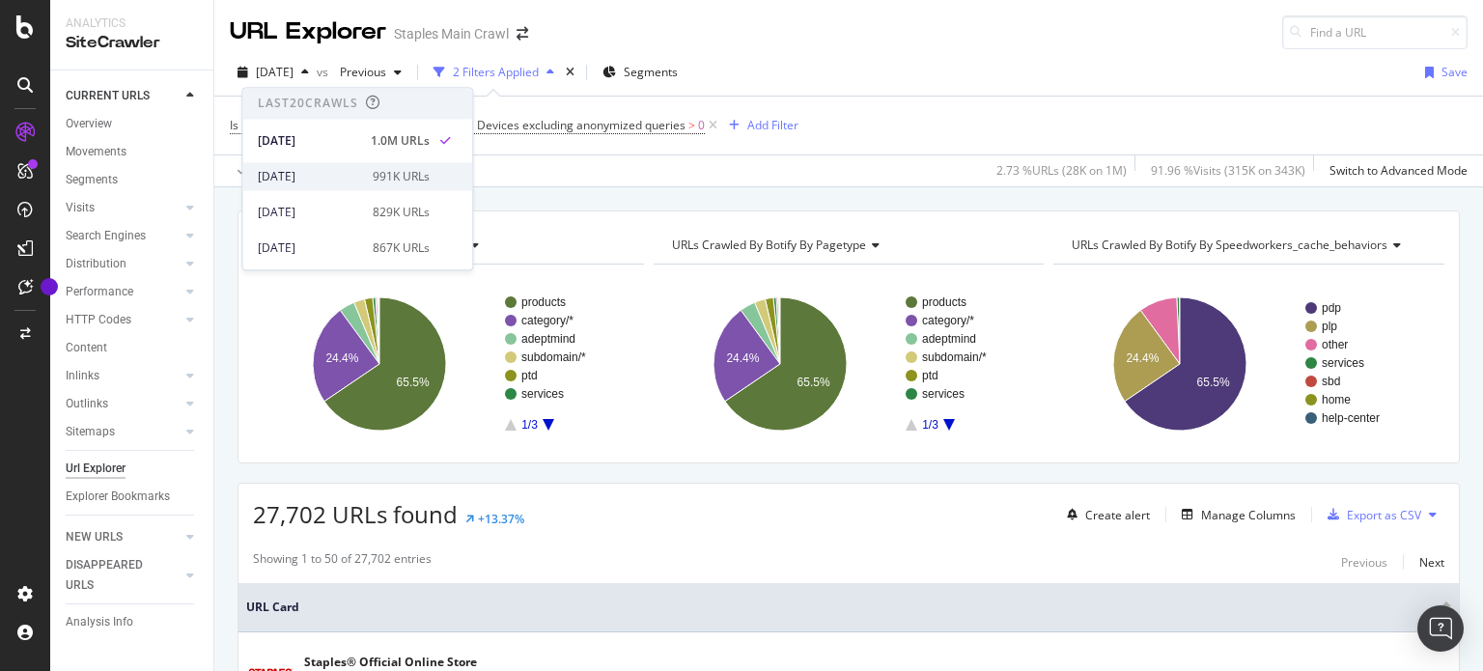
click at [316, 177] on div "[DATE]" at bounding box center [309, 176] width 103 height 17
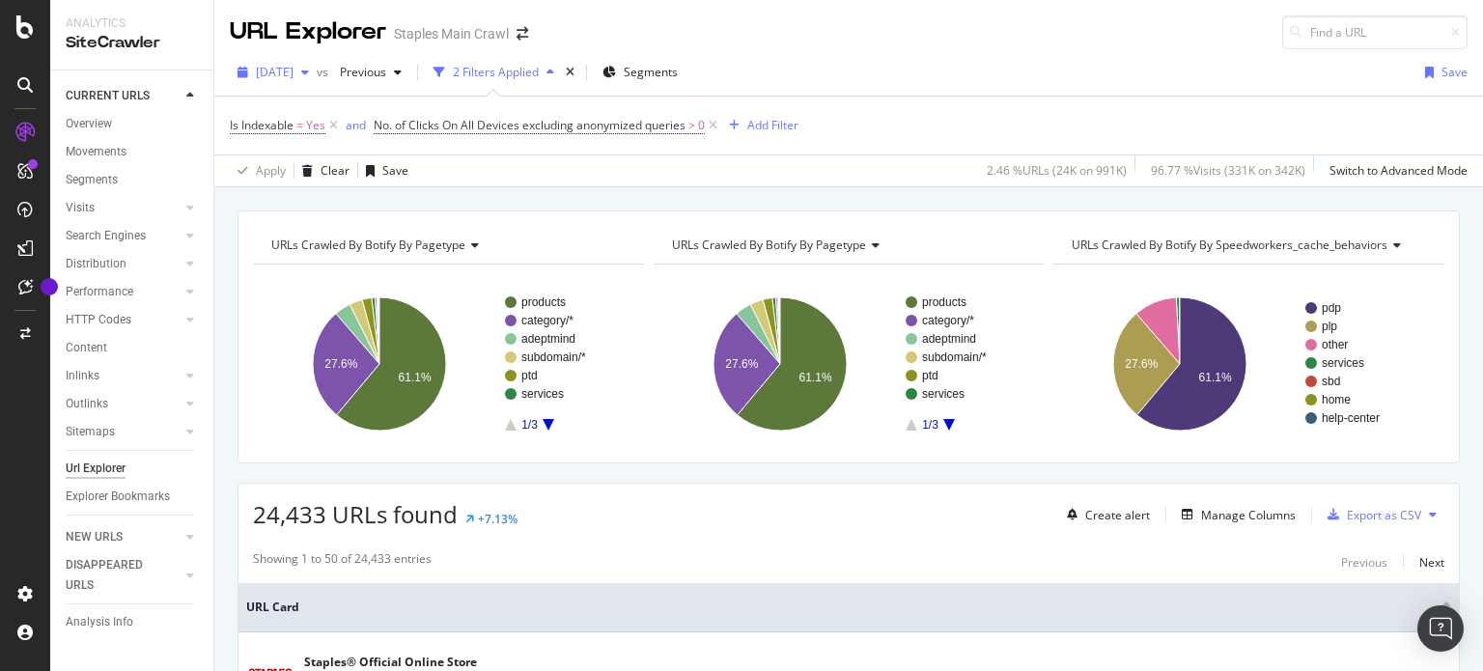
click at [309, 69] on icon "button" at bounding box center [305, 73] width 8 height 12
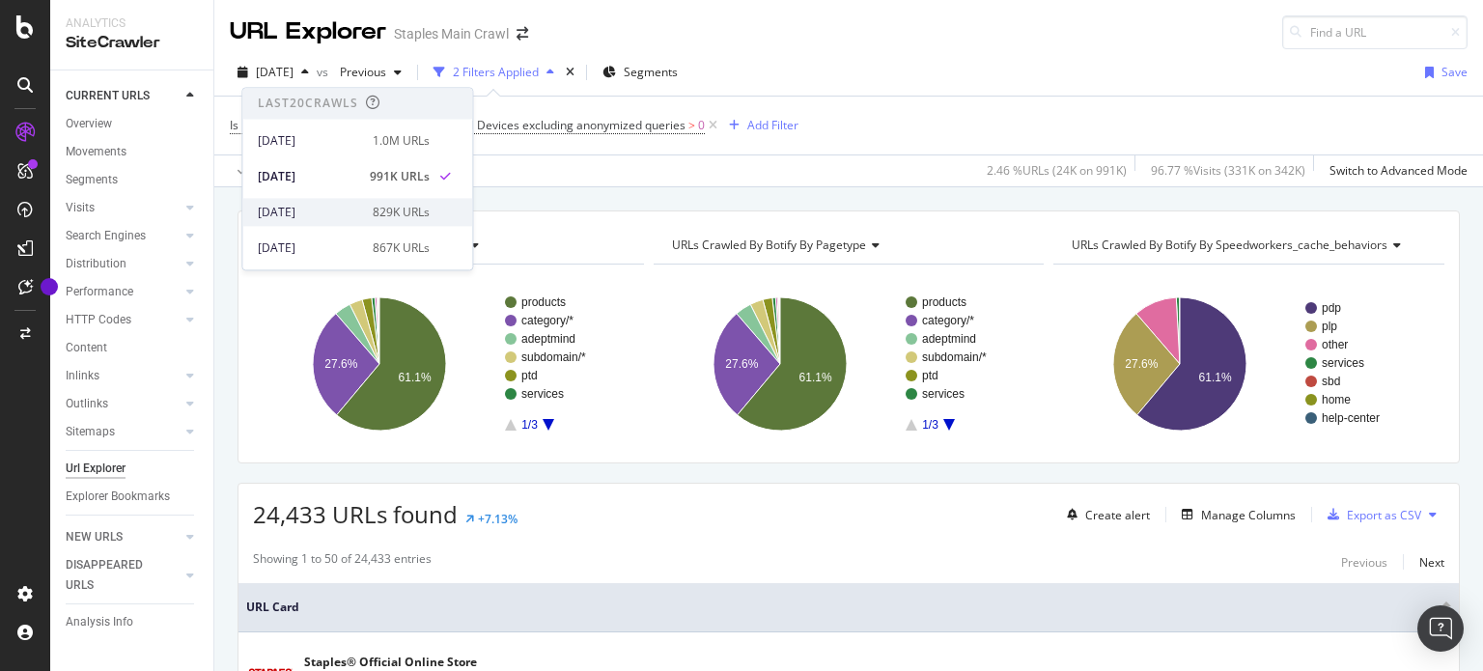
click at [322, 204] on div "[DATE]" at bounding box center [309, 212] width 103 height 17
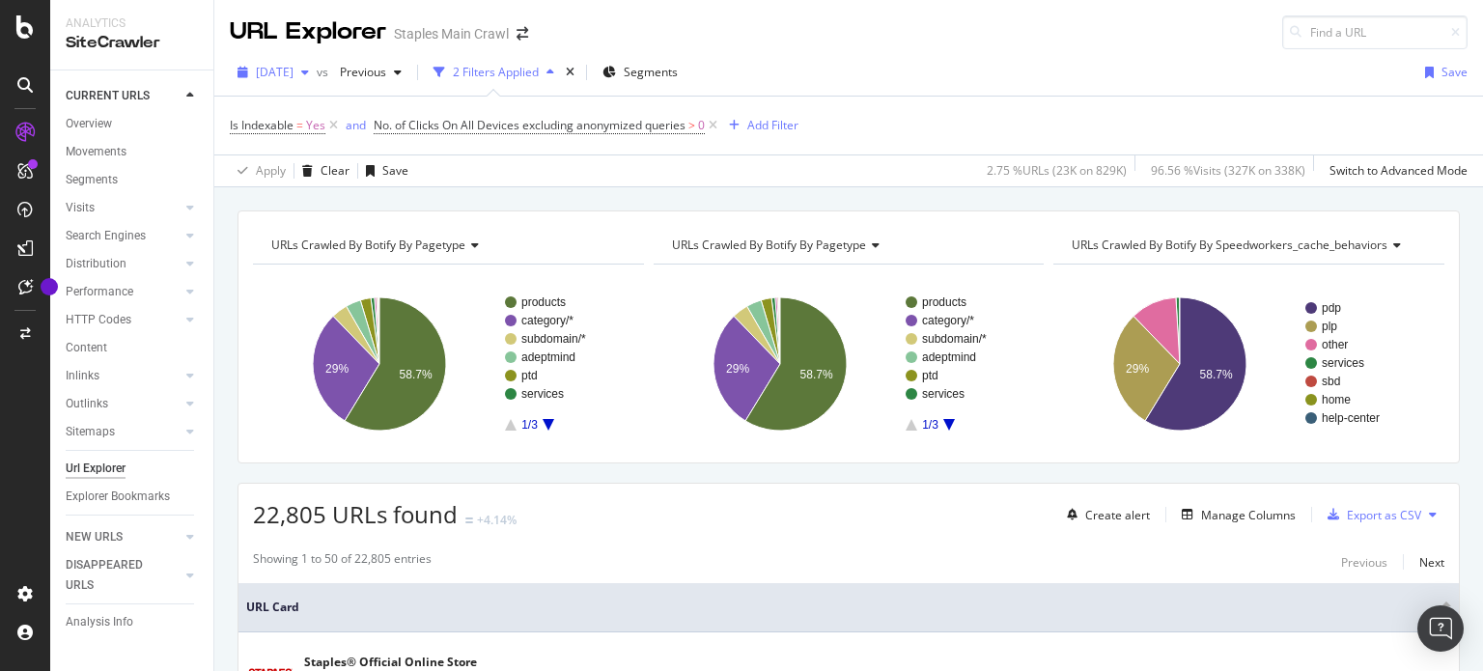
click at [293, 70] on span "[DATE]" at bounding box center [275, 72] width 38 height 16
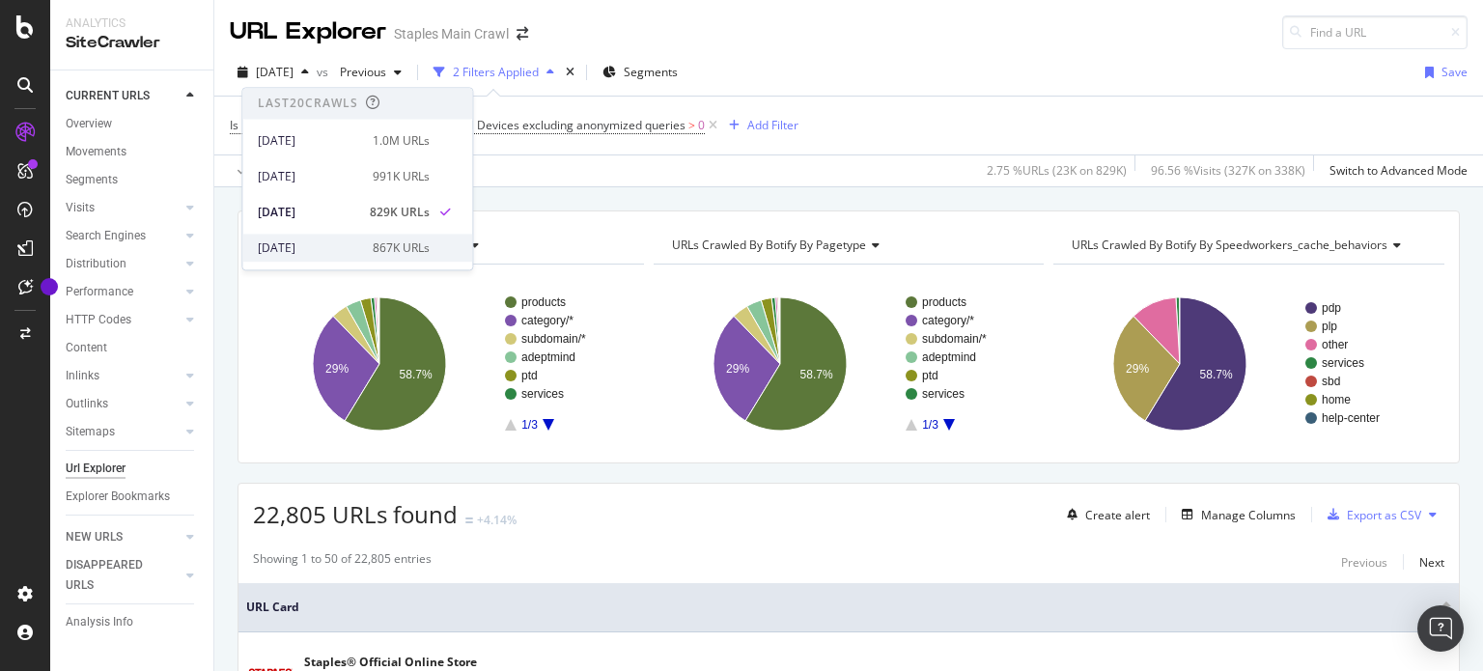
click at [317, 239] on div "[DATE]" at bounding box center [309, 247] width 103 height 17
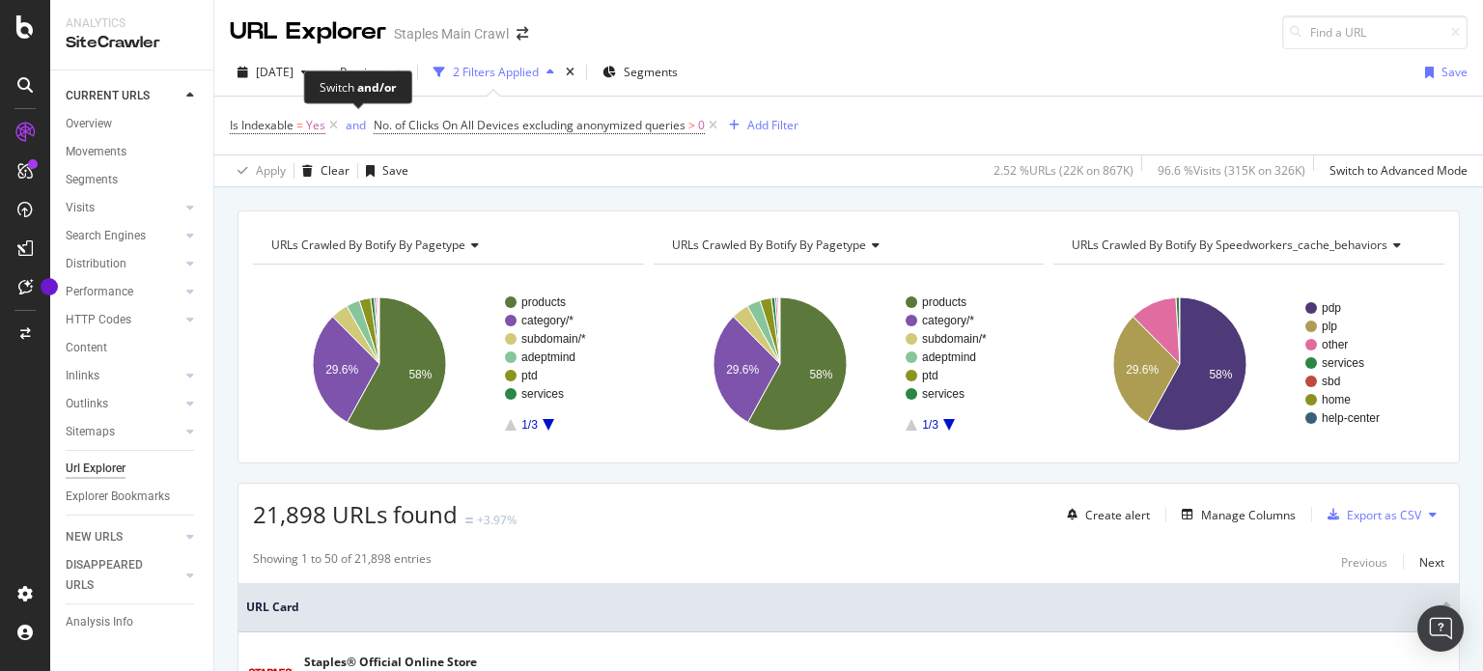
click at [315, 76] on div "Switch and/or" at bounding box center [357, 87] width 109 height 34
click at [283, 72] on span "[DATE]" at bounding box center [275, 72] width 38 height 16
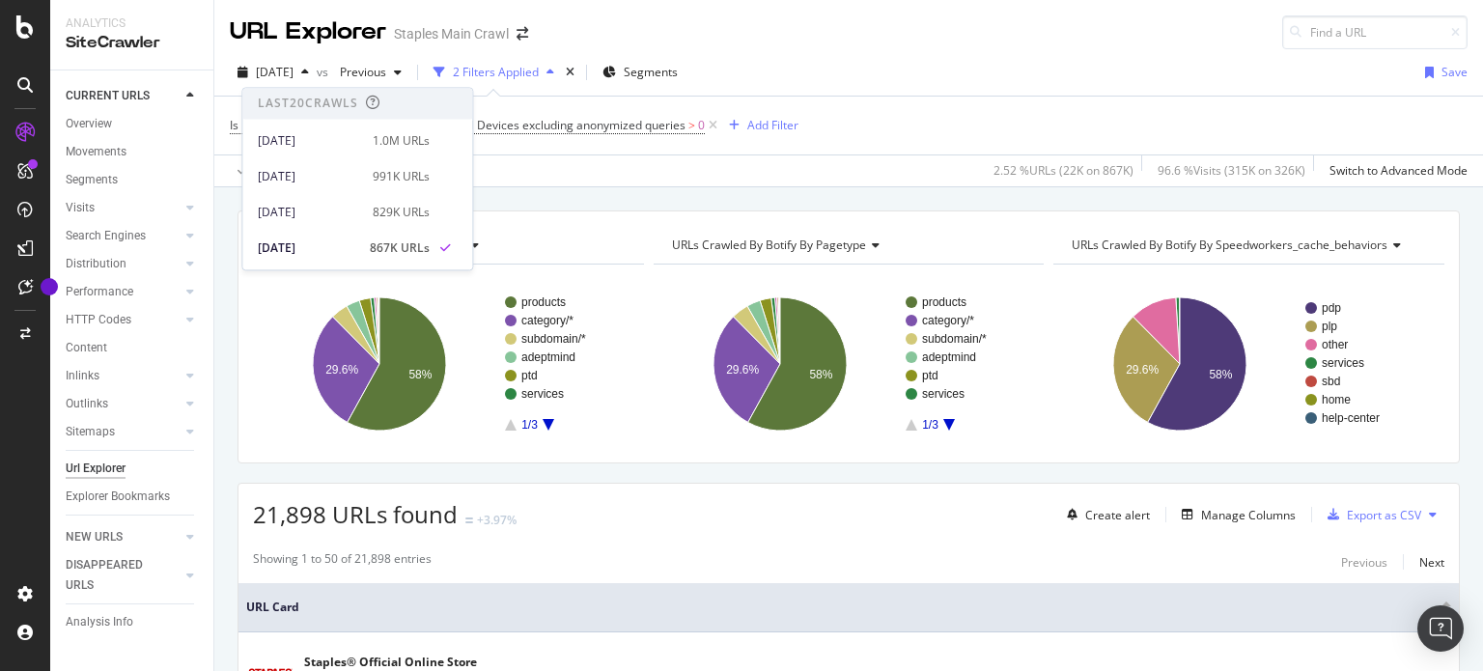
scroll to position [97, 0]
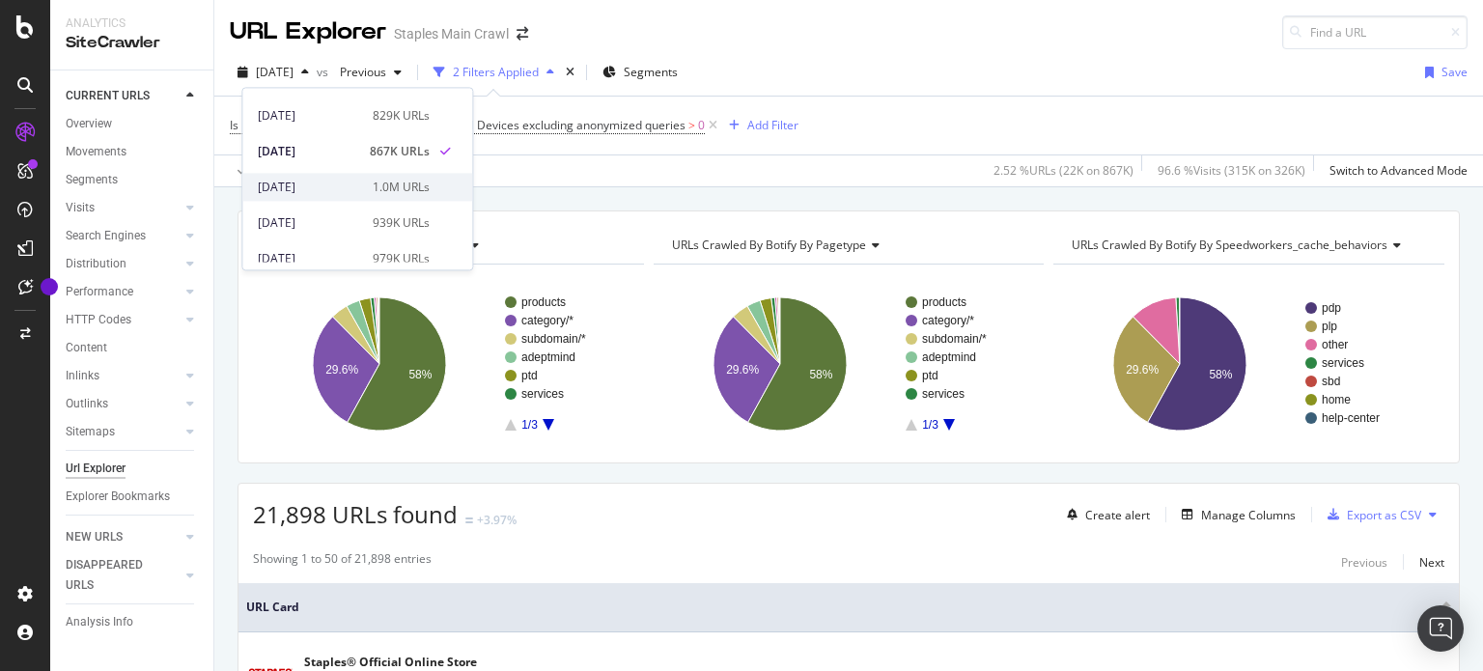
click at [323, 189] on div "[DATE]" at bounding box center [309, 187] width 103 height 17
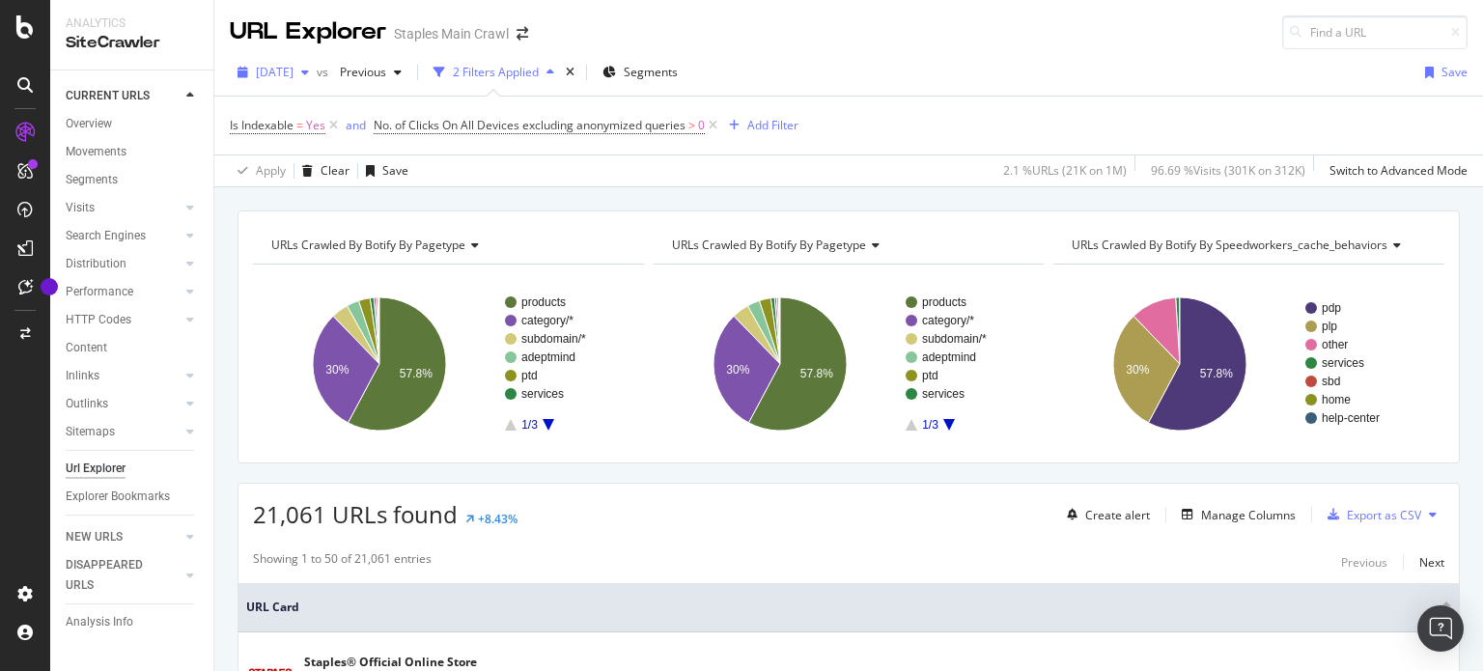
click at [293, 73] on span "[DATE]" at bounding box center [275, 72] width 38 height 16
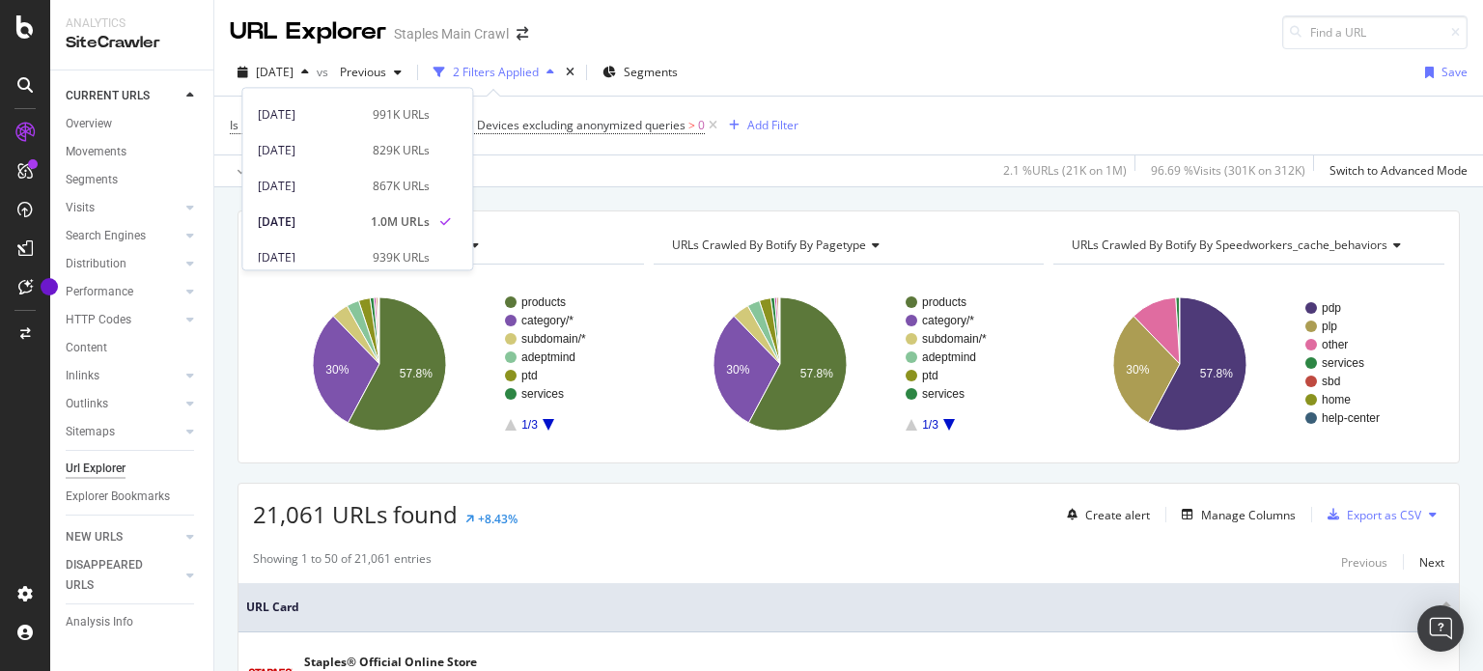
scroll to position [97, 0]
click at [312, 220] on div "[DATE]" at bounding box center [309, 222] width 103 height 17
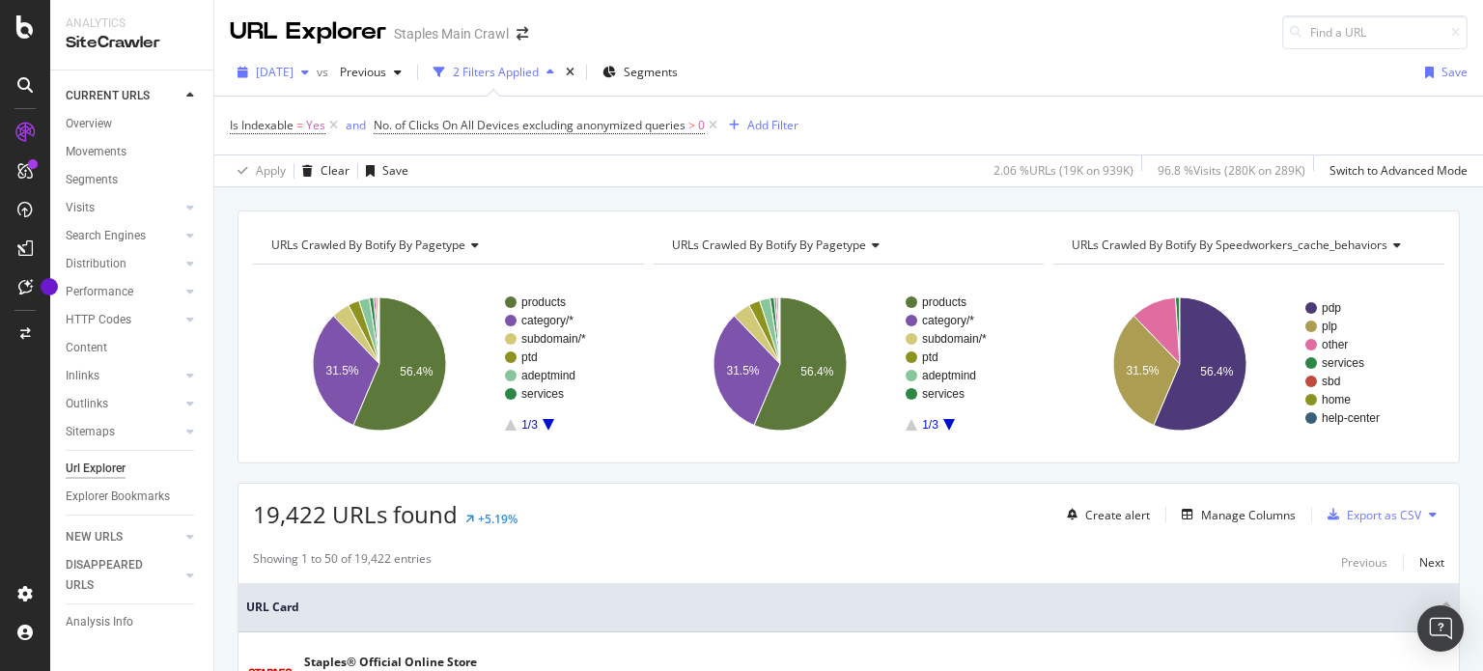
click at [293, 70] on span "[DATE]" at bounding box center [275, 72] width 38 height 16
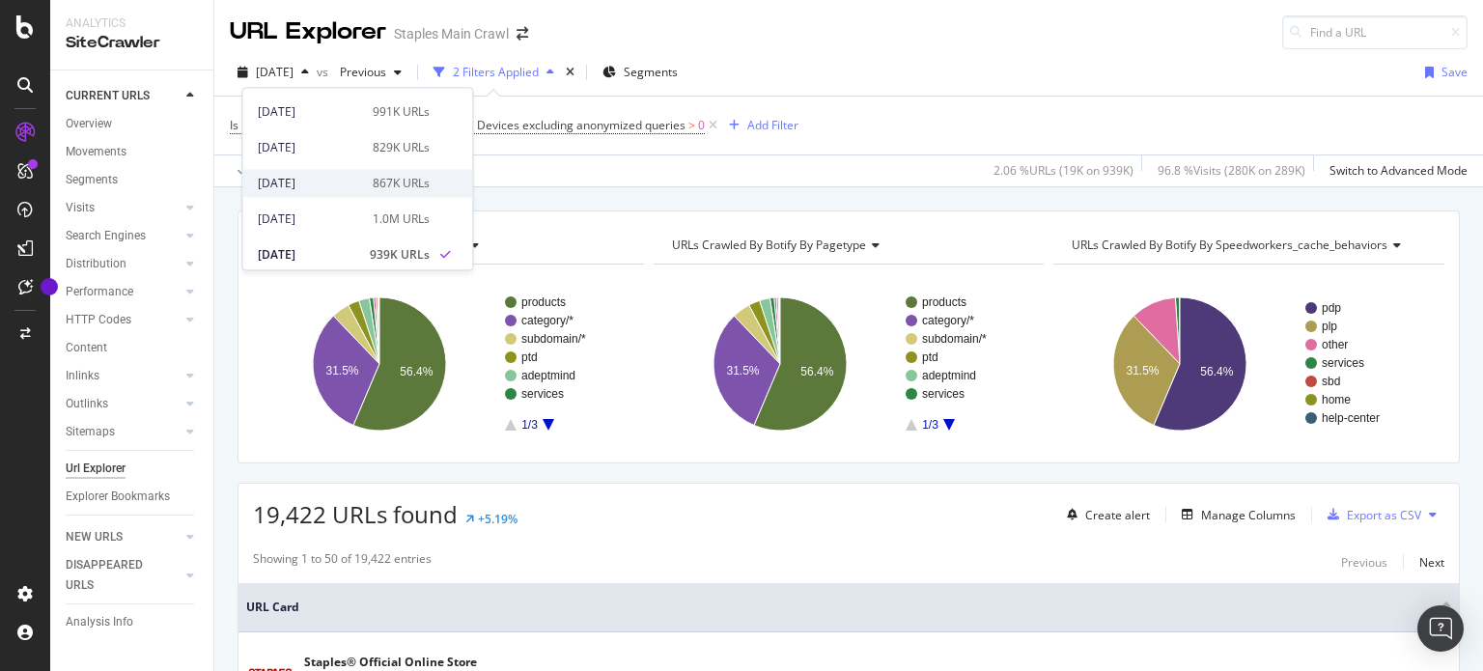
scroll to position [97, 0]
click at [301, 254] on div "[DATE]" at bounding box center [309, 258] width 103 height 17
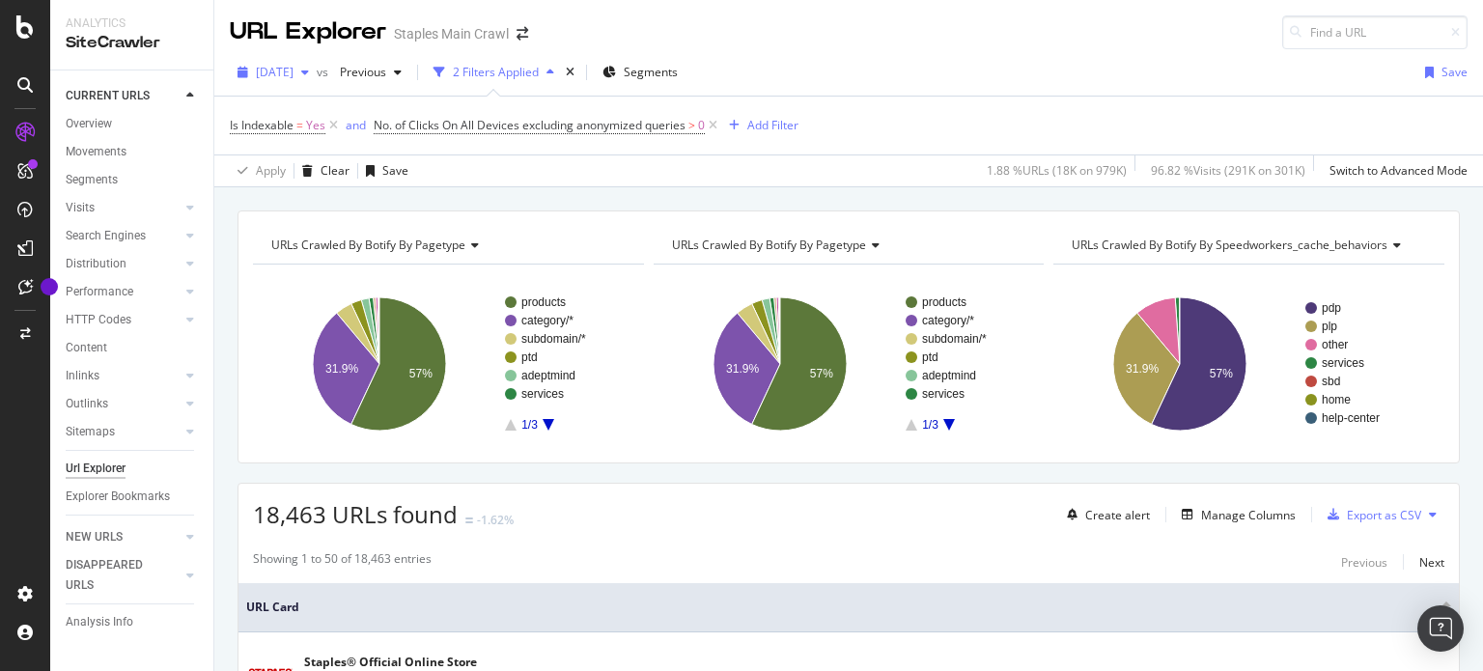
click at [293, 72] on span "[DATE]" at bounding box center [275, 72] width 38 height 16
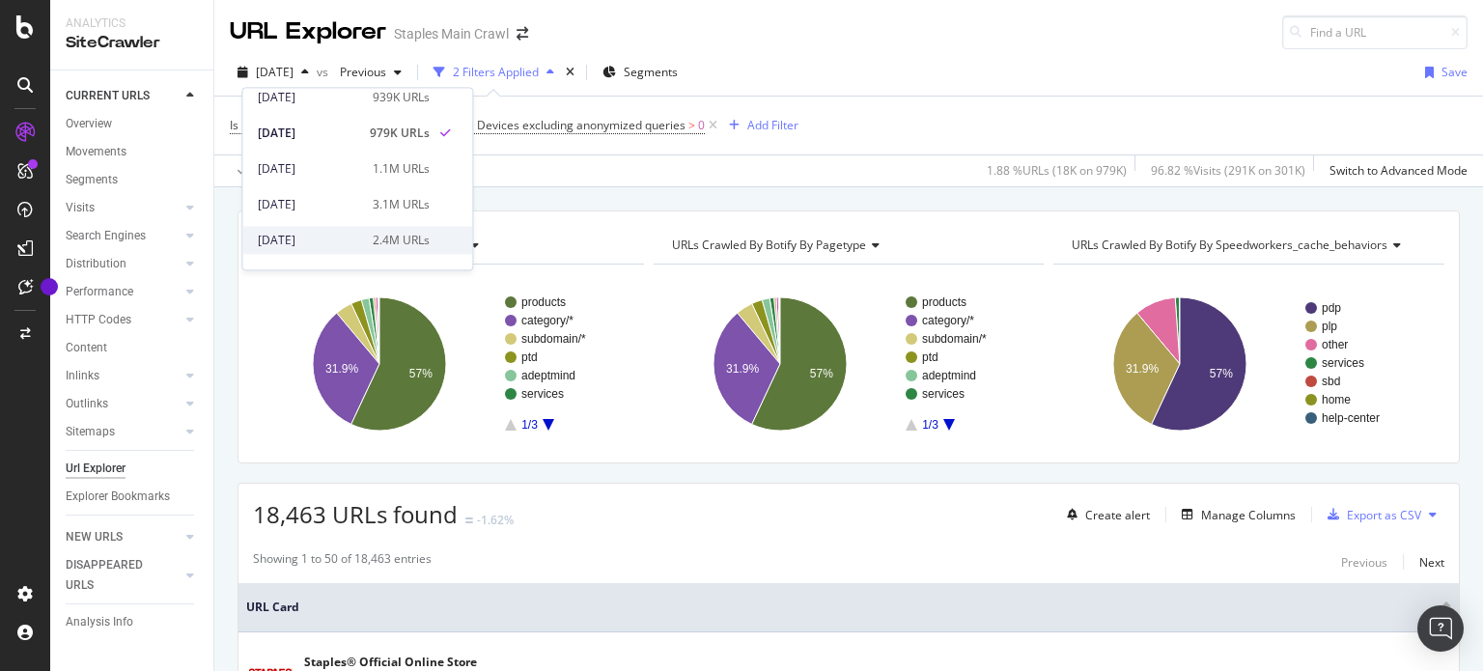
scroll to position [193, 0]
click at [321, 195] on div "[DATE]" at bounding box center [309, 197] width 103 height 17
